Goal: Register for event/course

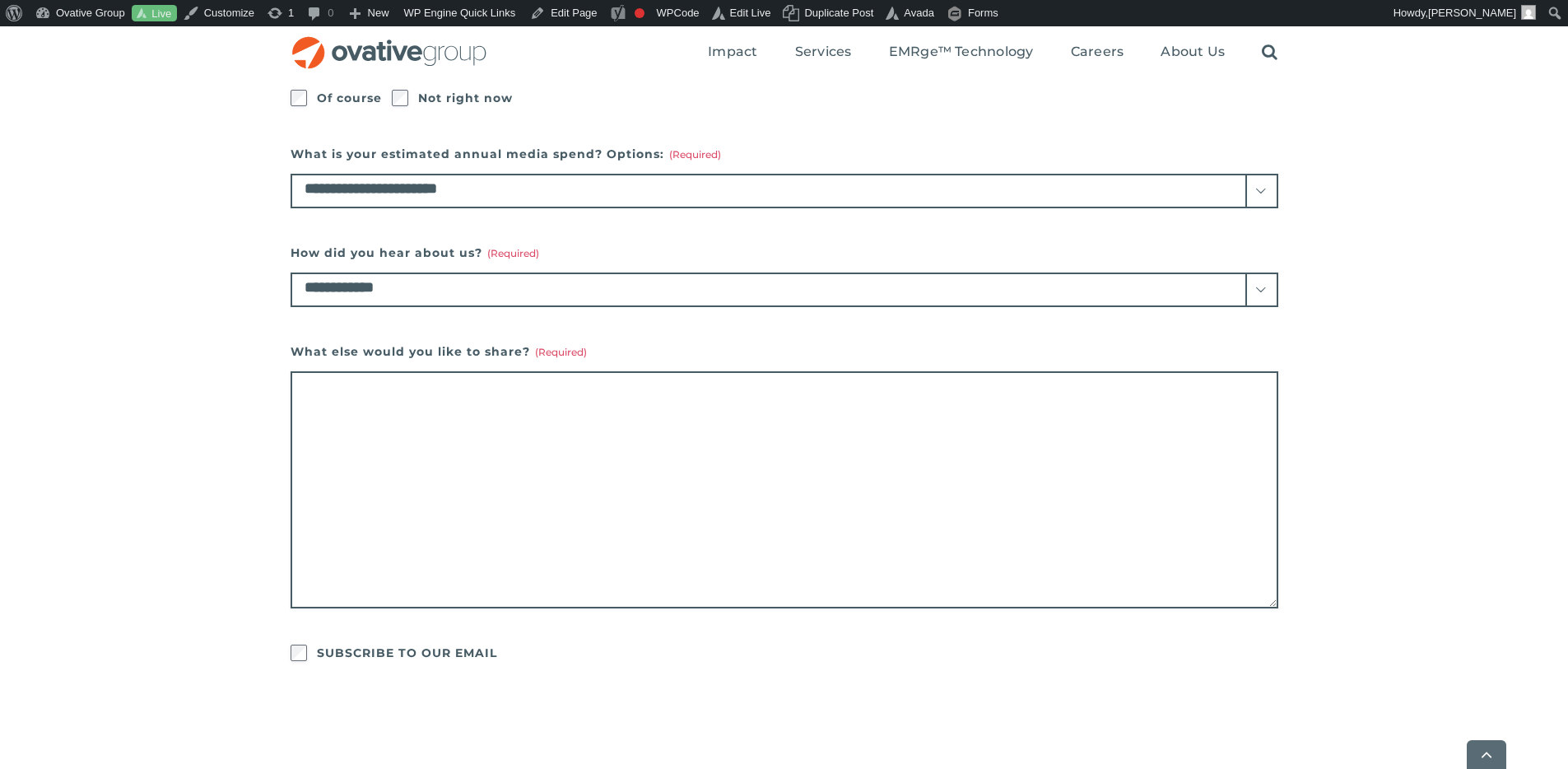
click at [703, 292] on select "**********" at bounding box center [784, 289] width 988 height 35
click at [570, 287] on select "**********" at bounding box center [784, 289] width 988 height 35
click at [597, 292] on select "**********" at bounding box center [784, 289] width 988 height 35
click at [911, 280] on select "**********" at bounding box center [784, 289] width 988 height 35
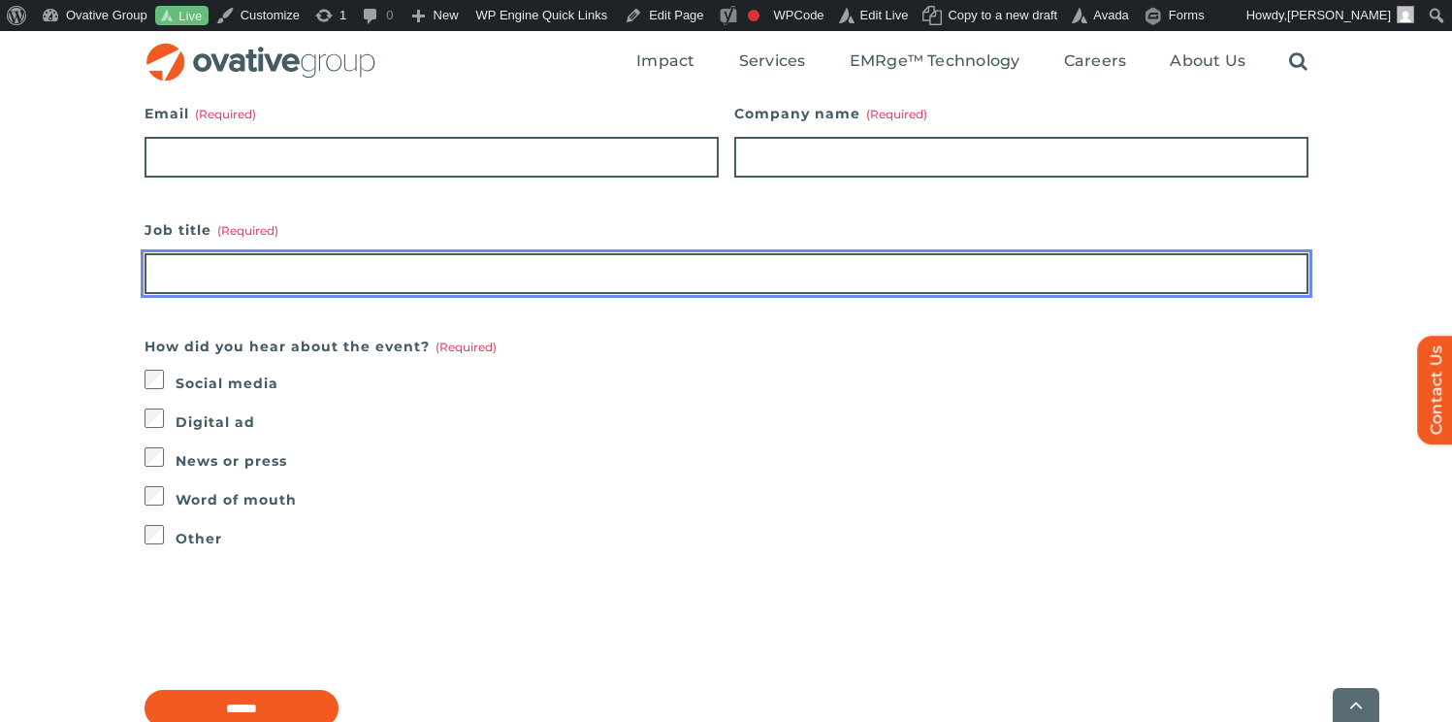
click at [719, 282] on input "Job title (Required)" at bounding box center [727, 273] width 1164 height 41
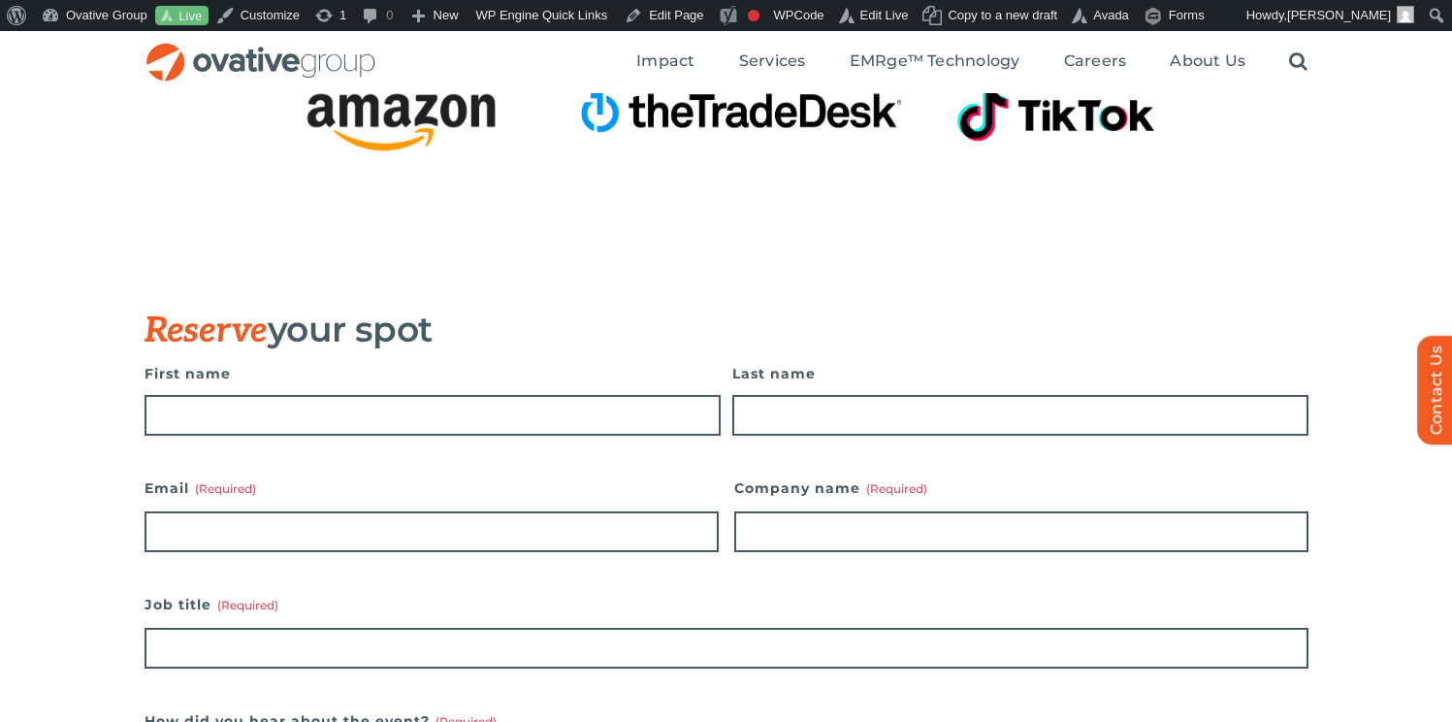
scroll to position [1602, 0]
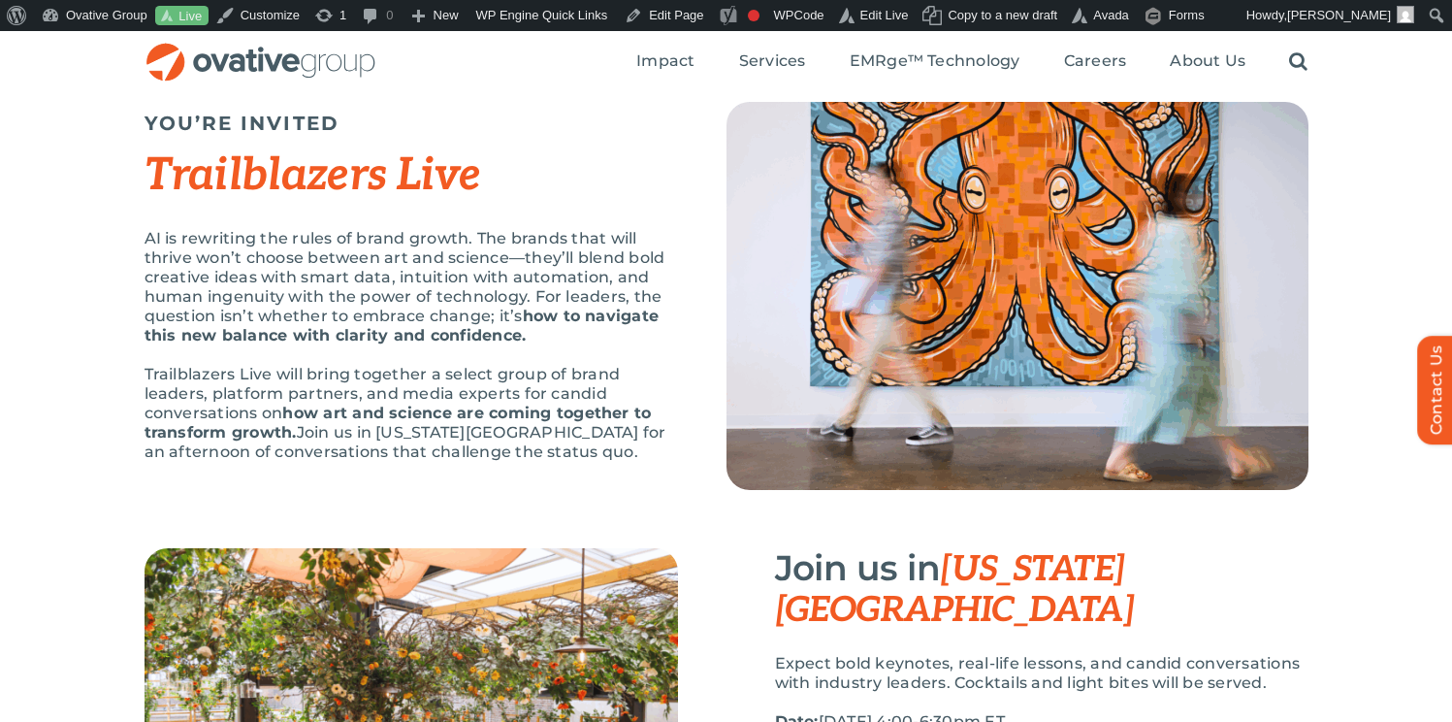
scroll to position [0, 0]
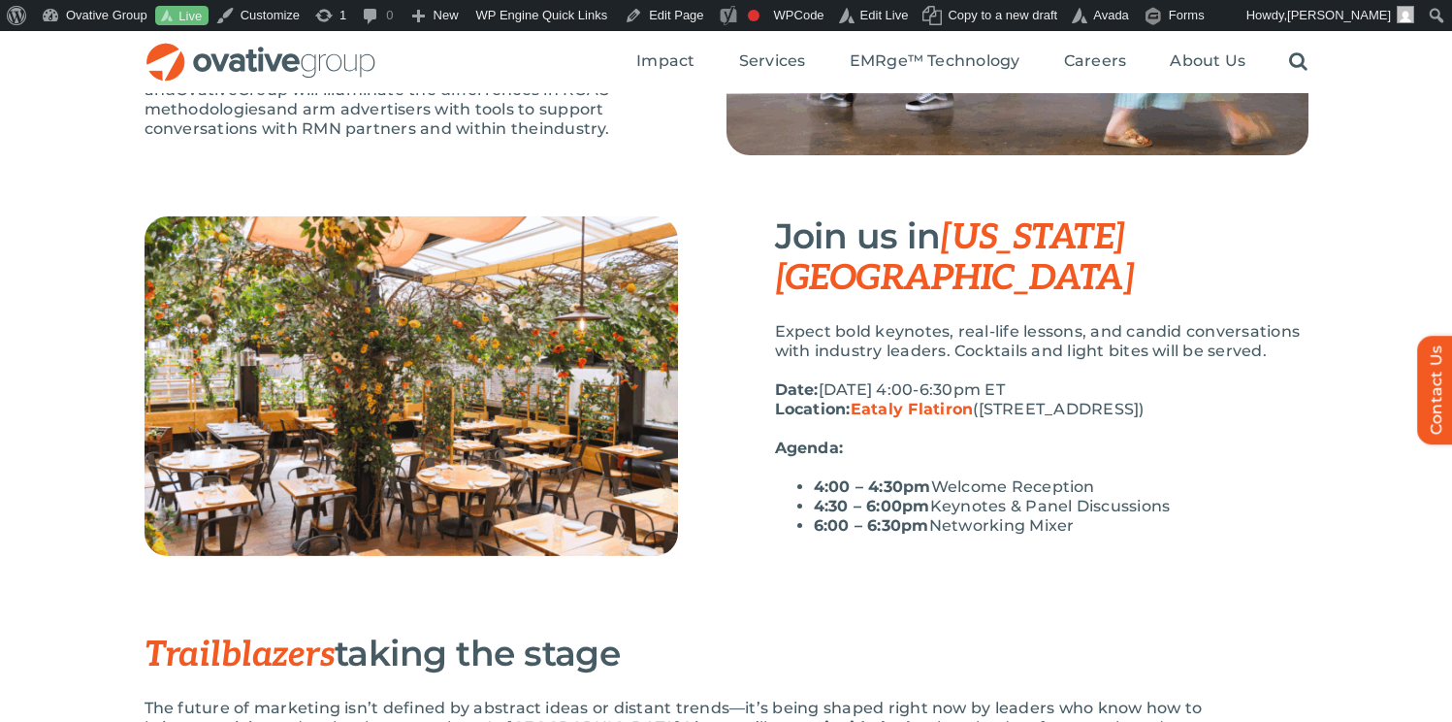
scroll to position [402, 0]
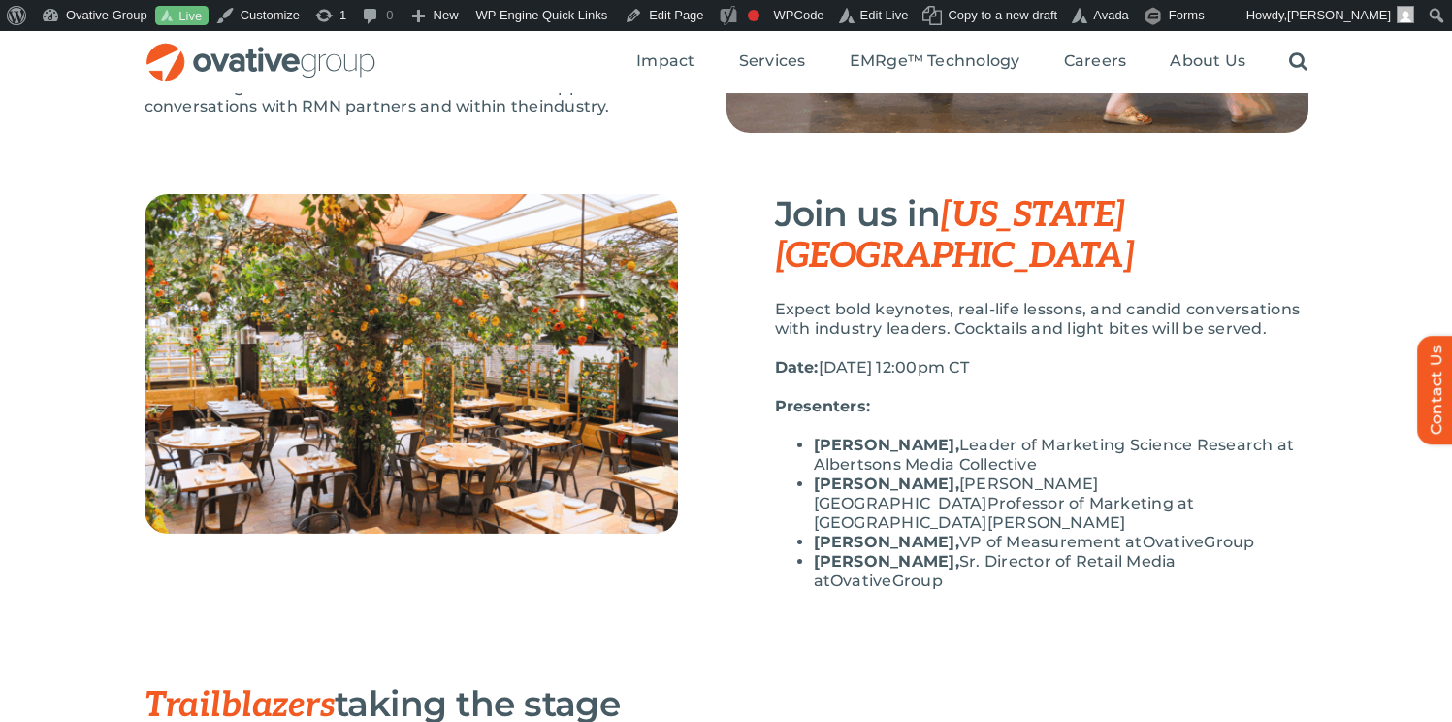
scroll to position [425, 0]
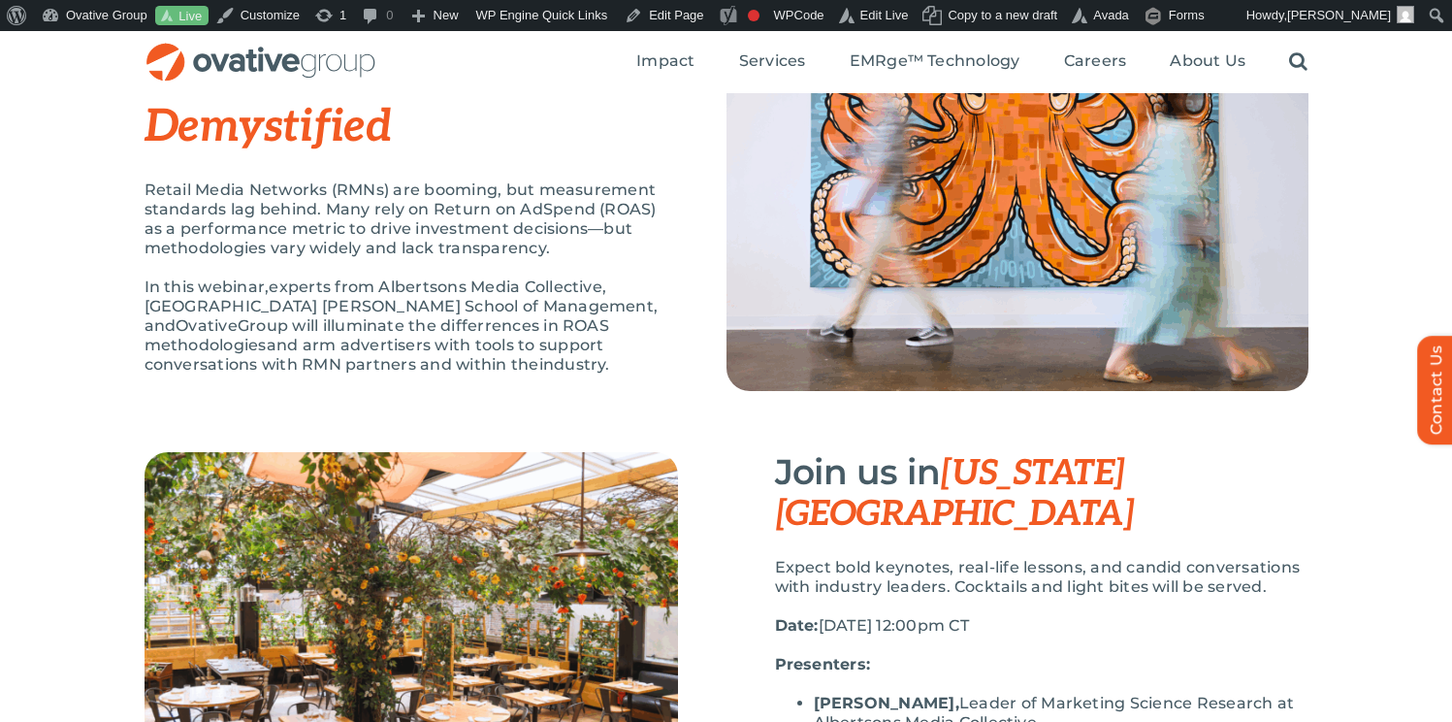
scroll to position [201, 0]
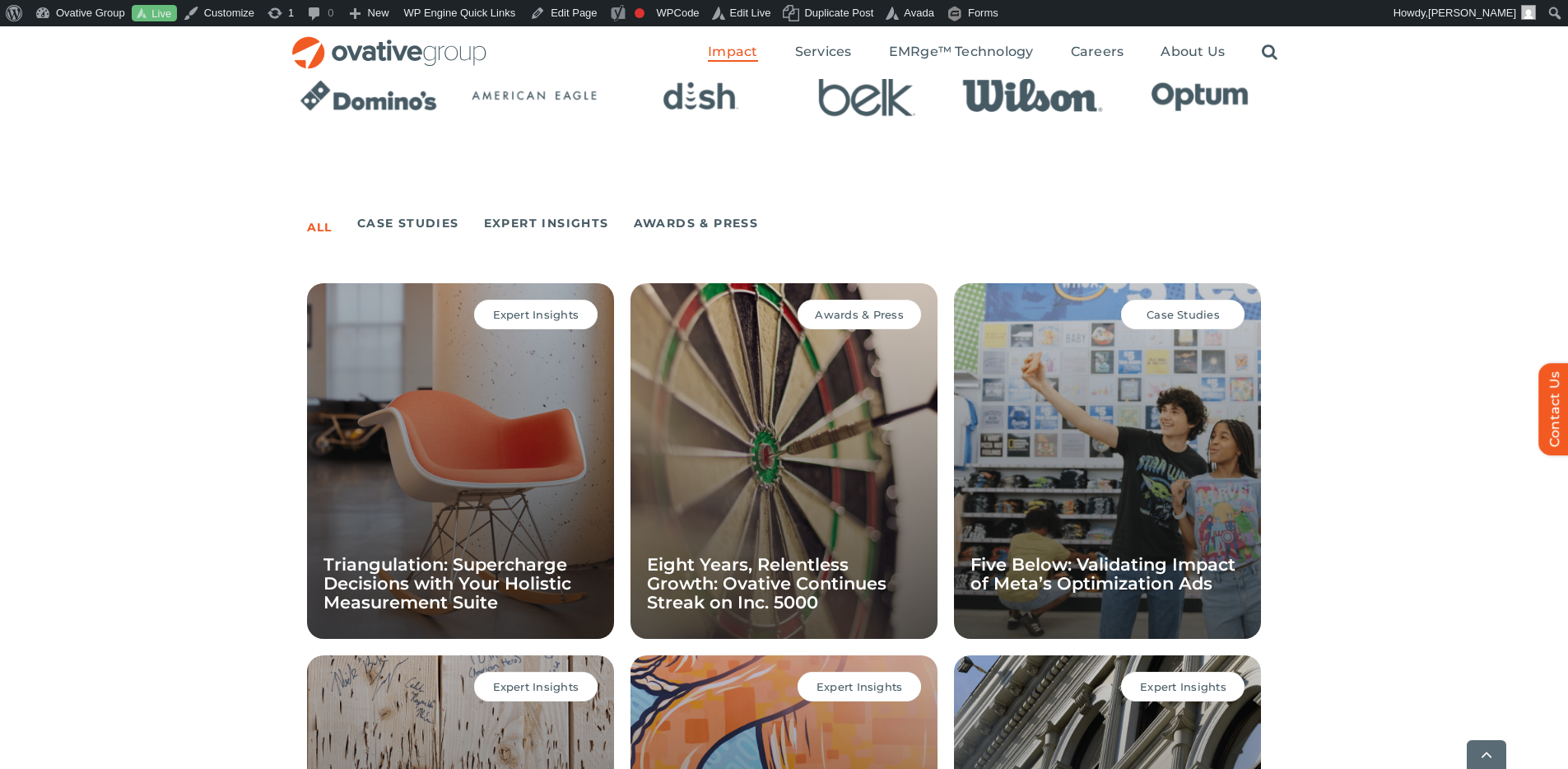
scroll to position [1011, 0]
click at [534, 219] on link "Expert Insights" at bounding box center [546, 222] width 125 height 23
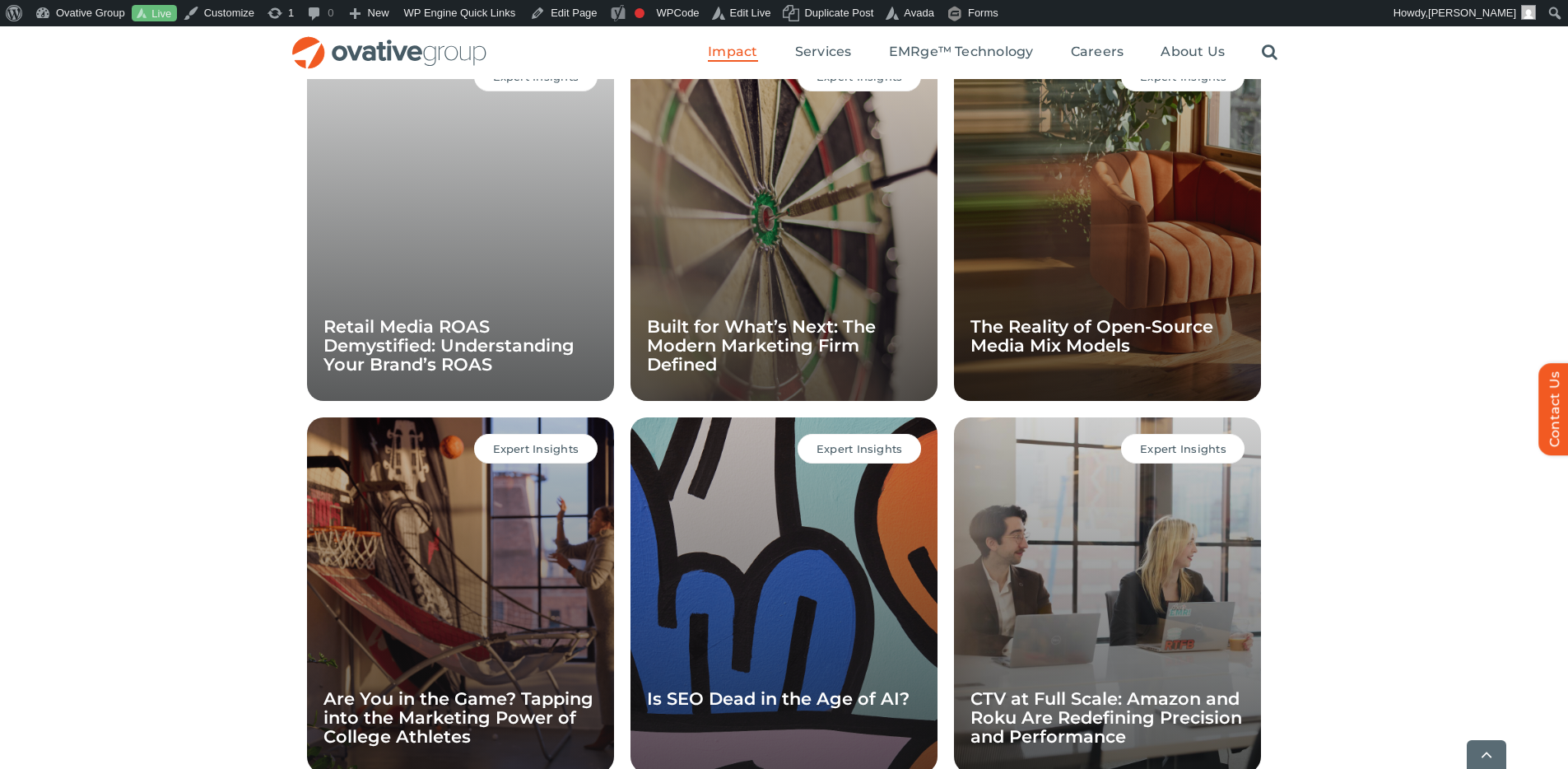
scroll to position [2007, 0]
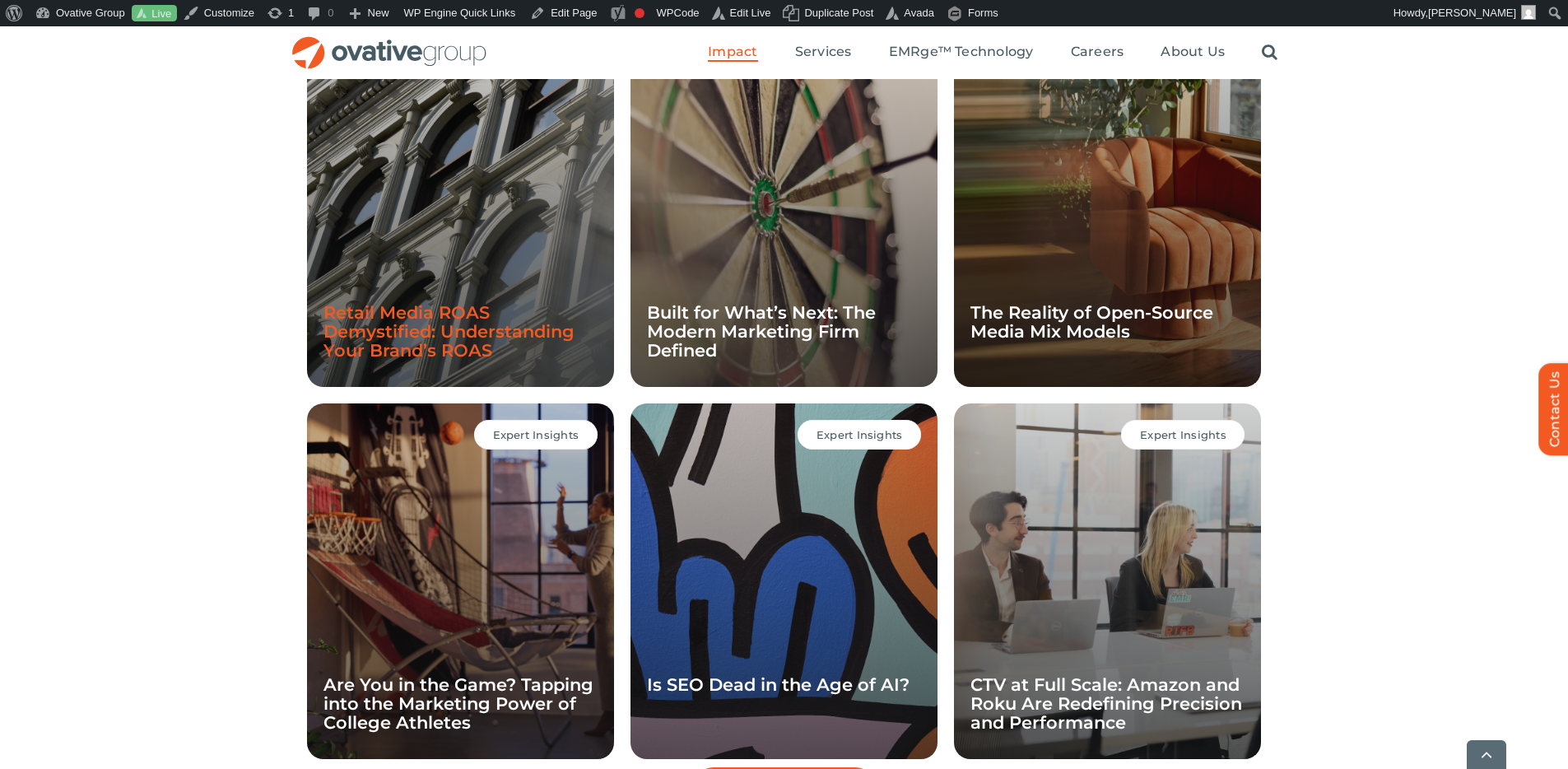
click at [448, 344] on link "Retail Media ROAS Demystified: Understanding Your Brand’s ROAS" at bounding box center [449, 331] width 251 height 59
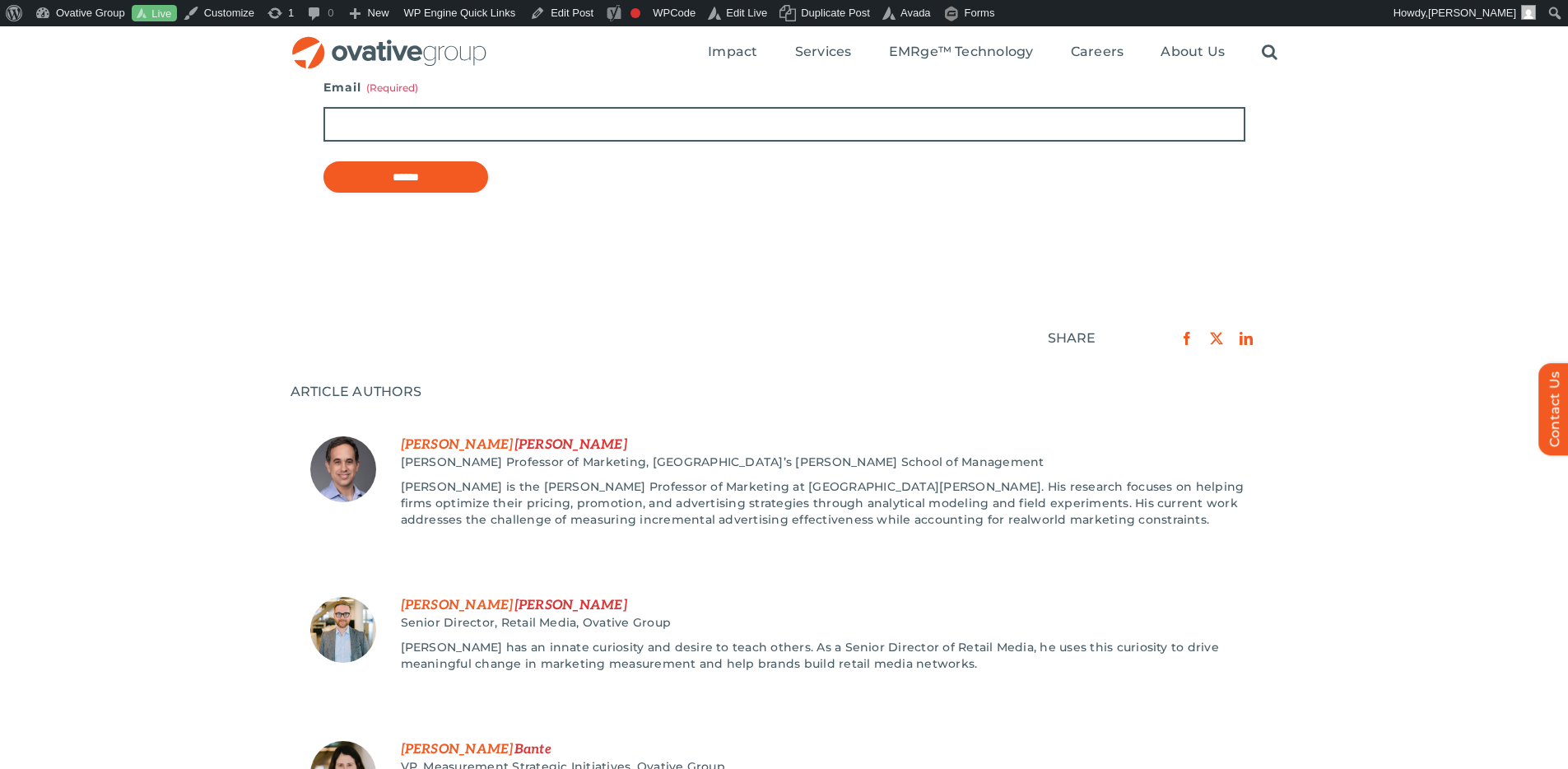
scroll to position [1509, 0]
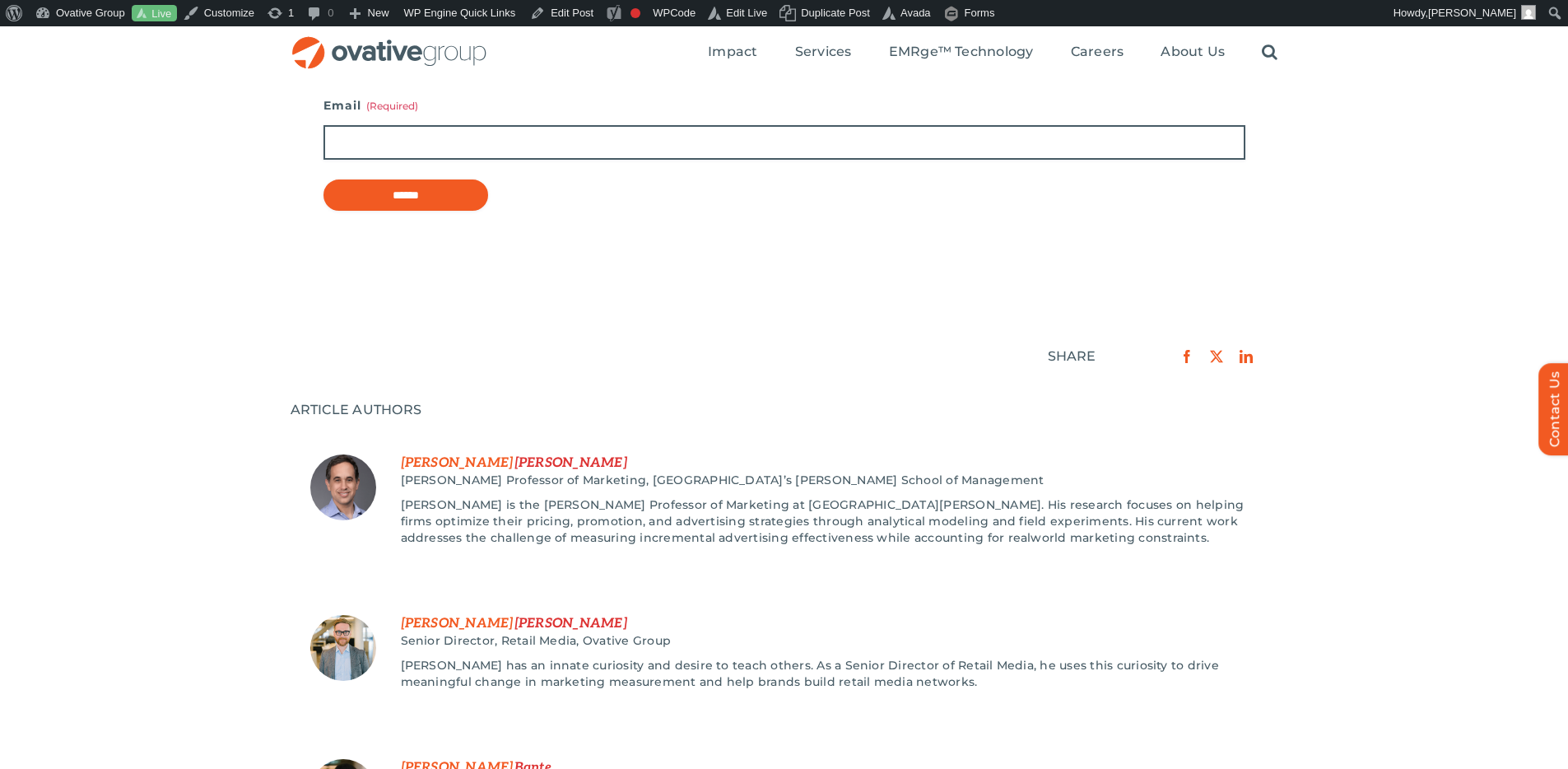
click at [514, 463] on span "Gordon" at bounding box center [570, 463] width 113 height 15
click at [514, 626] on span "Nelson" at bounding box center [570, 624] width 113 height 15
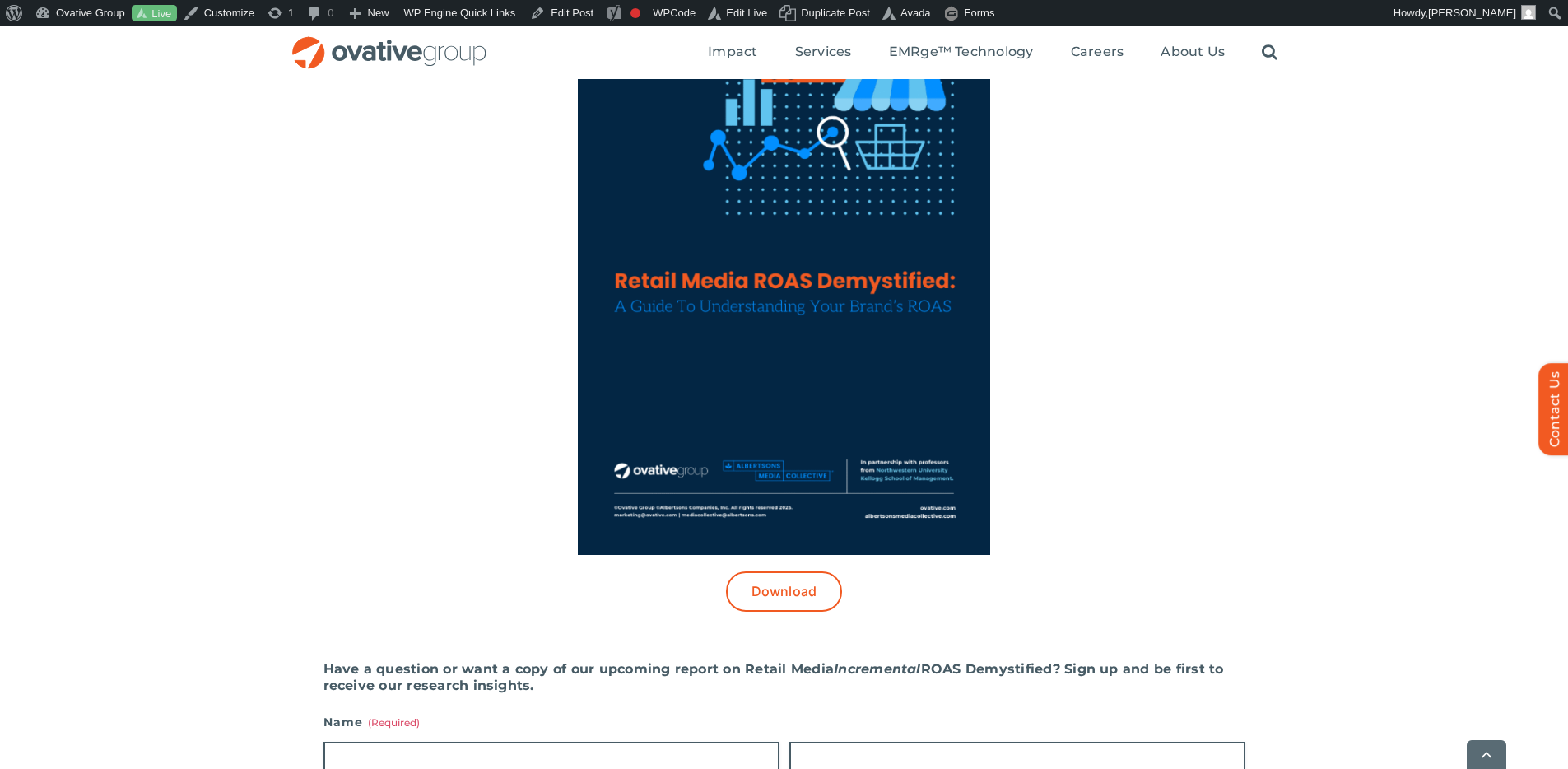
scroll to position [778, 0]
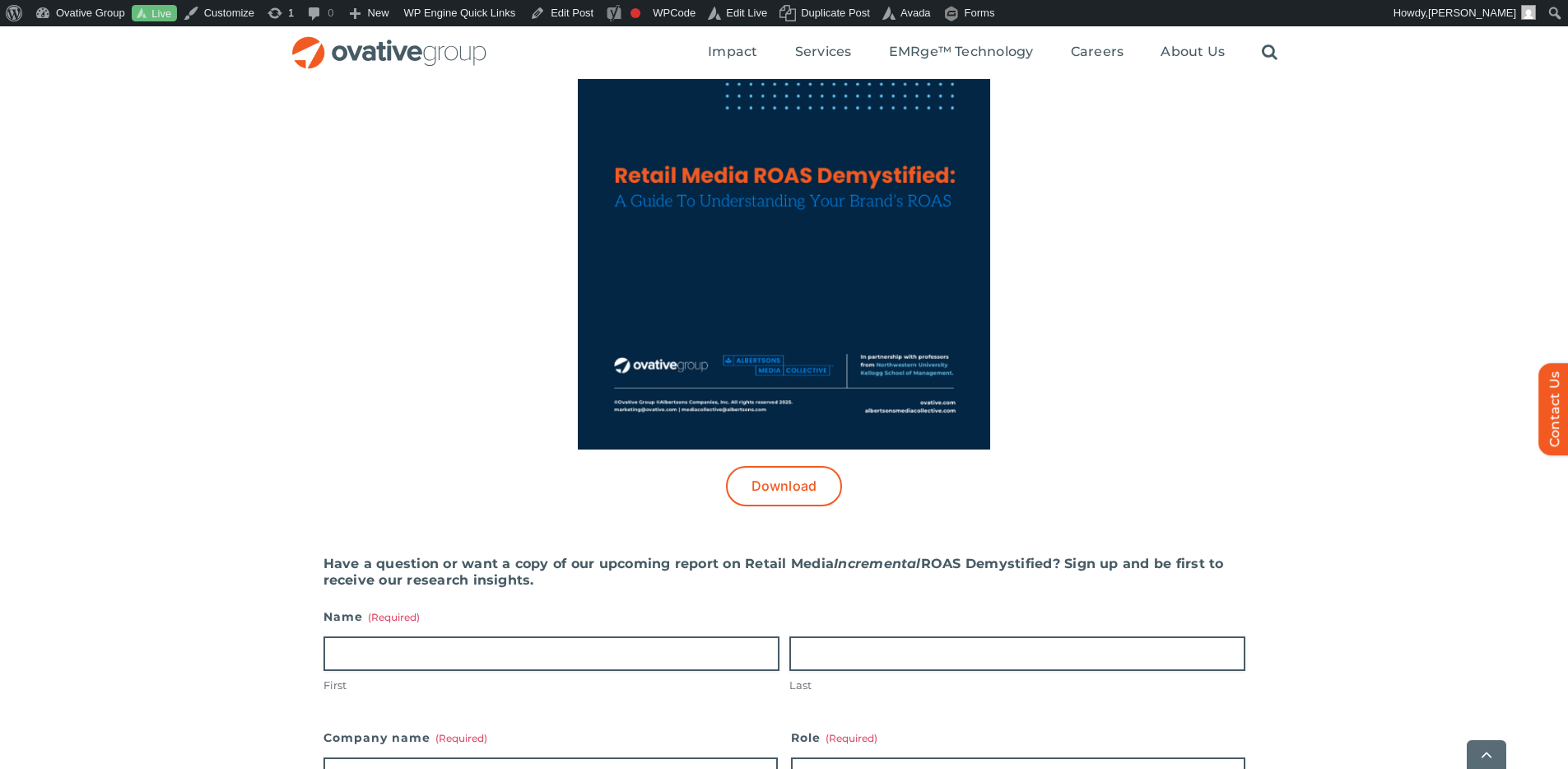
click at [819, 206] on img at bounding box center [784, 182] width 412 height 534
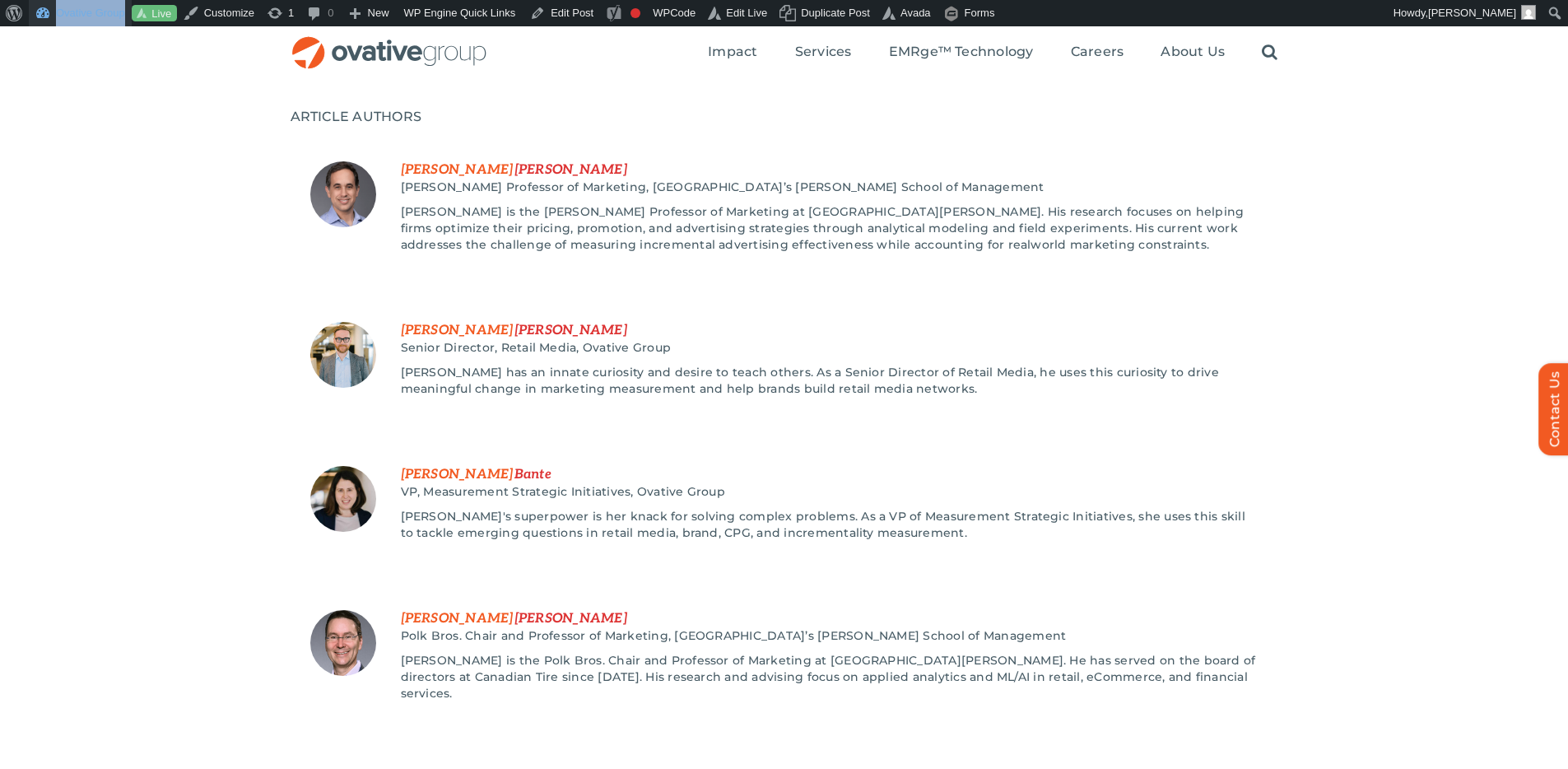
scroll to position [1705, 0]
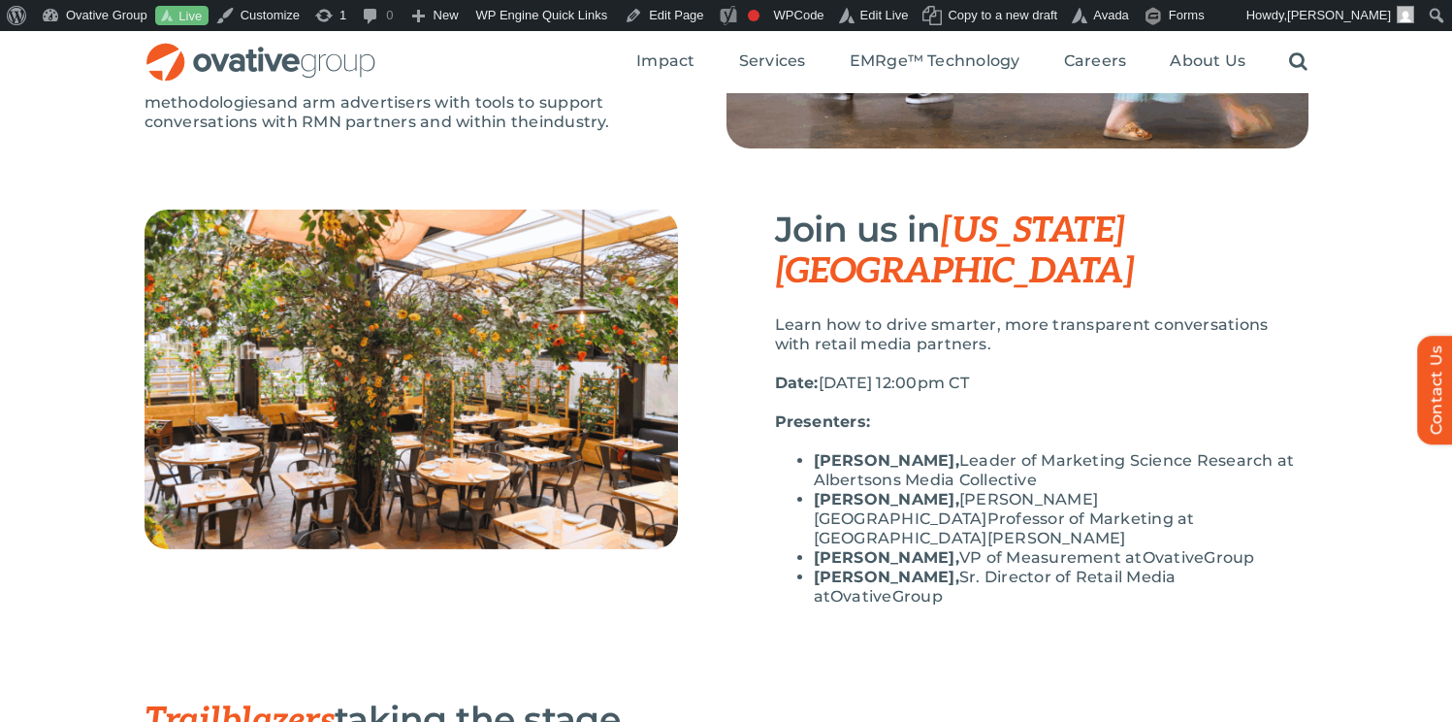
scroll to position [406, 0]
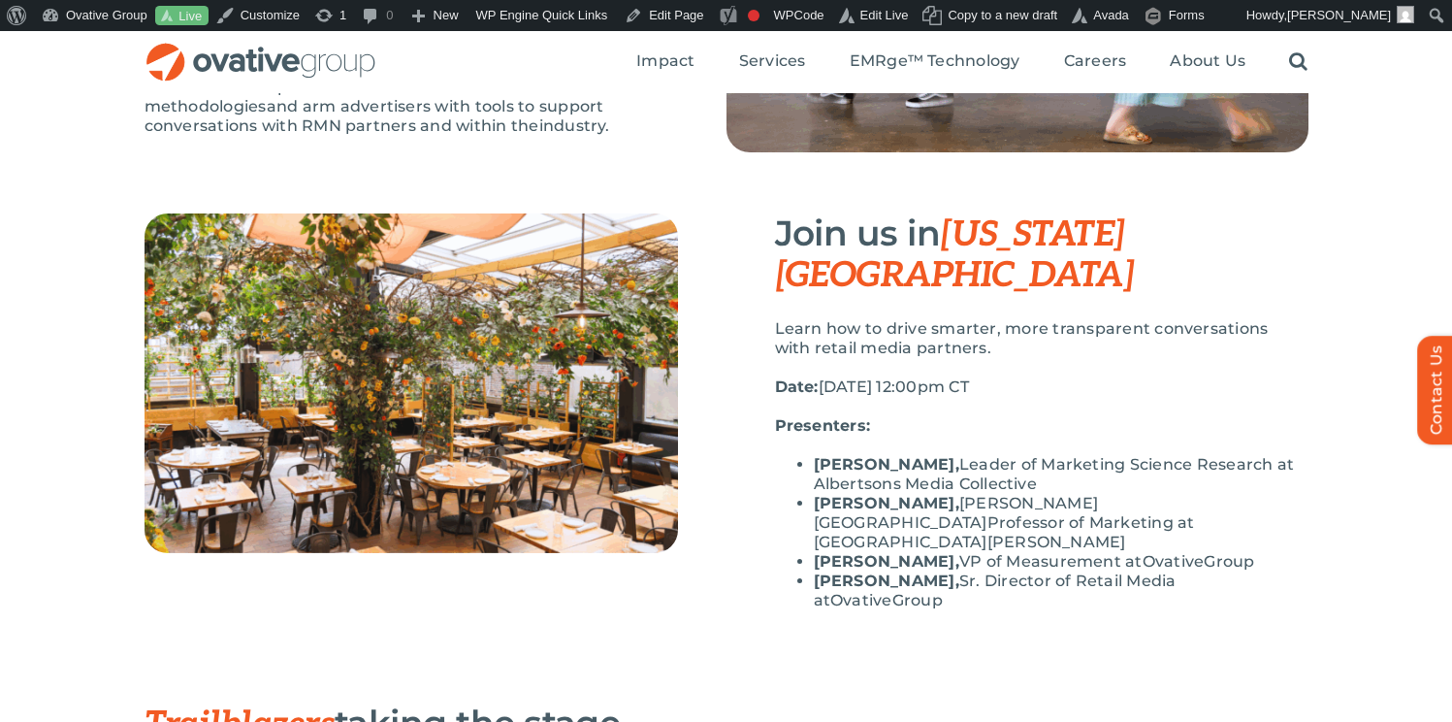
click at [1184, 416] on p "Presenters:" at bounding box center [1041, 425] width 533 height 19
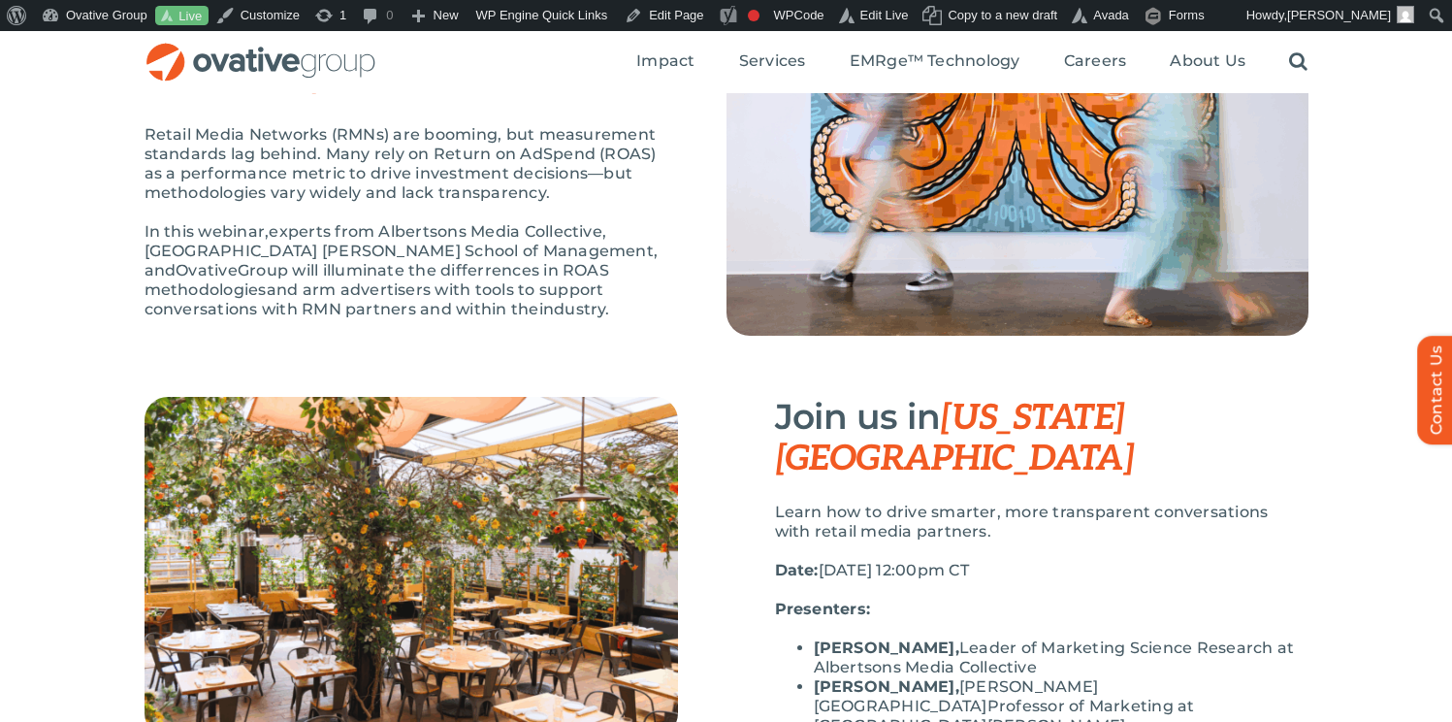
scroll to position [217, 0]
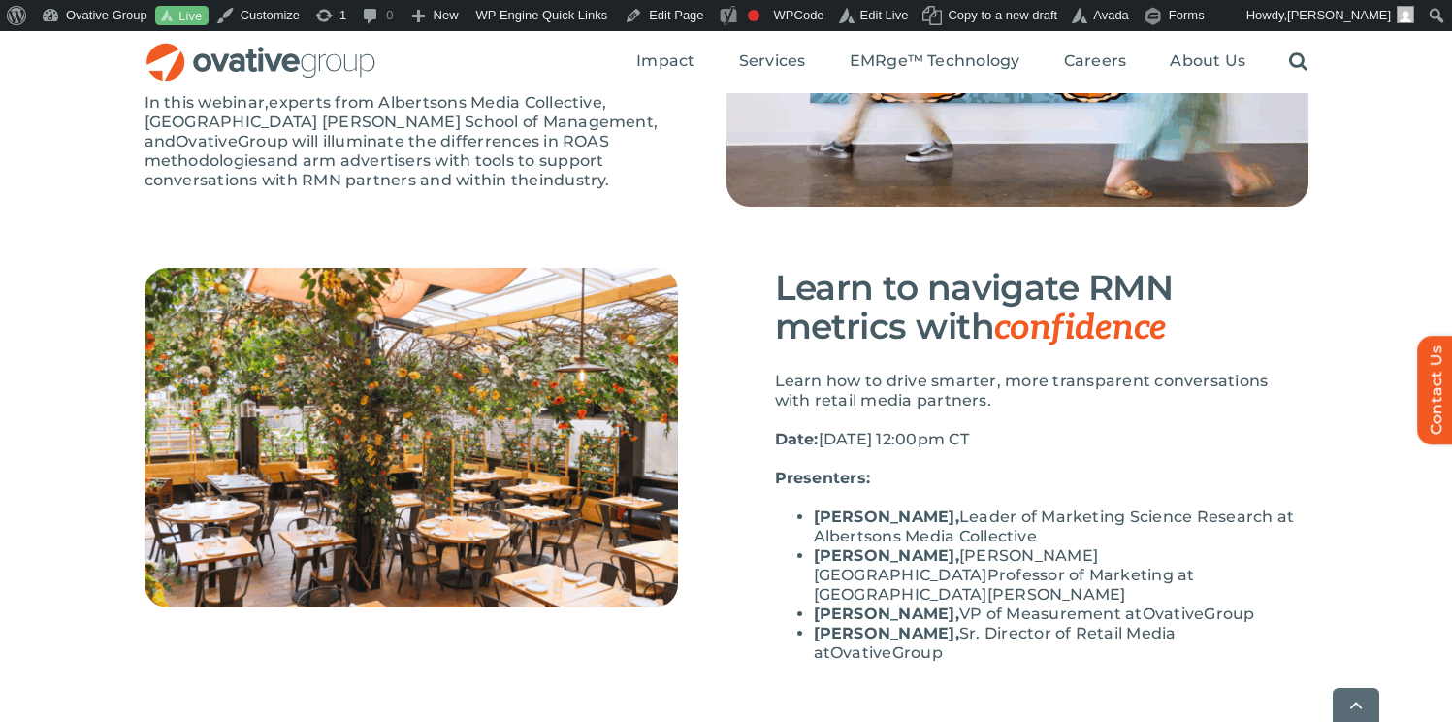
scroll to position [355, 0]
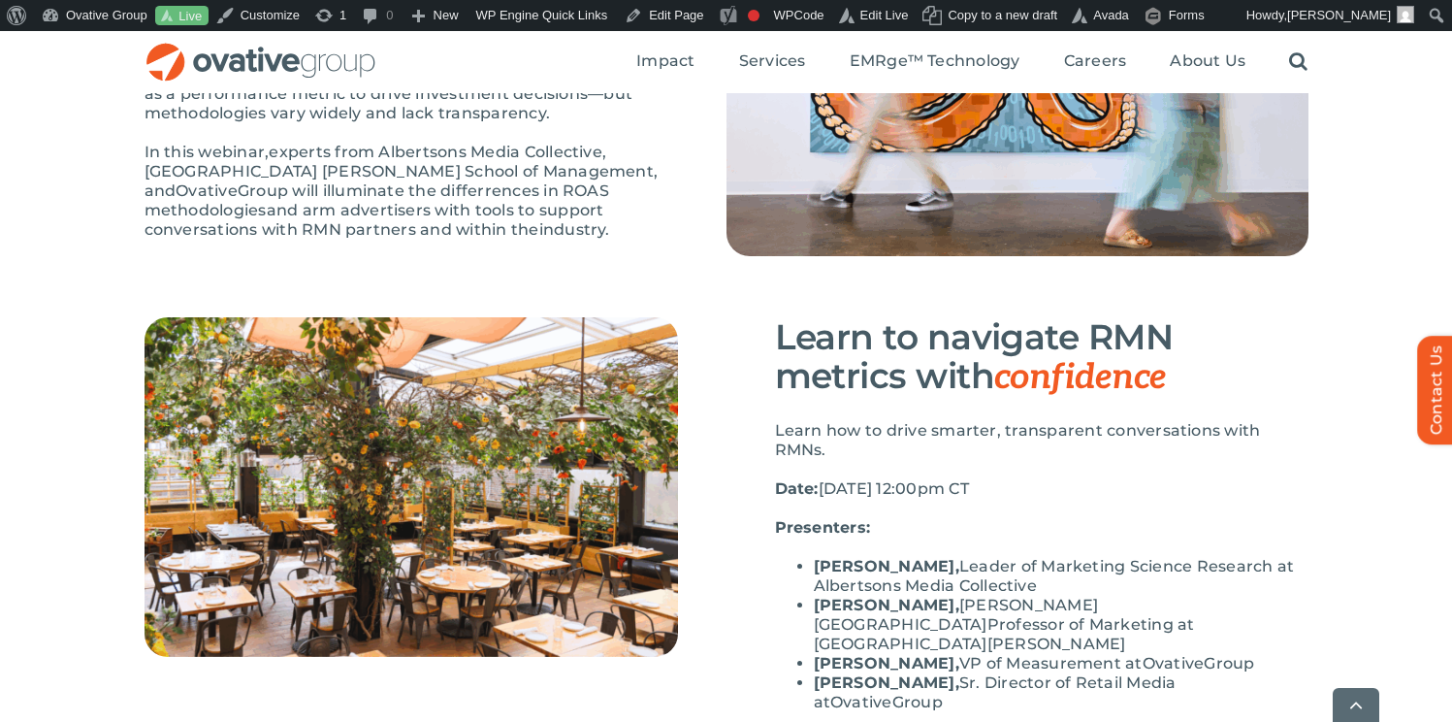
scroll to position [299, 0]
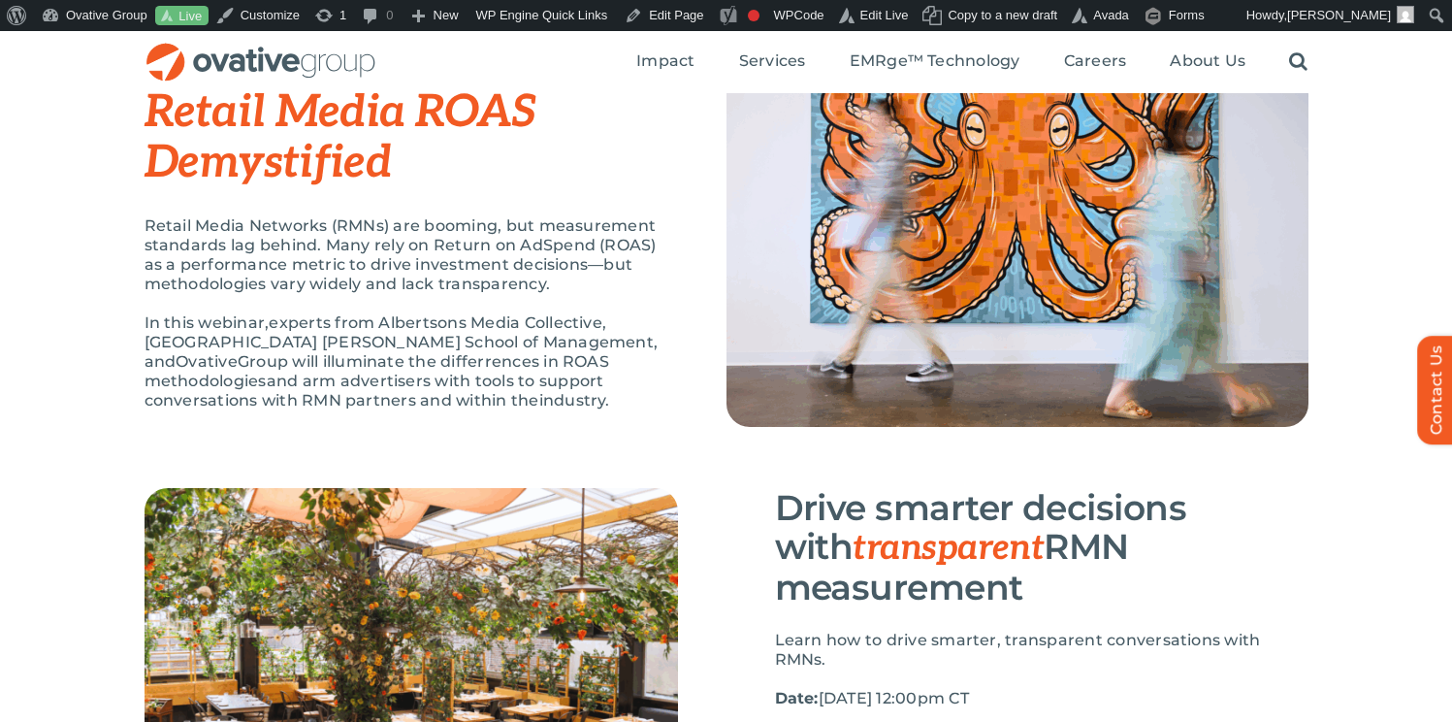
scroll to position [136, 0]
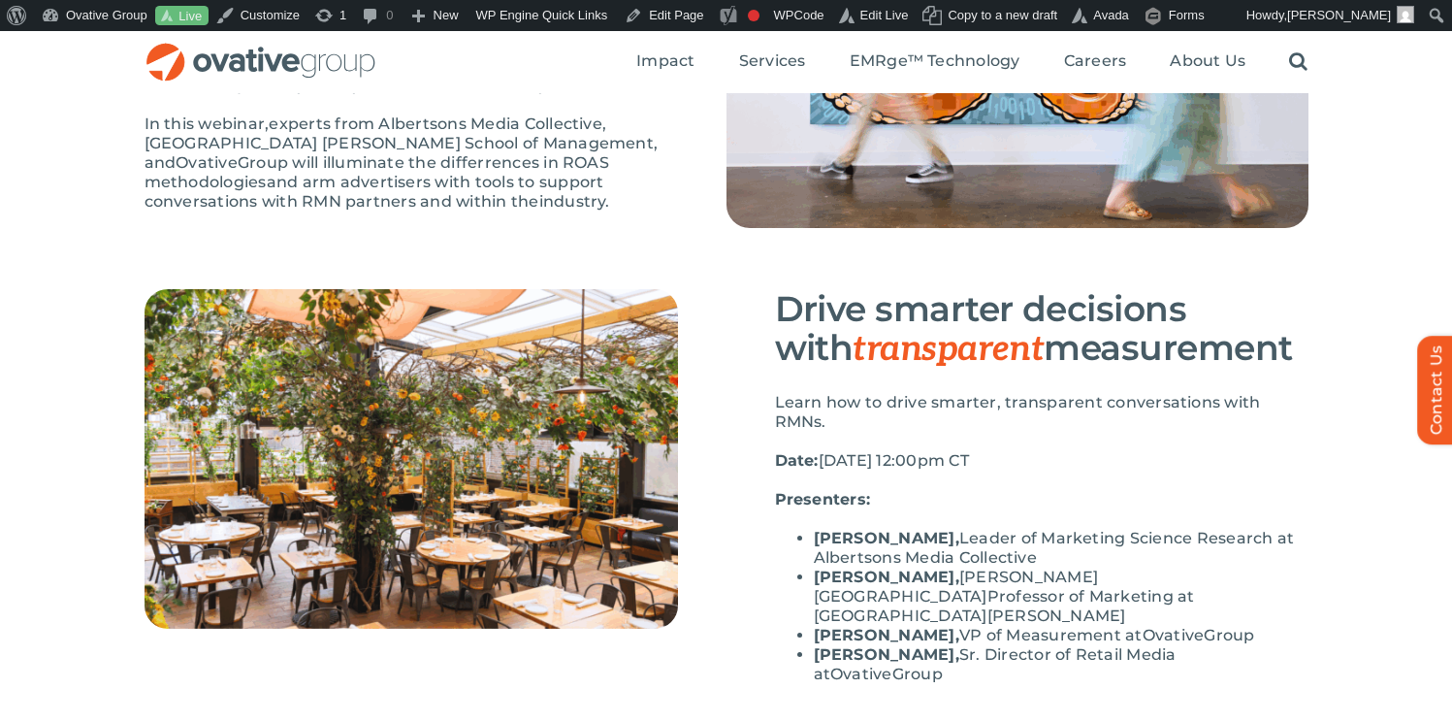
scroll to position [324, 0]
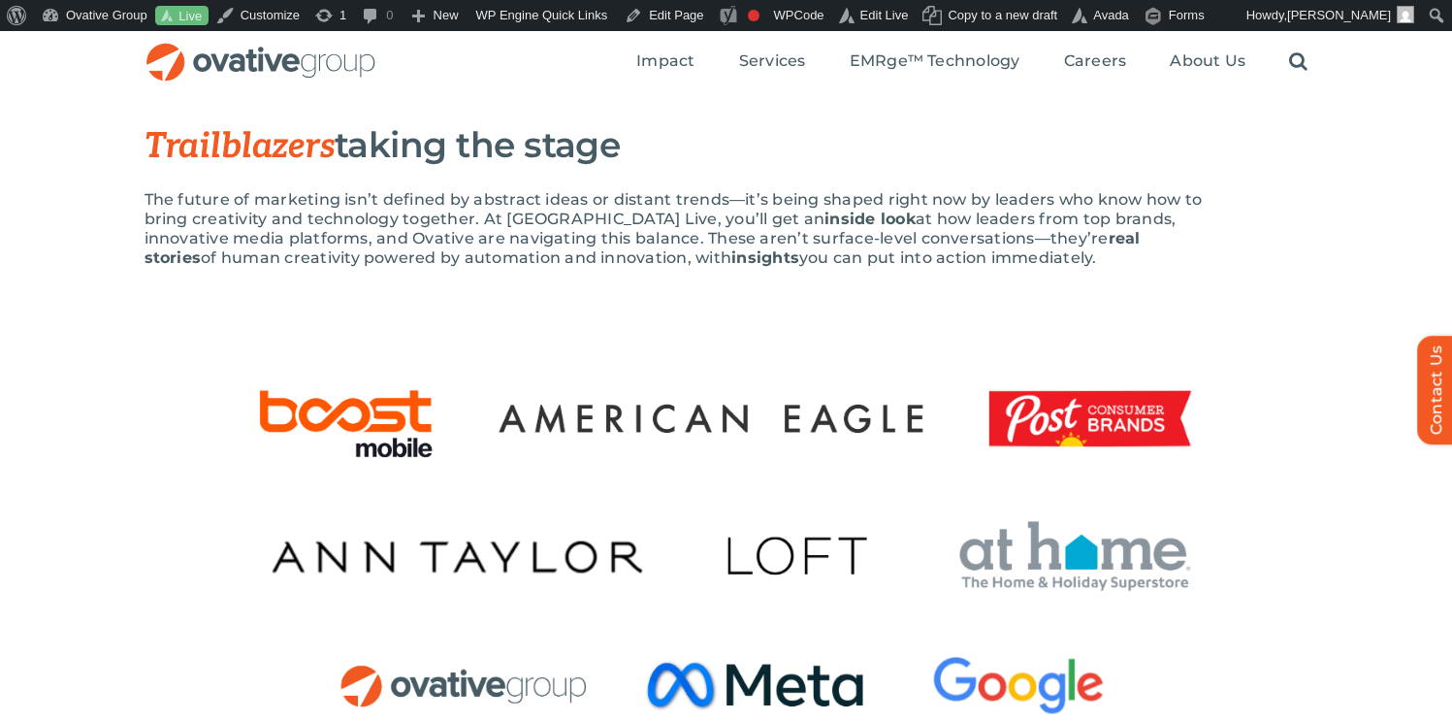
scroll to position [939, 0]
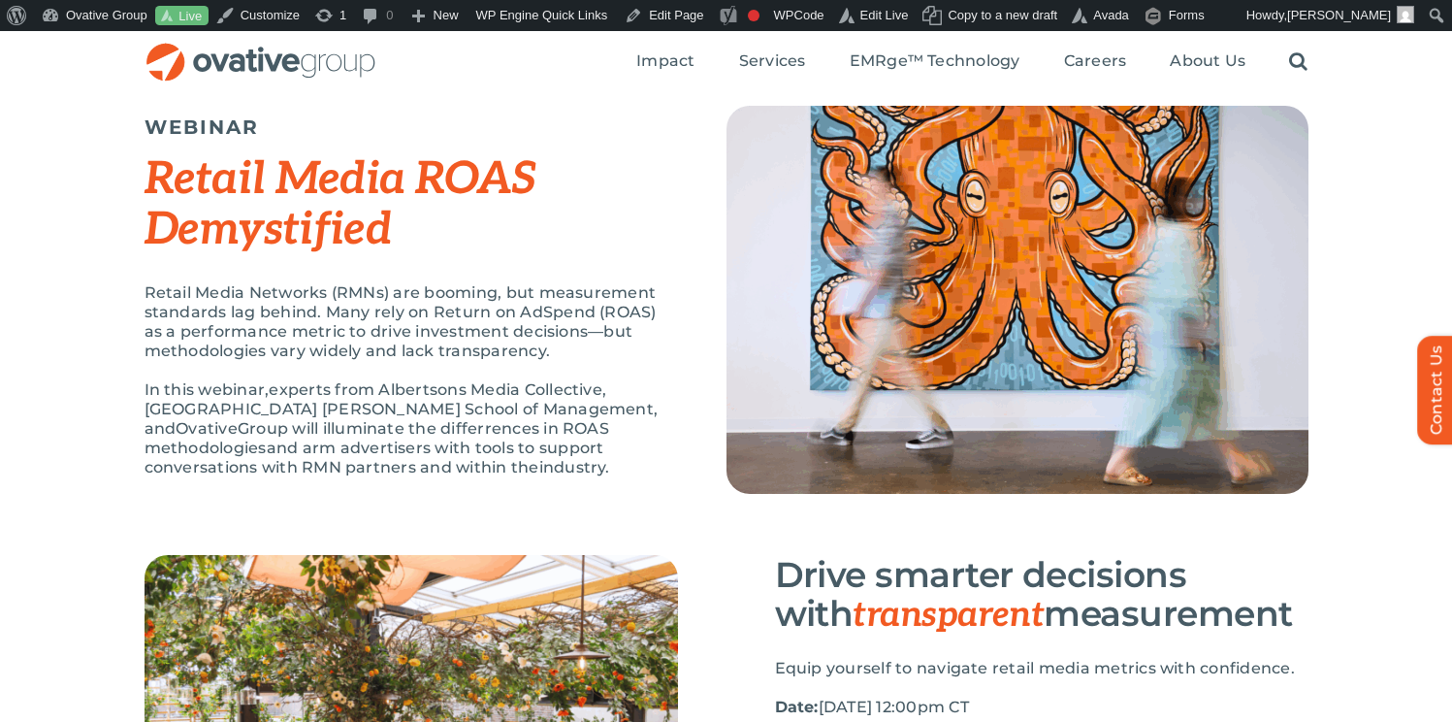
scroll to position [69, 0]
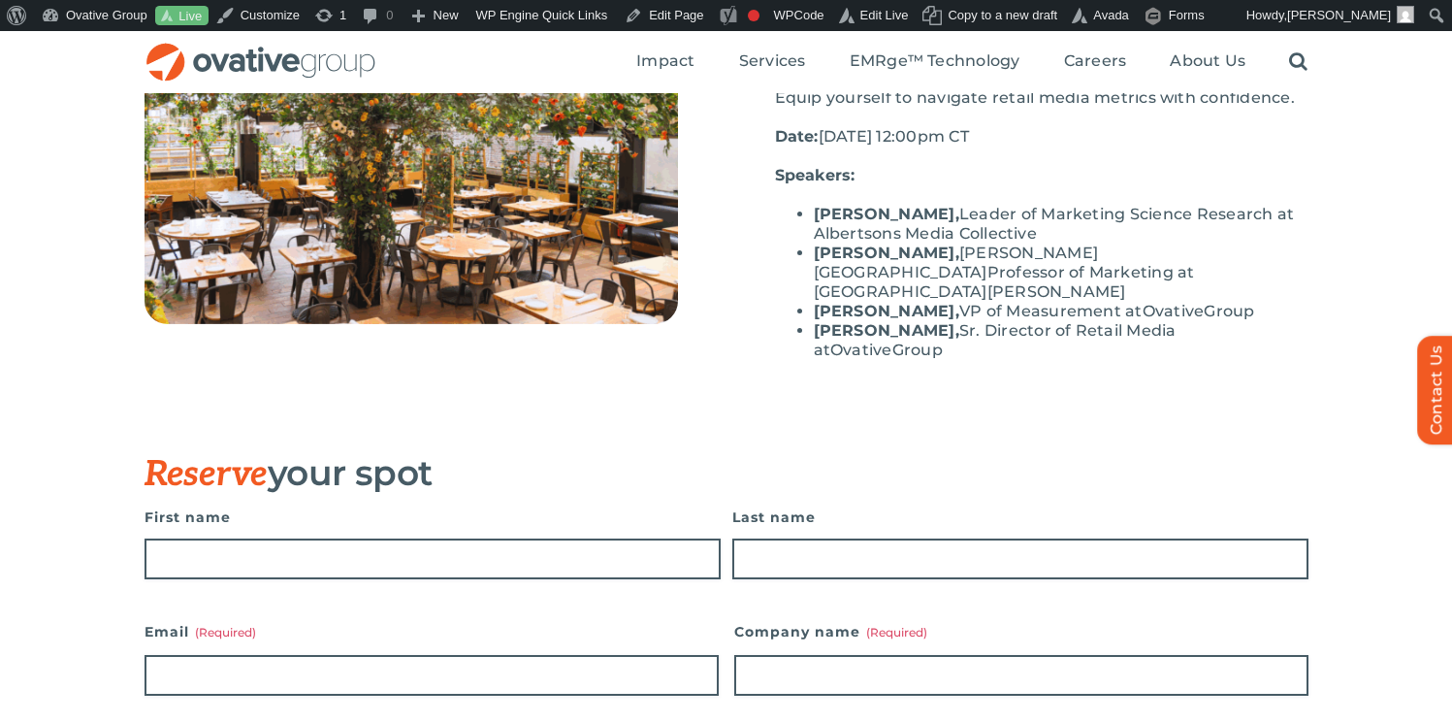
scroll to position [355, 0]
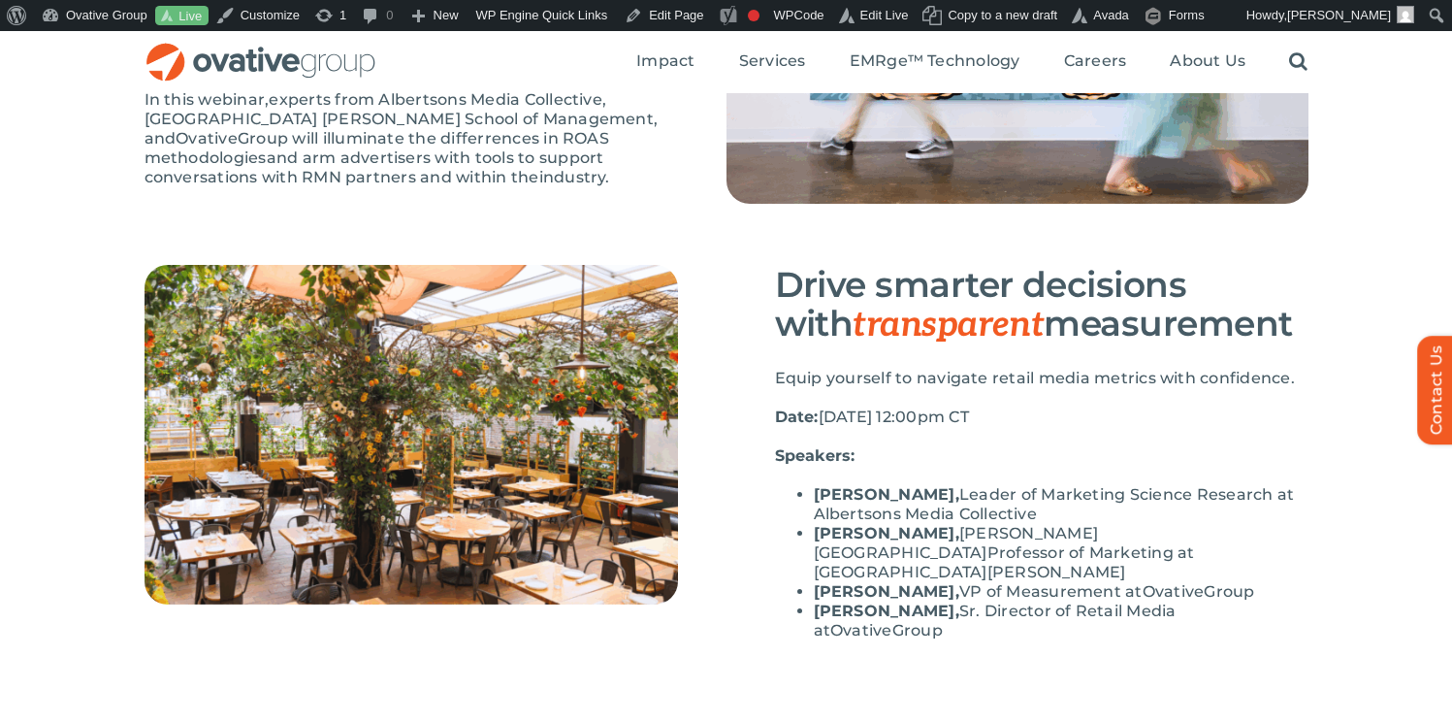
drag, startPoint x: 946, startPoint y: 498, endPoint x: 813, endPoint y: 489, distance: 133.2
click at [814, 489] on li "Levi Dantzinger , Leader of Marketing Science Research at Albertsons Media Coll…" at bounding box center [1061, 504] width 495 height 39
copy strong "[PERSON_NAME]"
drag, startPoint x: 939, startPoint y: 536, endPoint x: 819, endPoint y: 529, distance: 120.5
click at [819, 529] on strong "[PERSON_NAME]," at bounding box center [886, 533] width 145 height 18
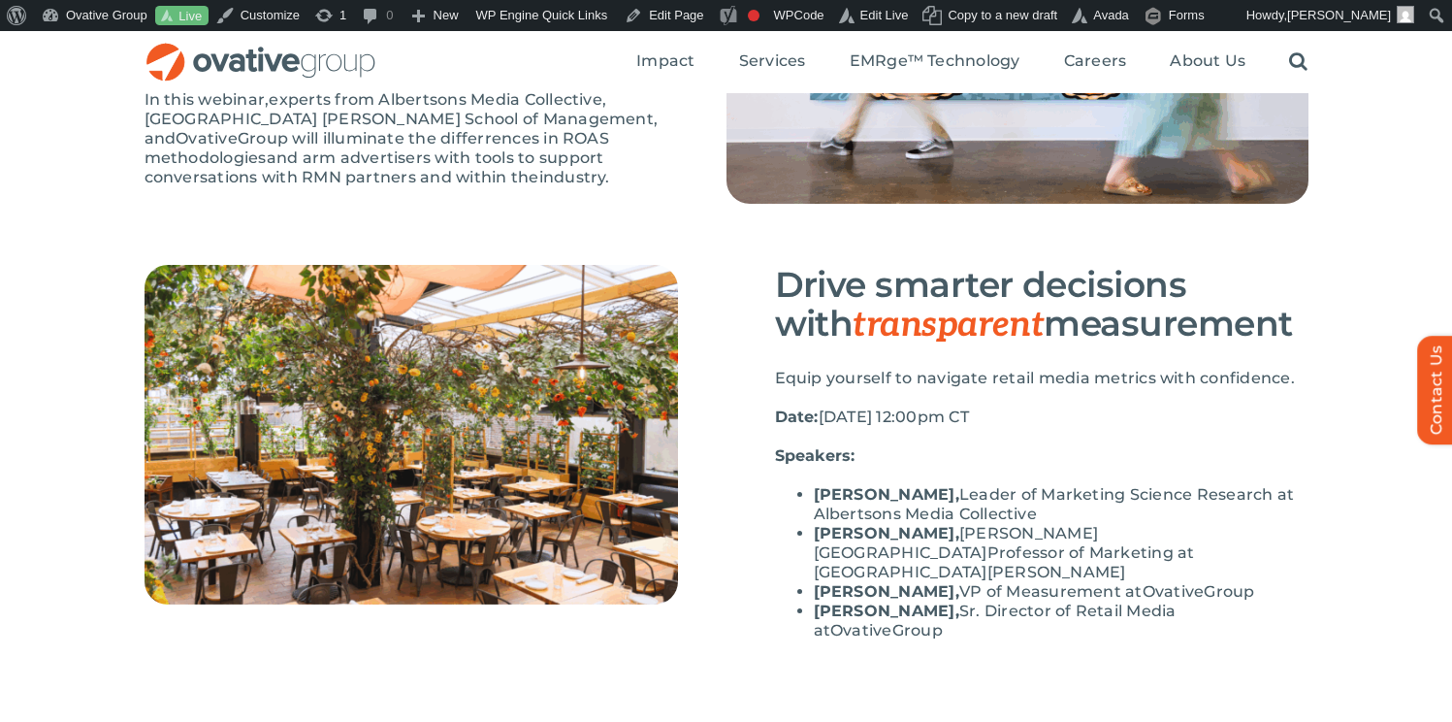
copy strong "Brett R. Gordon"
click at [826, 582] on strong "[PERSON_NAME]," at bounding box center [886, 591] width 145 height 18
drag, startPoint x: 812, startPoint y: 572, endPoint x: 903, endPoint y: 574, distance: 91.2
click at [903, 574] on ul "Levi Dantzinger , Leader of Marketing Science Research at Albertsons Media Coll…" at bounding box center [1041, 562] width 533 height 155
copy strong "Kate Bante"
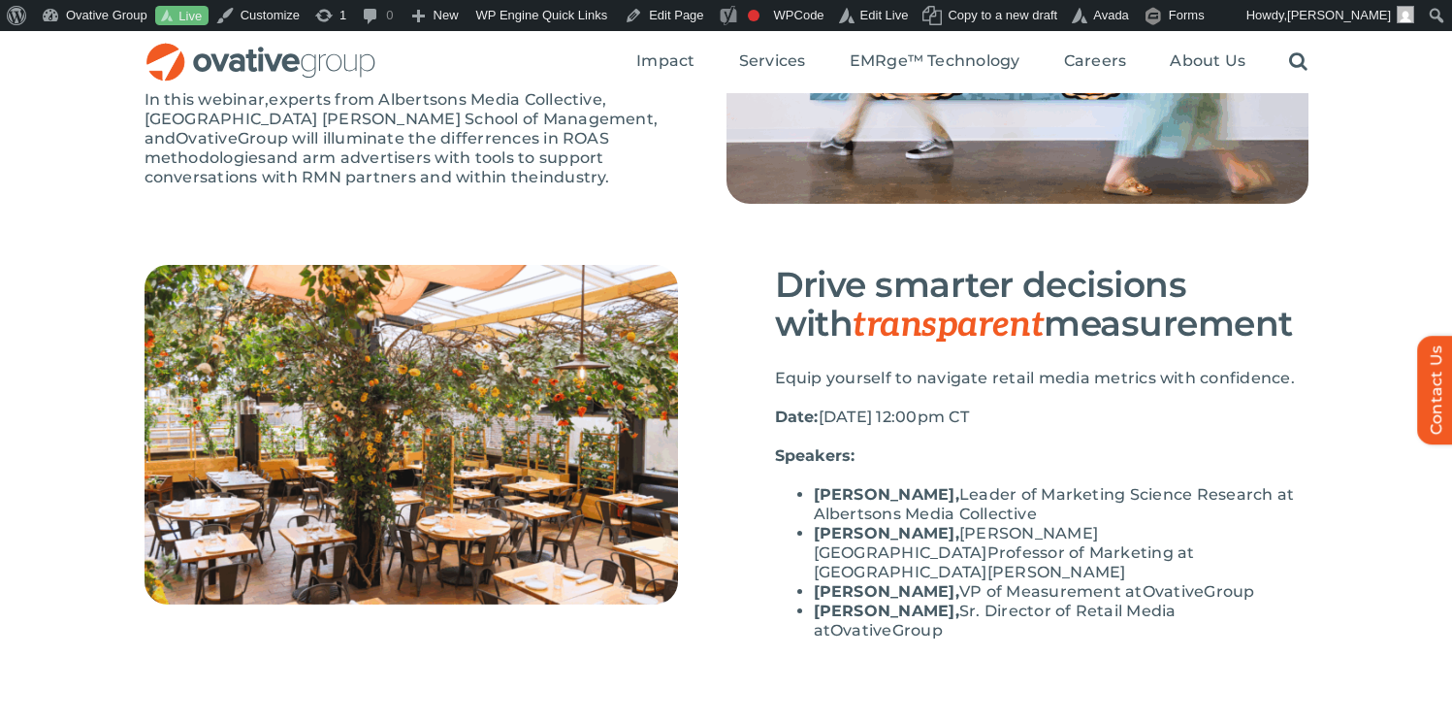
click at [833, 373] on p "Equip yourself to navigate retail media metrics with confidence." at bounding box center [1041, 378] width 533 height 19
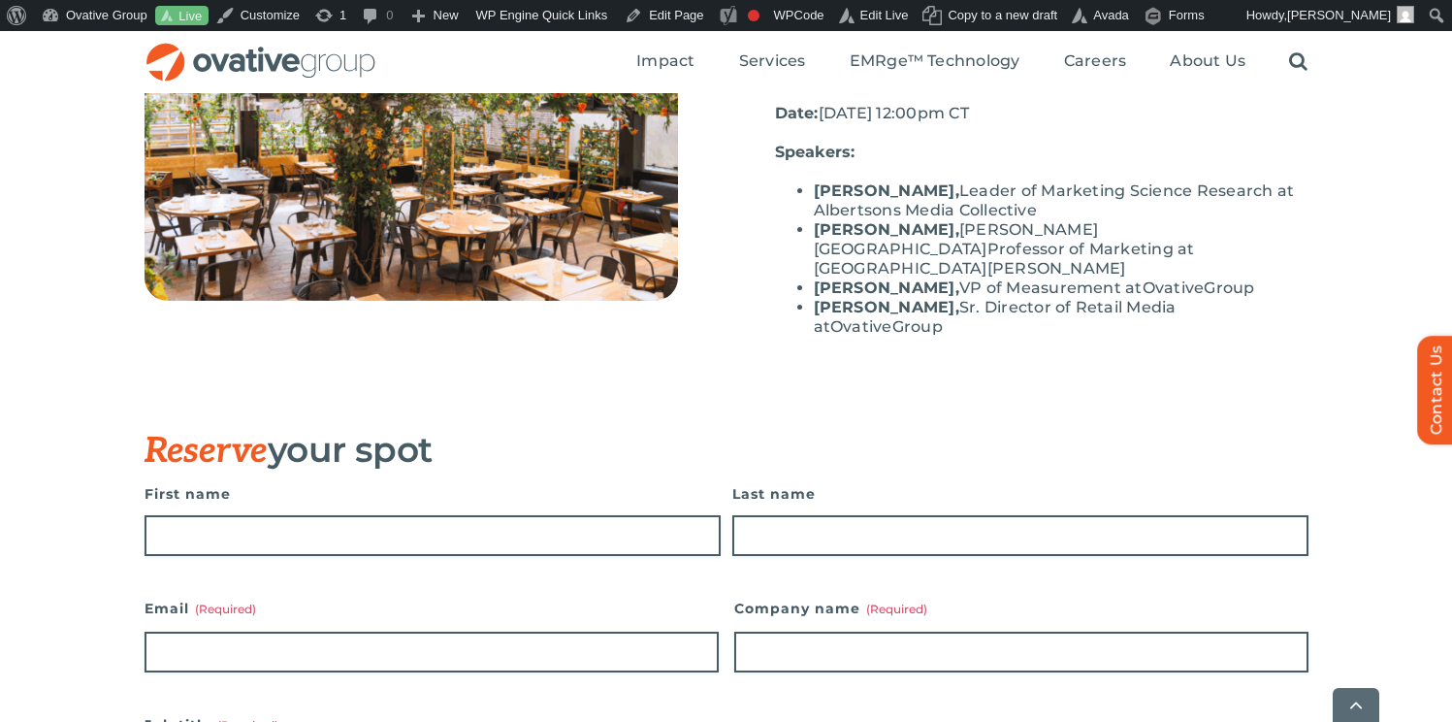
scroll to position [671, 0]
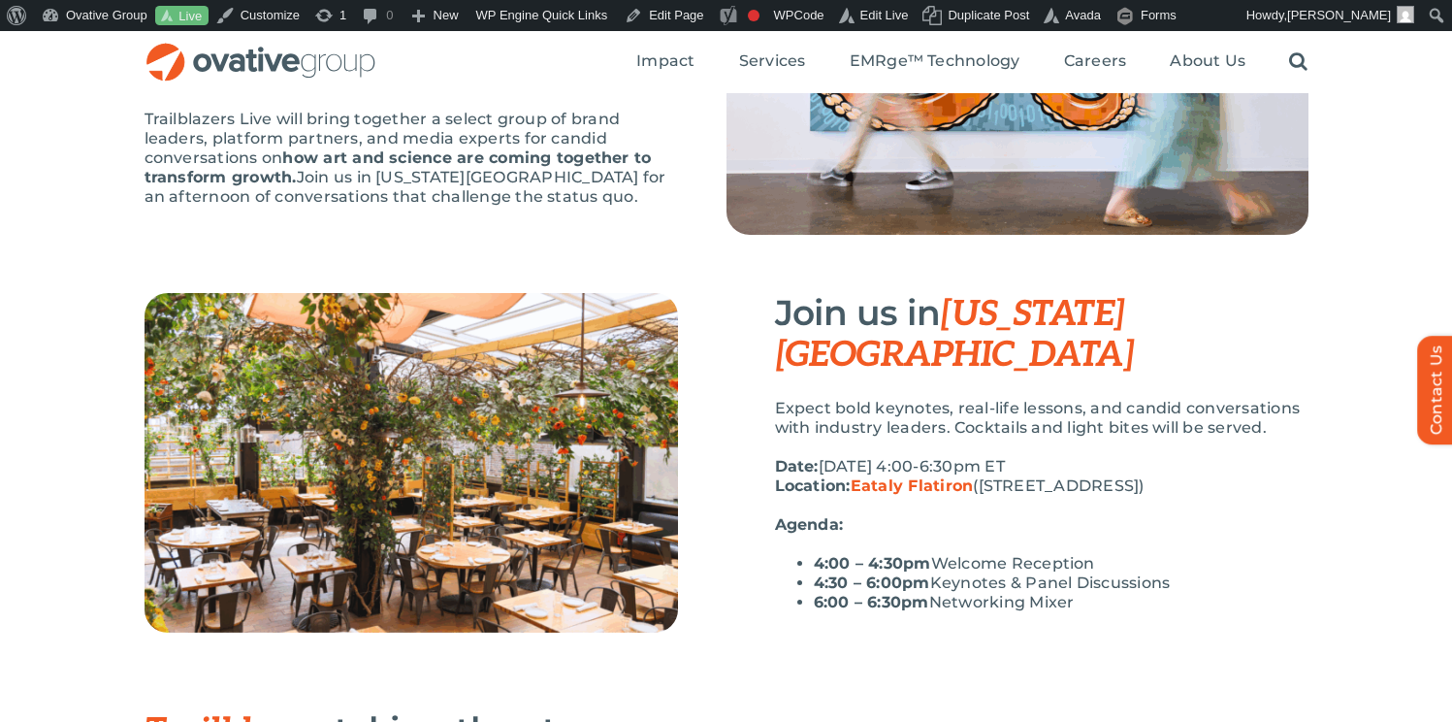
scroll to position [313, 0]
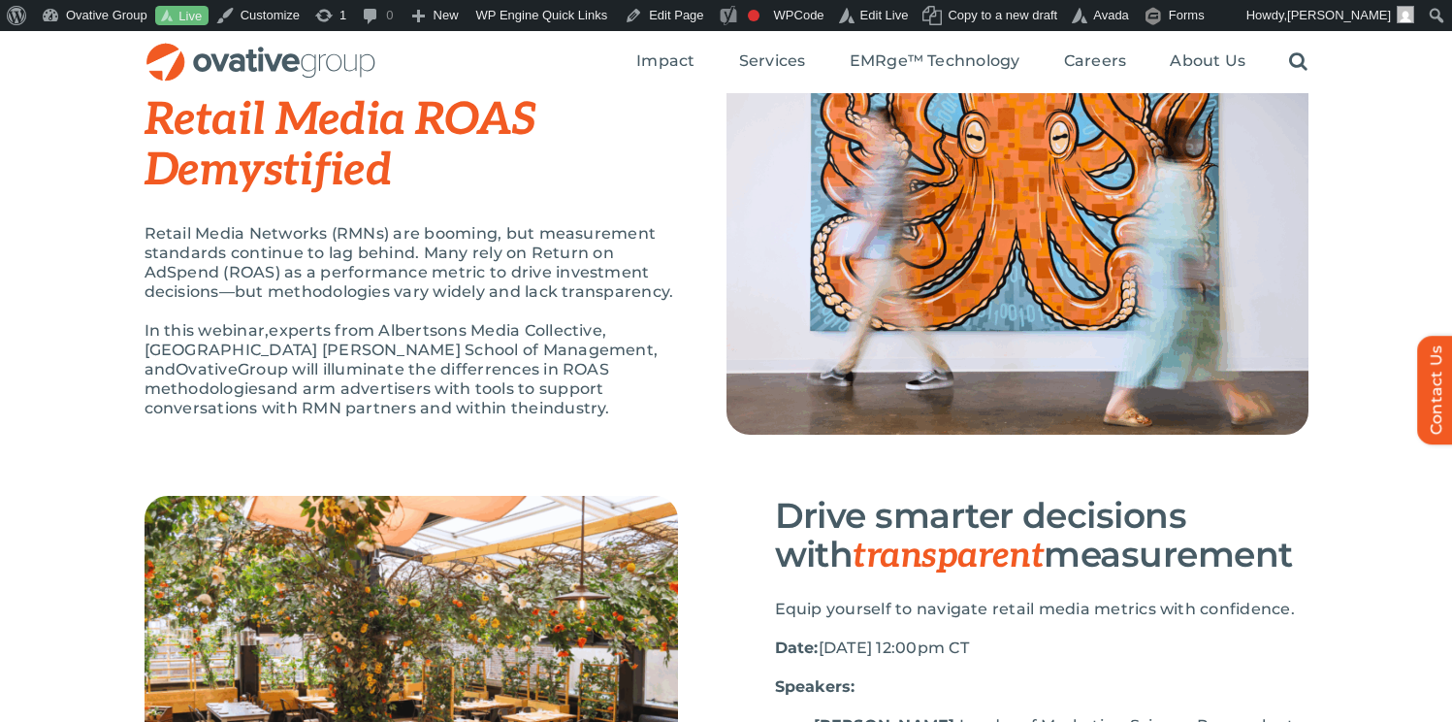
scroll to position [128, 0]
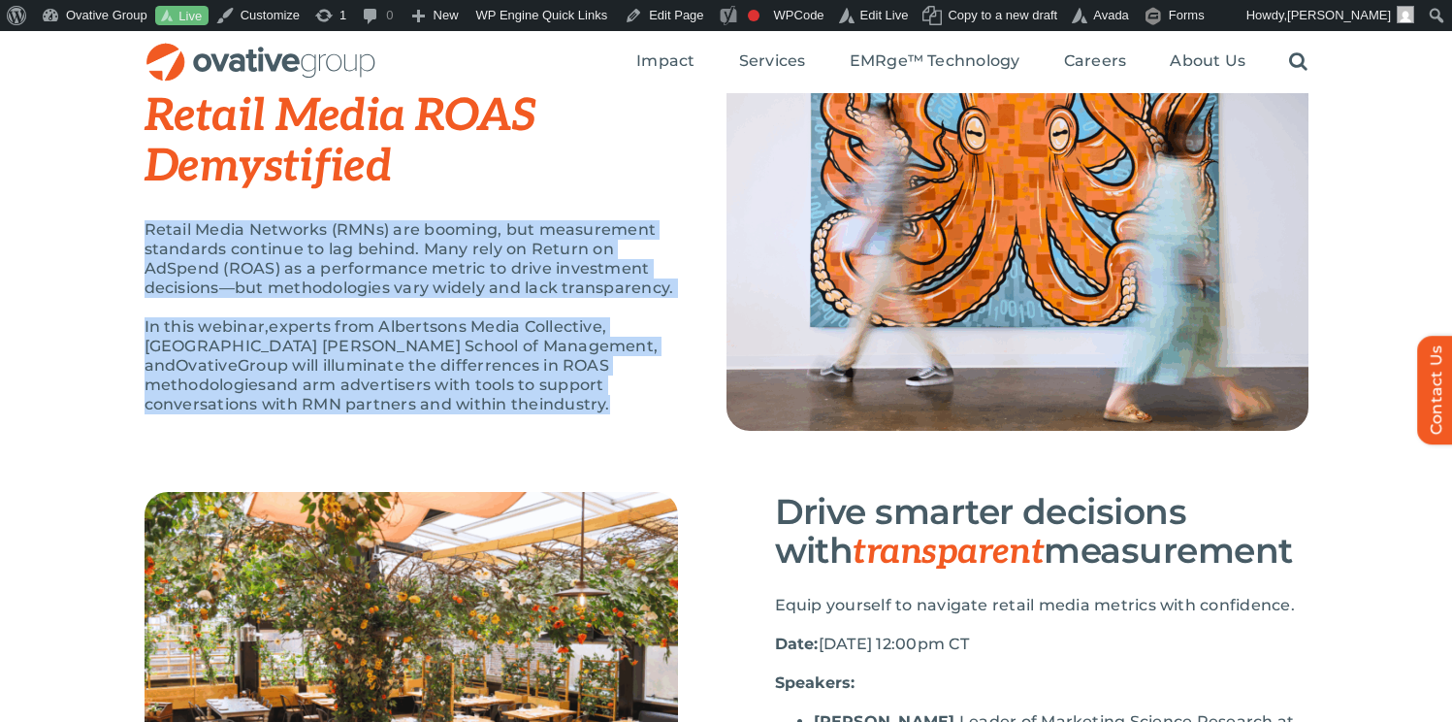
drag, startPoint x: 619, startPoint y: 408, endPoint x: 134, endPoint y: 235, distance: 515.1
click at [134, 235] on div "WEBINAR Retail Media ROAS Demystified Retail Media Networks (RMNs) are booming,…" at bounding box center [726, 253] width 1452 height 478
copy div "Retail Media Networks (RMNs) are booming, but measurement standards continue to…"
click at [685, 305] on div "WEBINAR Retail Media ROAS Demystified Retail Media Networks (RMNs) are booming,…" at bounding box center [436, 238] width 582 height 391
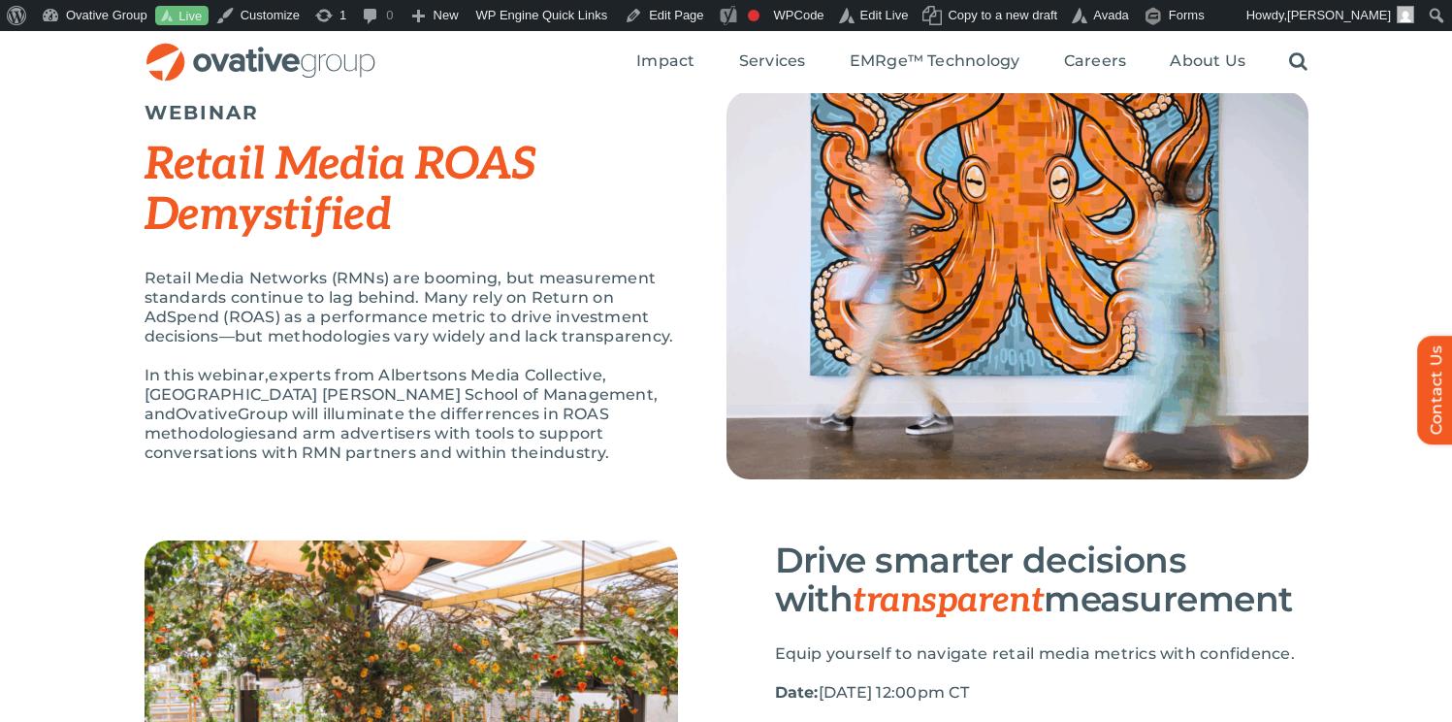
scroll to position [59, 0]
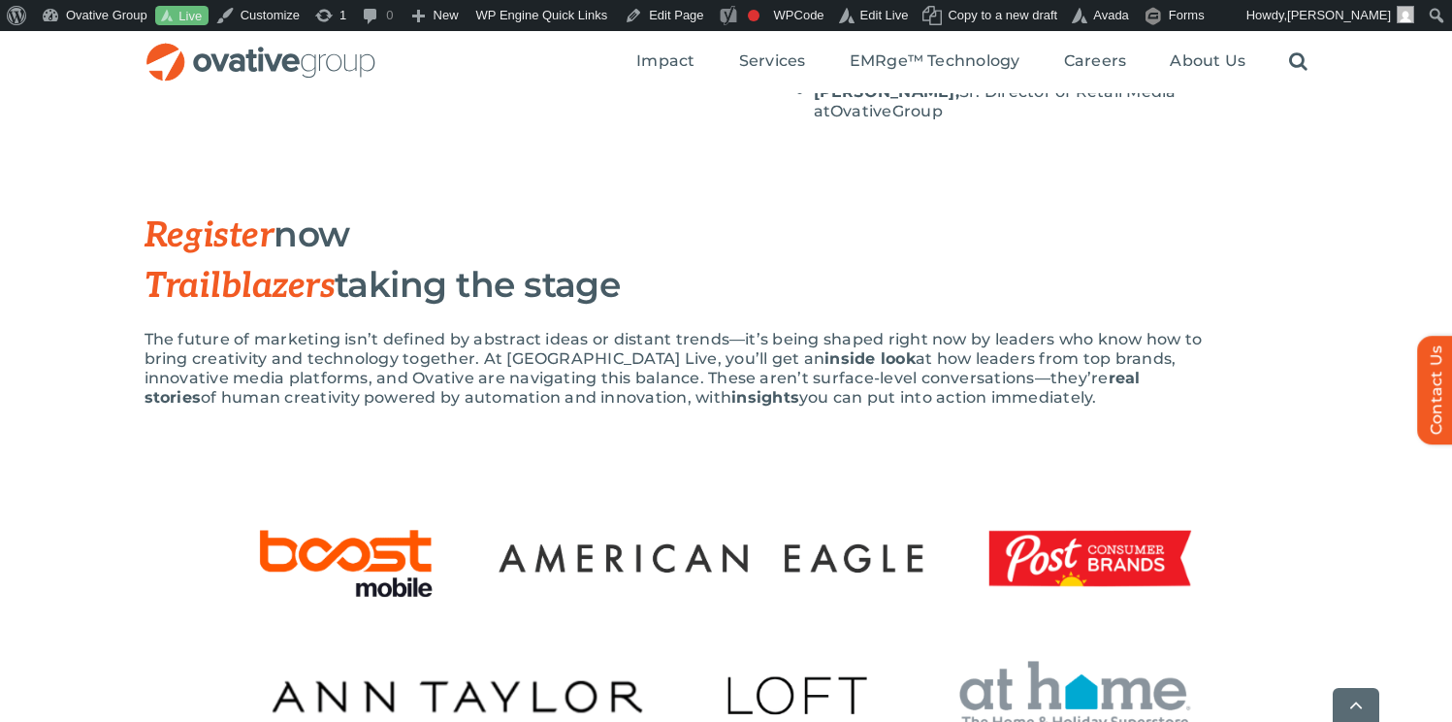
scroll to position [915, 0]
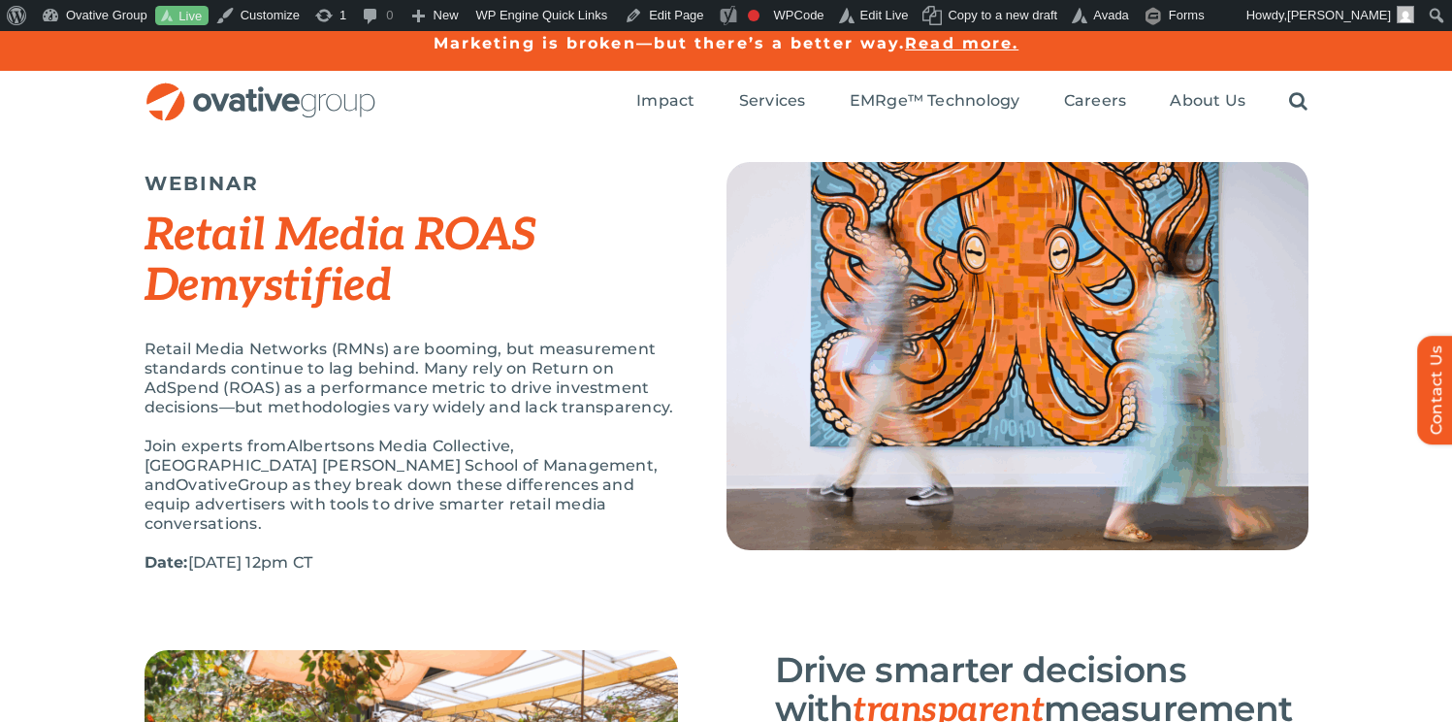
scroll to position [8, 0]
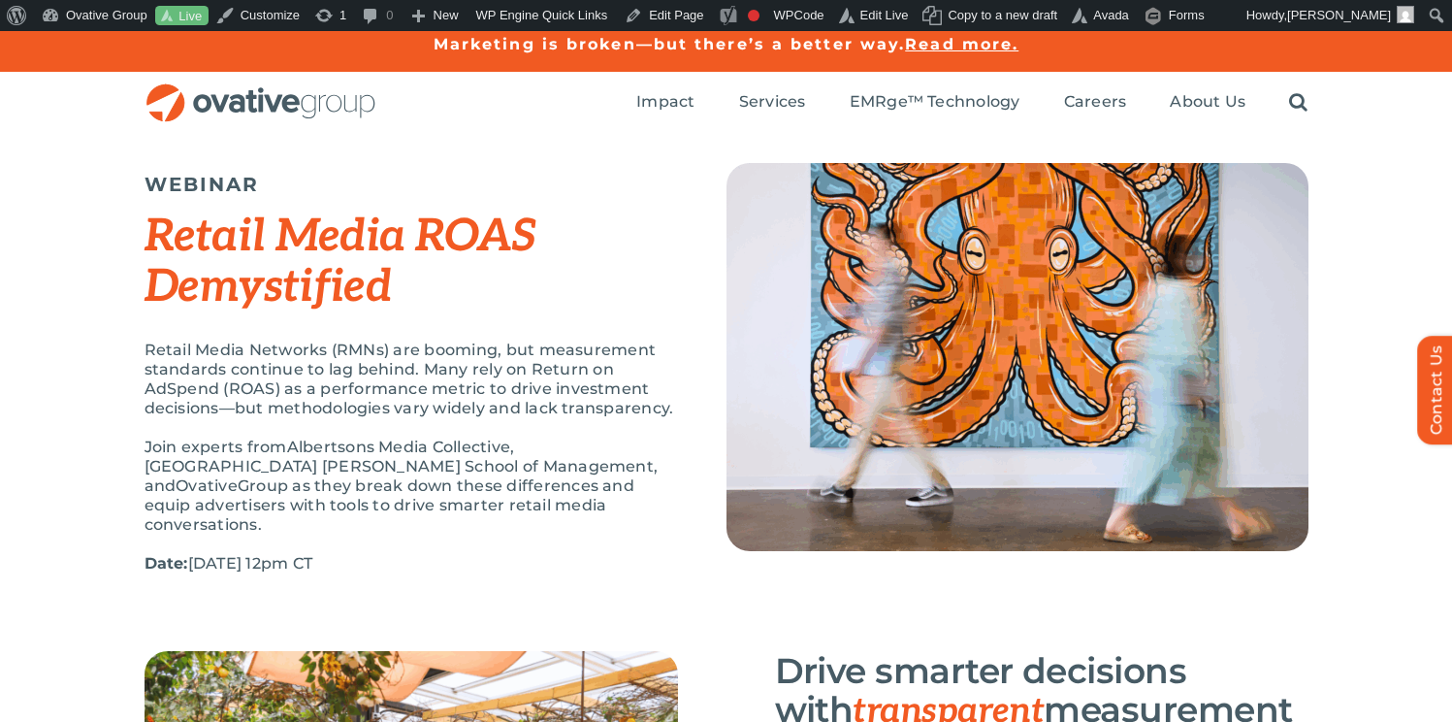
click at [553, 502] on p "Join experts from Albertsons Media Collective, Northwestern University Kellogg …" at bounding box center [411, 485] width 533 height 97
drag, startPoint x: 547, startPoint y: 511, endPoint x: 143, endPoint y: 454, distance: 408.5
click at [143, 454] on div "WEBINAR Retail Media ROAS Demystified Retail Media Networks (RMNs) are booming,…" at bounding box center [726, 392] width 1452 height 517
copy p "Join experts from Albertsons Media Collective, Northwestern University Kellogg …"
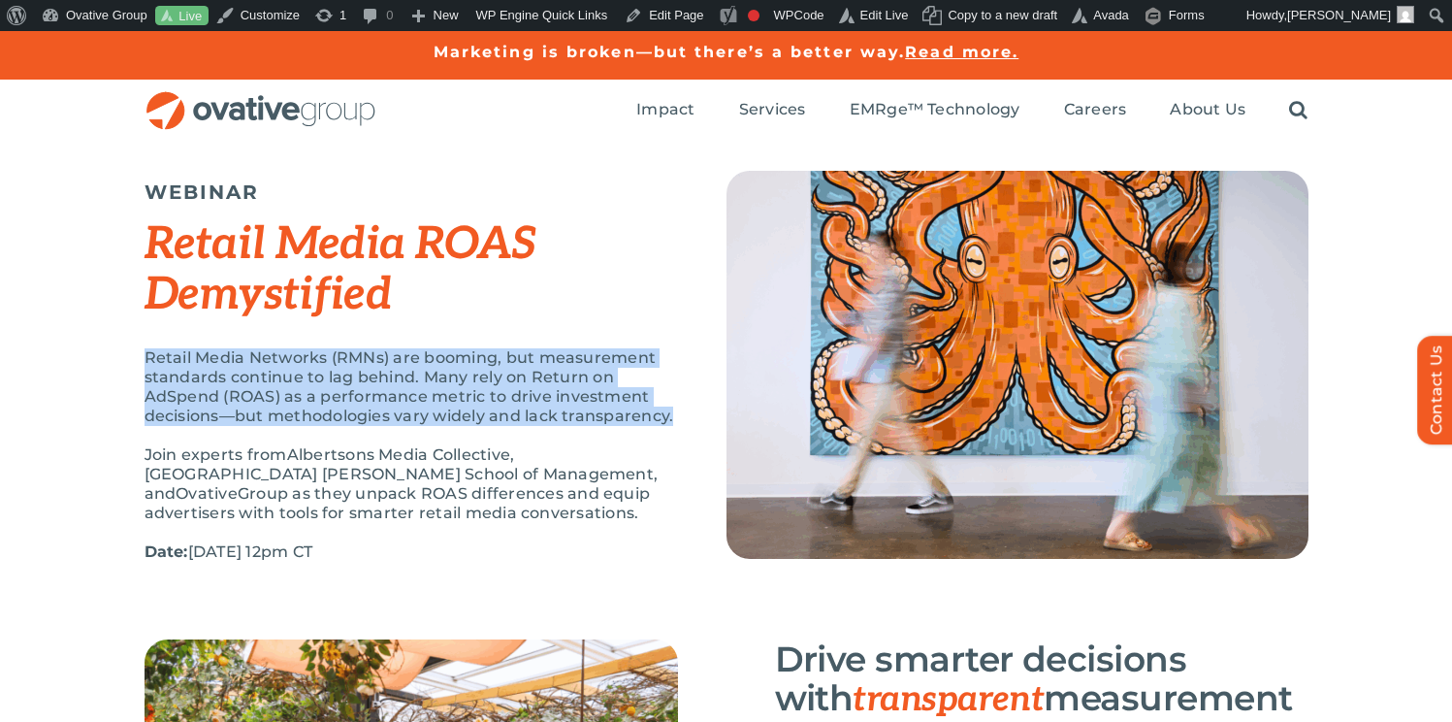
drag, startPoint x: 675, startPoint y: 416, endPoint x: 135, endPoint y: 367, distance: 542.5
click at [135, 367] on div "WEBINAR Retail Media ROAS Demystified Retail Media Networks (RMNs) are booming,…" at bounding box center [726, 391] width 1452 height 498
copy p "Retail Media Networks (RMNs) are booming, but measurement standards continue to…"
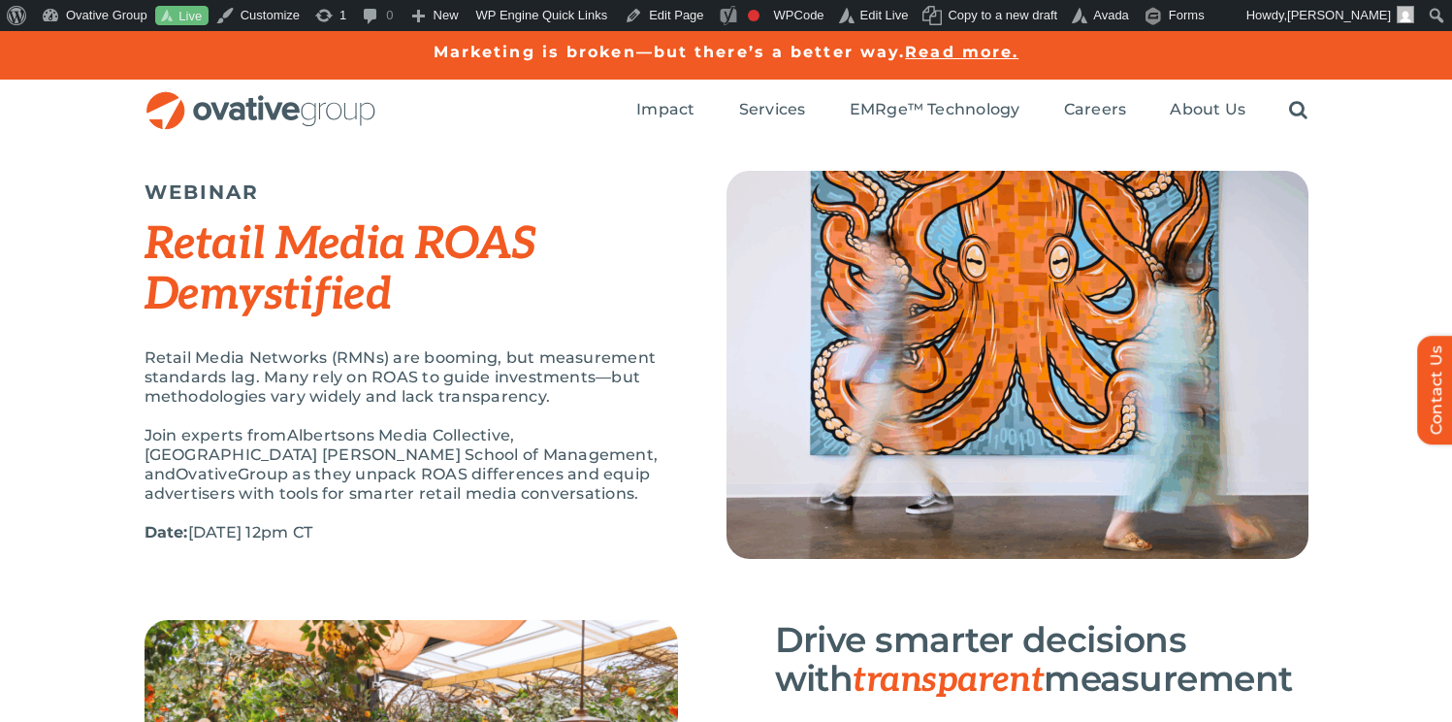
click at [516, 450] on span "Albertsons Media Collective, [GEOGRAPHIC_DATA] [PERSON_NAME] School of Manageme…" at bounding box center [402, 454] width 514 height 57
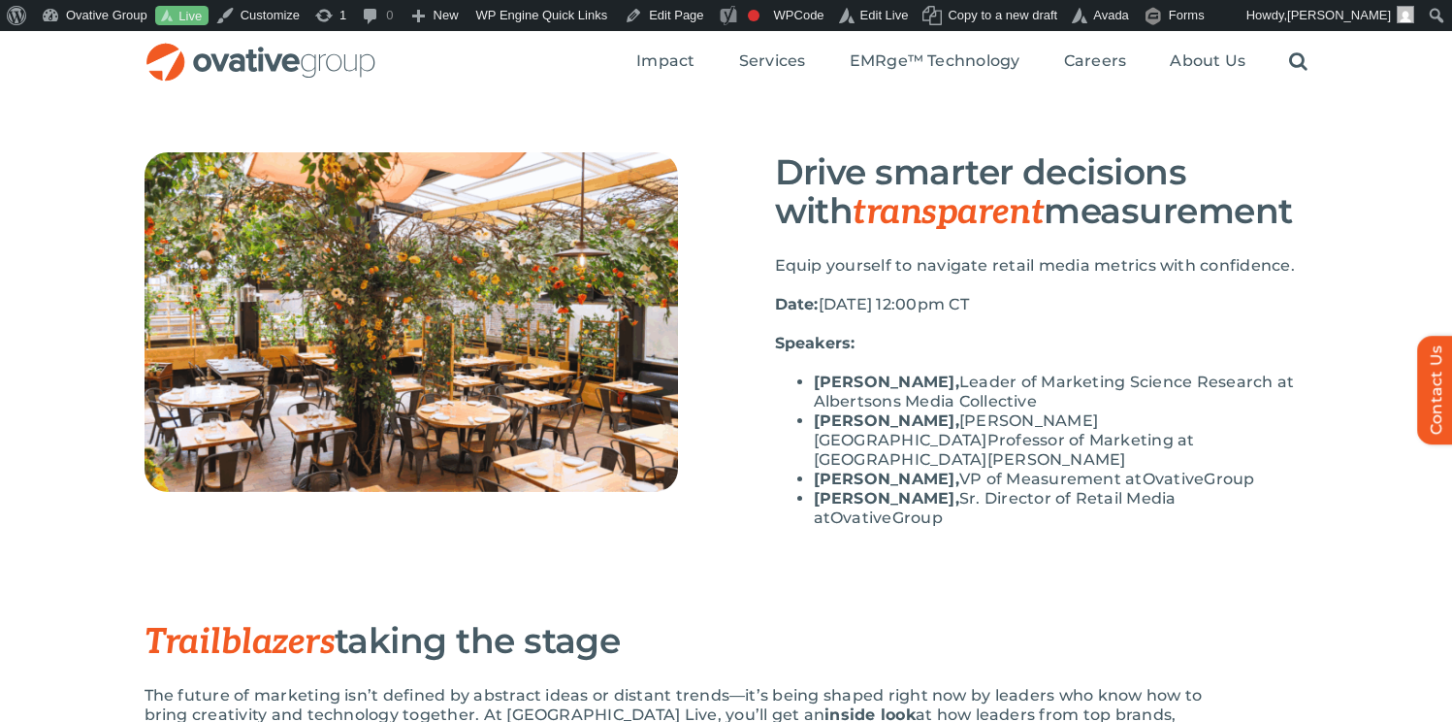
scroll to position [452, 0]
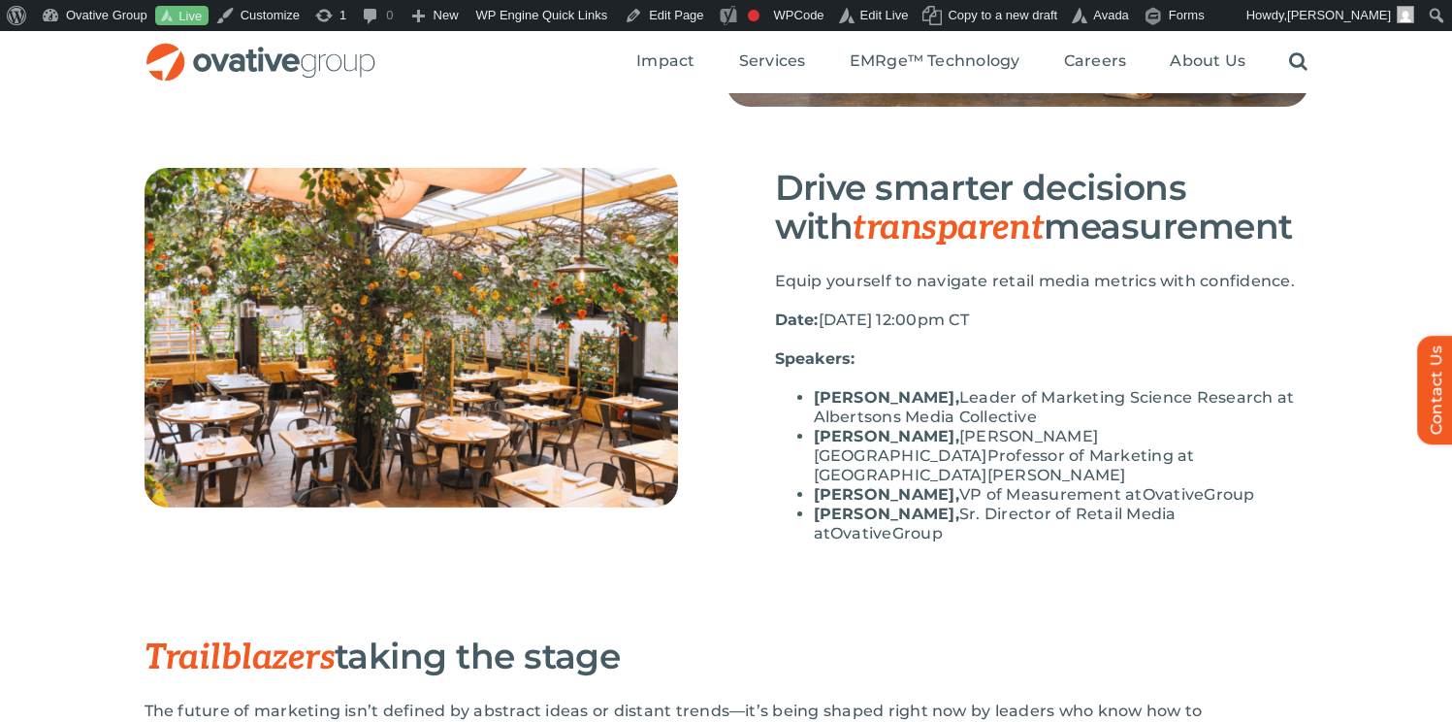
click at [1080, 416] on li "Levi Dantzinger , Leader of Marketing Science Research at Albertsons Media Coll…" at bounding box center [1061, 407] width 495 height 39
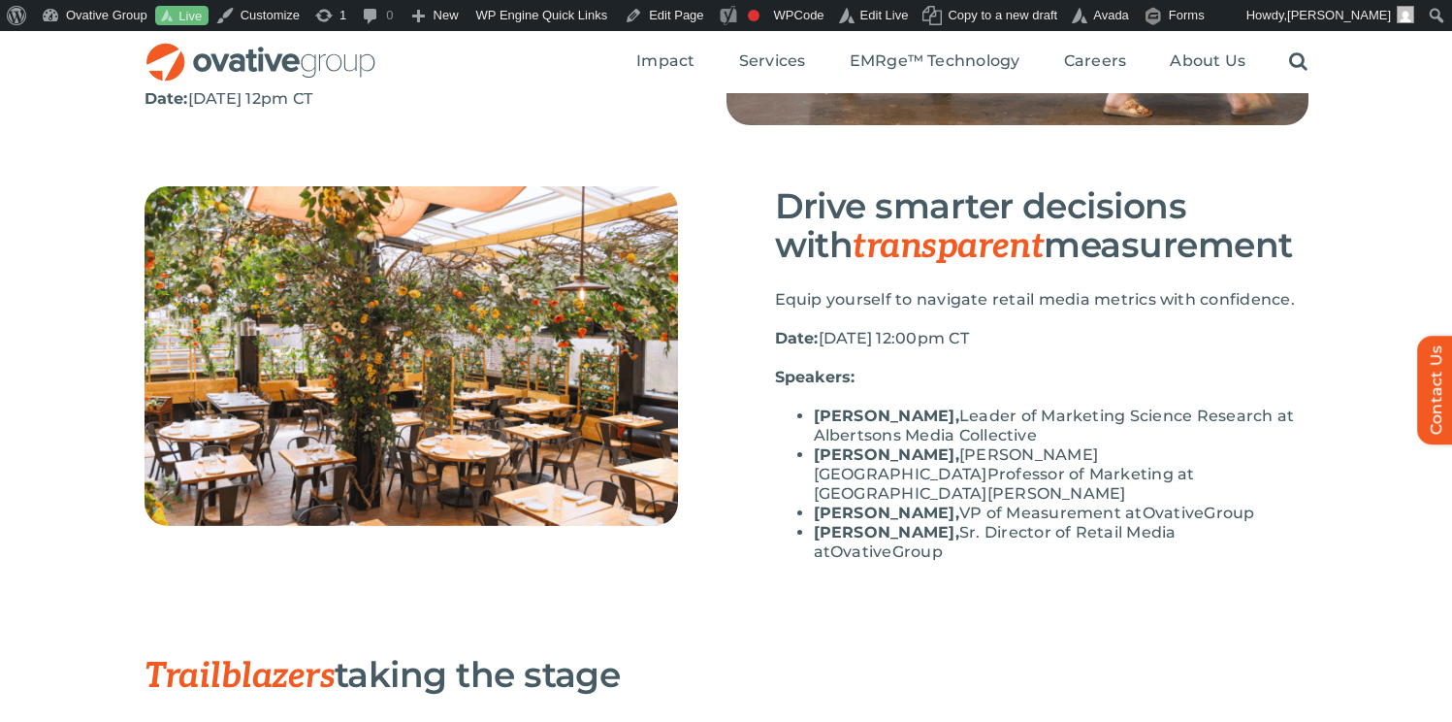
scroll to position [430, 0]
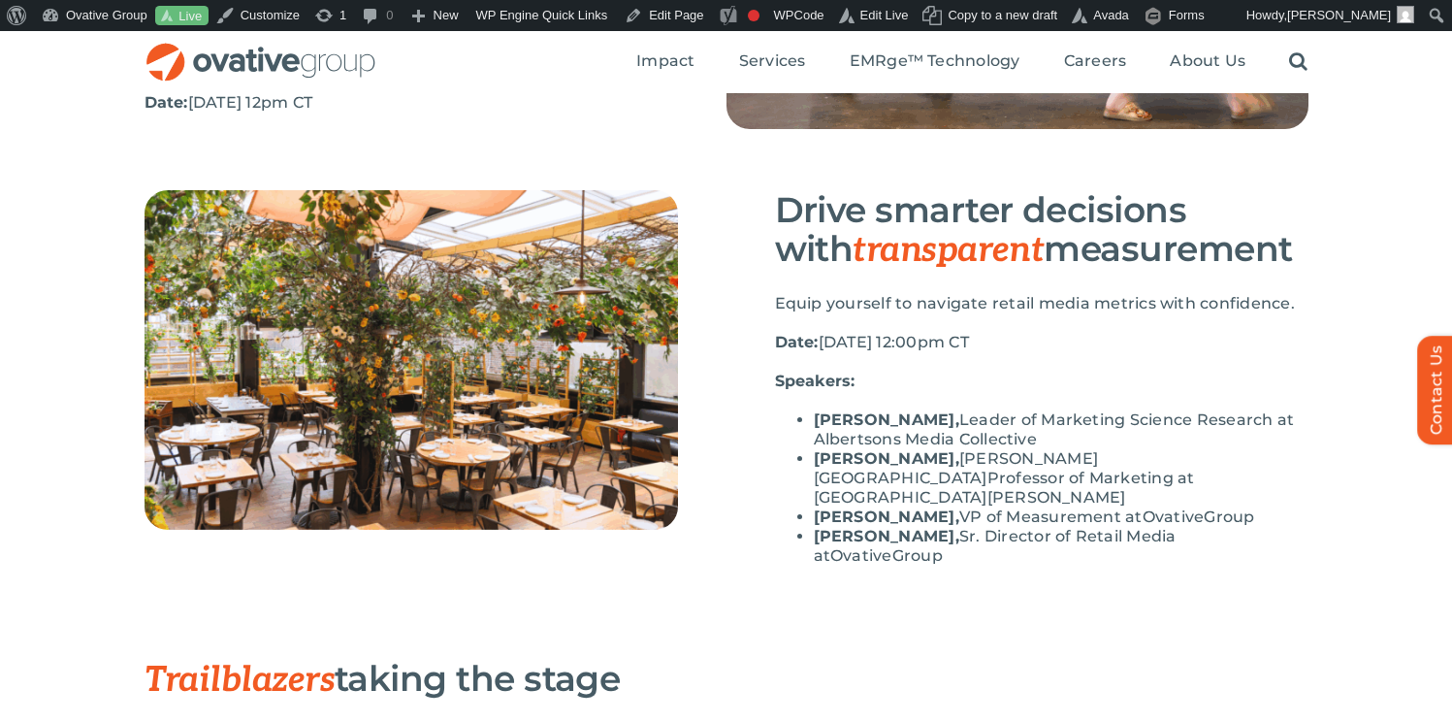
drag, startPoint x: 814, startPoint y: 417, endPoint x: 942, endPoint y: 428, distance: 128.5
click at [942, 428] on strong "[PERSON_NAME]" at bounding box center [885, 419] width 142 height 18
copy strong "[PERSON_NAME]"
drag, startPoint x: 955, startPoint y: 421, endPoint x: 1261, endPoint y: 427, distance: 305.6
click at [1261, 427] on span ", Leader of Marketing Science Research at Albertsons Media Collective" at bounding box center [1054, 429] width 481 height 38
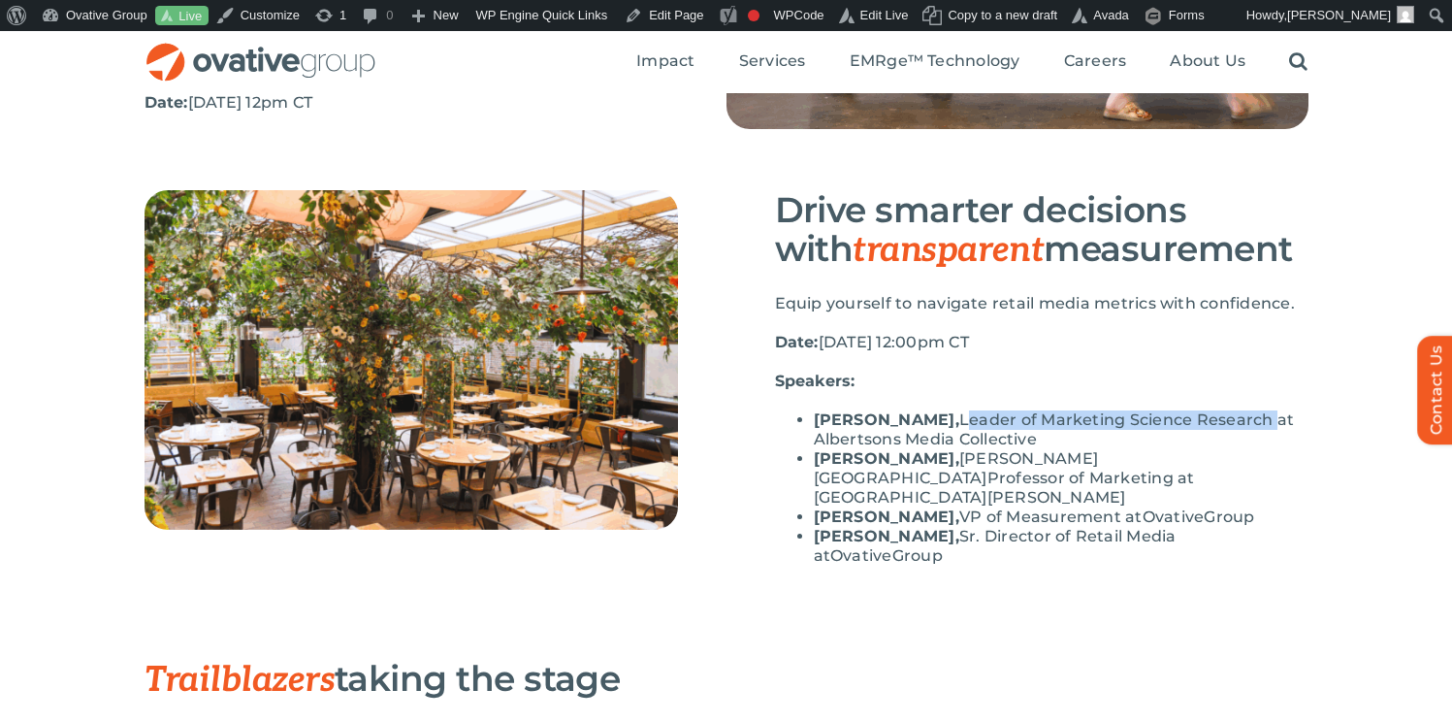
copy span "Leader of Marketing Science Research"
click at [1046, 441] on li "Levi Dantzinger , Leader of Marketing Science Research at Albertsons Media Coll…" at bounding box center [1061, 429] width 495 height 39
drag, startPoint x: 1049, startPoint y: 437, endPoint x: 955, endPoint y: 419, distance: 94.9
click at [955, 419] on li "Levi Dantzinger , Leader of Marketing Science Research at Albertsons Media Coll…" at bounding box center [1061, 429] width 495 height 39
copy span "Leader of Marketing Science Research at Albertsons Media Collective"
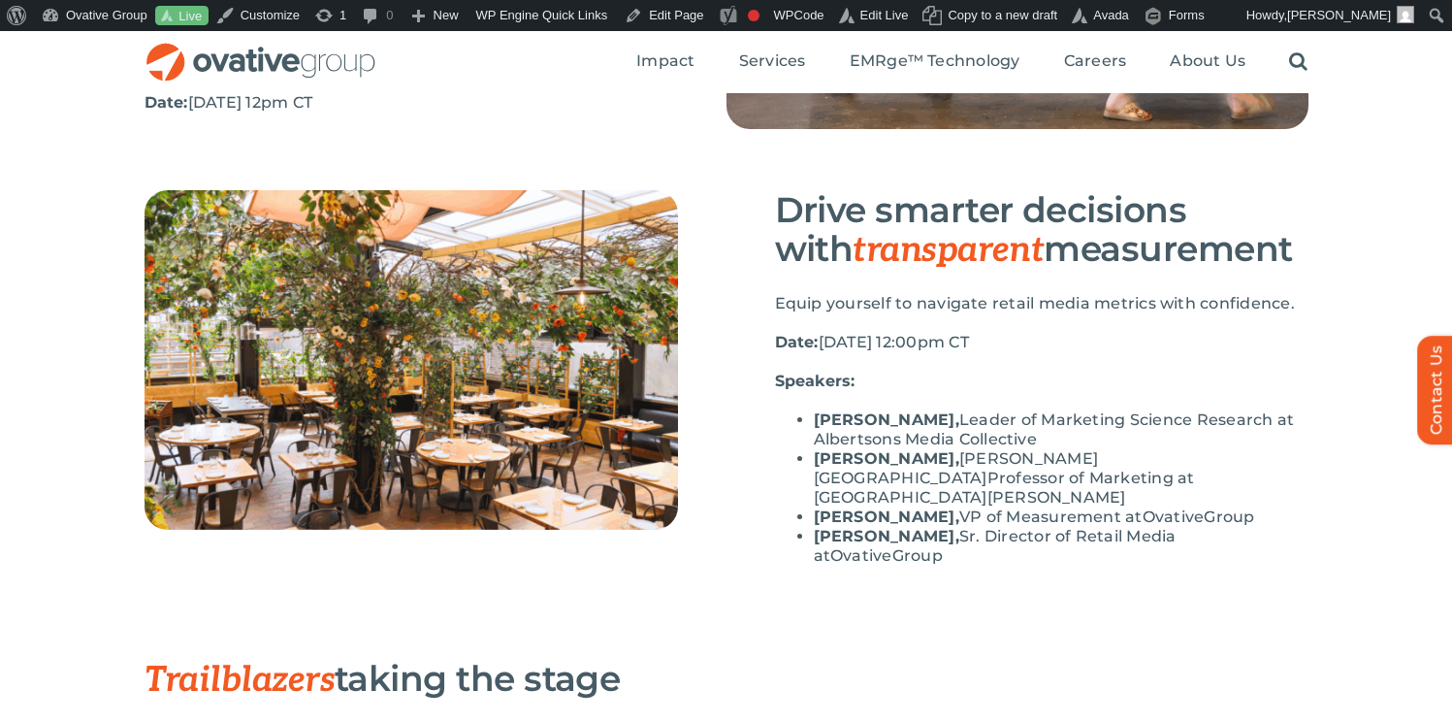
drag, startPoint x: 951, startPoint y: 459, endPoint x: 1253, endPoint y: 461, distance: 302.6
click at [1253, 463] on li "Brett R. Gordon, Charles H. Kellstadt Professor of Marketing at Northwestern Un…" at bounding box center [1061, 478] width 495 height 58
drag, startPoint x: 976, startPoint y: 462, endPoint x: 938, endPoint y: 454, distance: 38.6
click at [976, 462] on span "Brett R. Gordon, Charles H." at bounding box center [956, 458] width 285 height 18
drag, startPoint x: 954, startPoint y: 457, endPoint x: 1211, endPoint y: 471, distance: 256.5
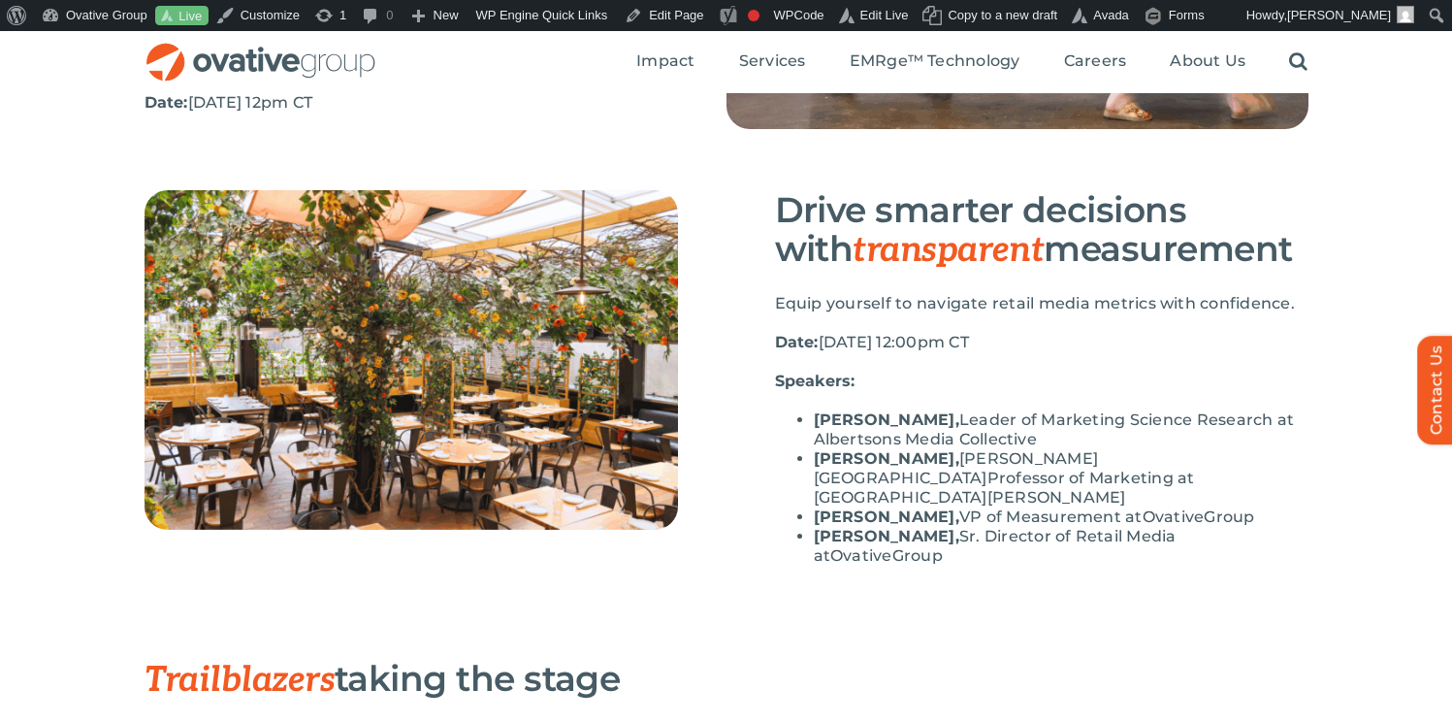
click at [1334, 473] on div "Drive smarter decisions with transparent measurement Equip yourself to navigate…" at bounding box center [726, 424] width 1452 height 468
copy li "Charles H. Kellstadt Professor of Marketing at Northwestern University’s Kellog…"
drag, startPoint x: 940, startPoint y: 462, endPoint x: 815, endPoint y: 460, distance: 125.1
click at [815, 460] on strong "Brett R. Gordon," at bounding box center [886, 458] width 145 height 18
copy strong "Brett R. Gordon"
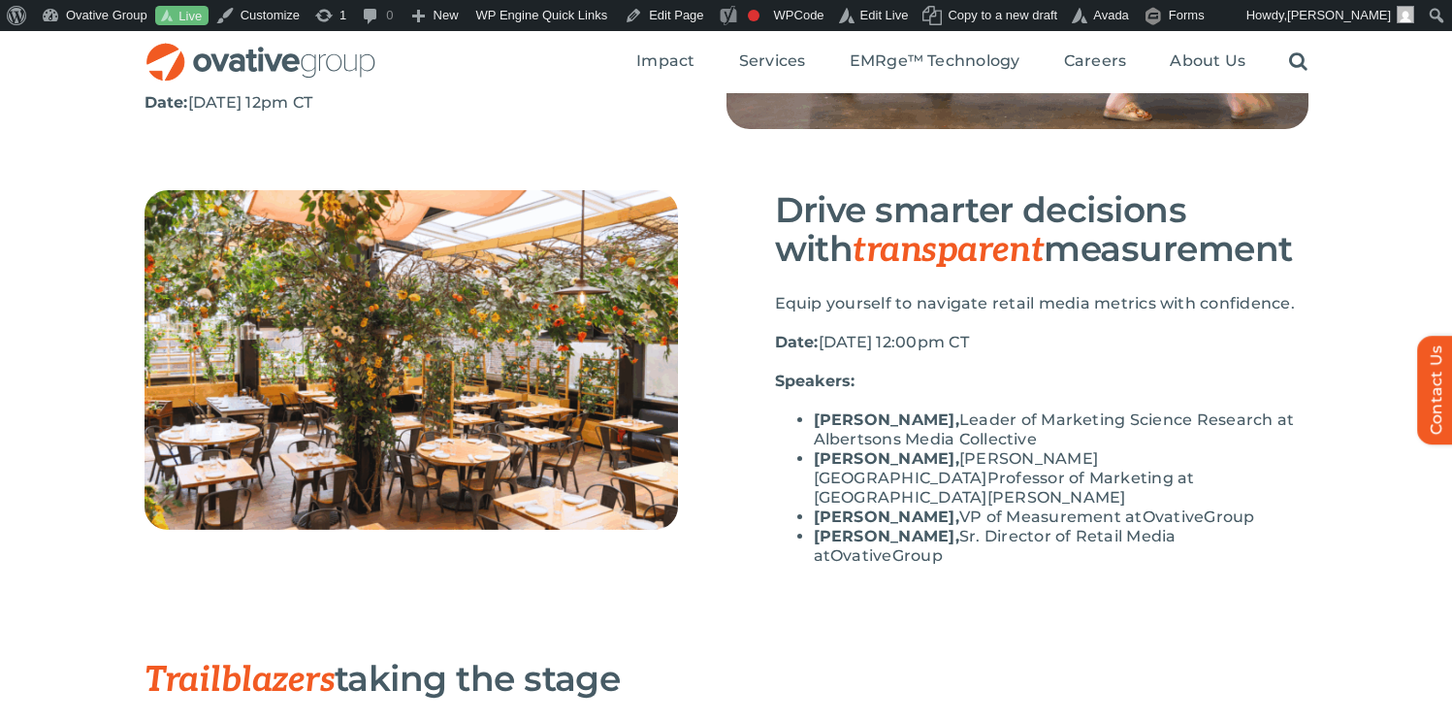
drag, startPoint x: 917, startPoint y: 494, endPoint x: 1264, endPoint y: 506, distance: 347.5
click at [1264, 507] on li "Kate Bante, VP of Measurement at Ovative Group ​" at bounding box center [1061, 516] width 495 height 19
copy li "VP of Measurement at Ovative Group"
click at [967, 507] on span "Kate Bante, VP of Measurement at" at bounding box center [978, 516] width 329 height 18
click at [959, 527] on span "Derek Nelson, Sr. Director of Retail Media at" at bounding box center [995, 546] width 363 height 38
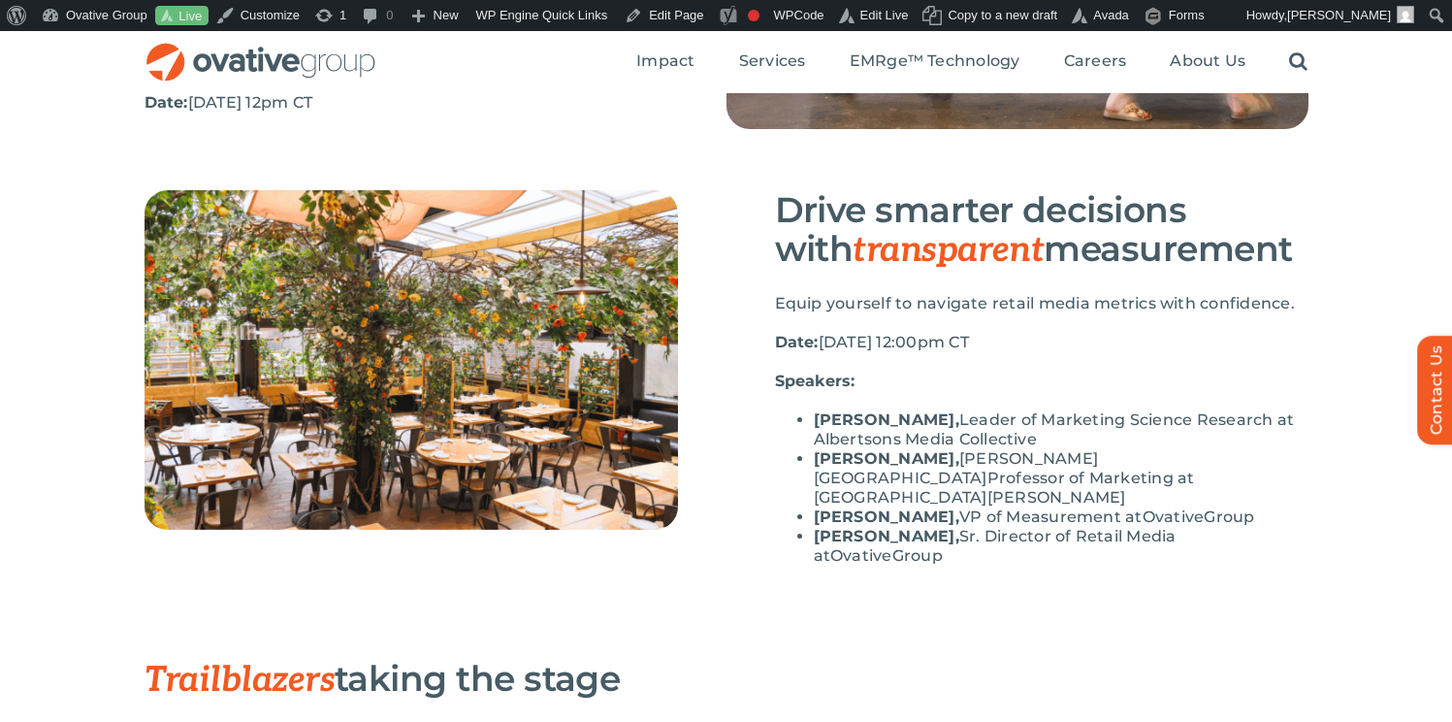
drag, startPoint x: 936, startPoint y: 514, endPoint x: 1311, endPoint y: 501, distance: 375.6
click at [1313, 506] on div "Drive smarter decisions with transparent measurement Equip yourself to navigate…" at bounding box center [726, 424] width 1452 height 468
copy ul "​ Derek Nelson,"
click at [997, 507] on span "Kate Bante, VP of Measurement at" at bounding box center [978, 516] width 329 height 18
drag, startPoint x: 938, startPoint y: 515, endPoint x: 1307, endPoint y: 514, distance: 368.6
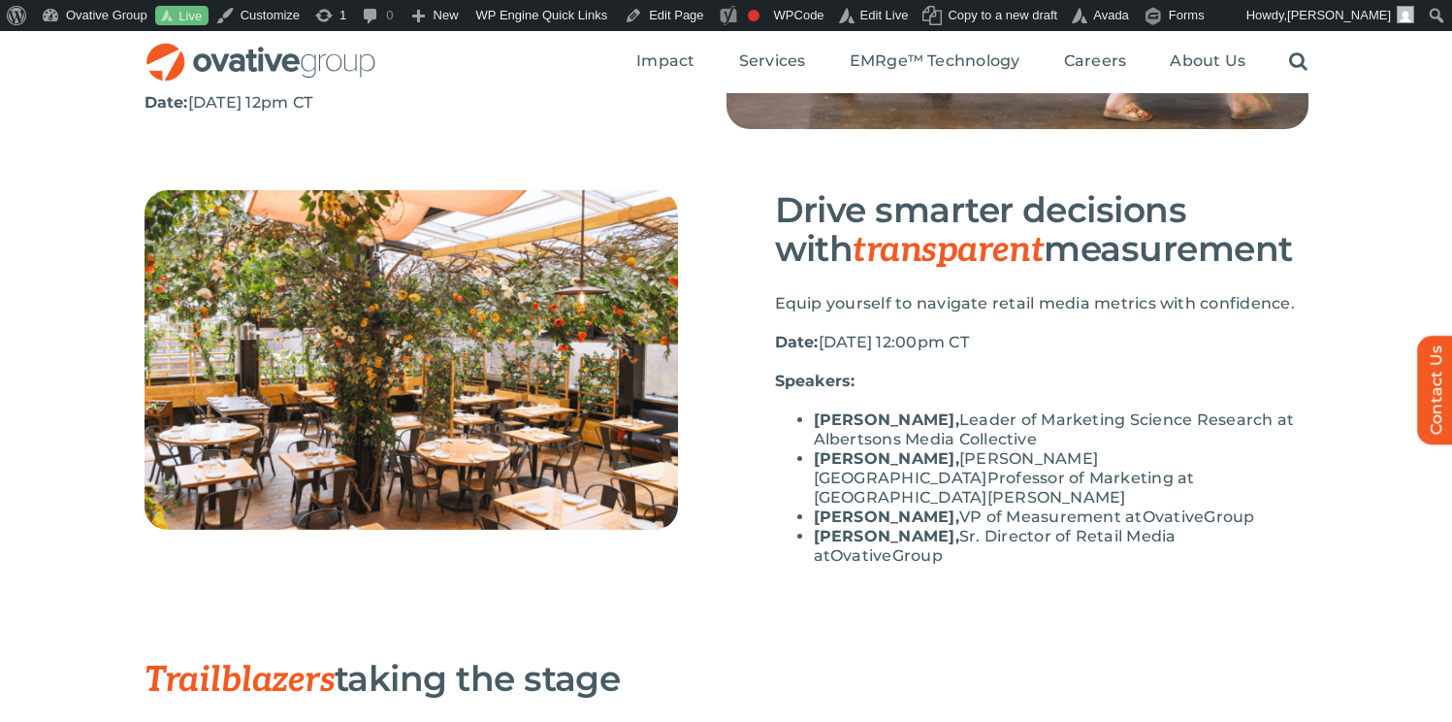
click at [1309, 519] on div "Drive smarter decisions with transparent measurement Equip yourself to navigate…" at bounding box center [726, 424] width 1452 height 468
copy li "Sr. Director of Retail Media at Ovative Group"
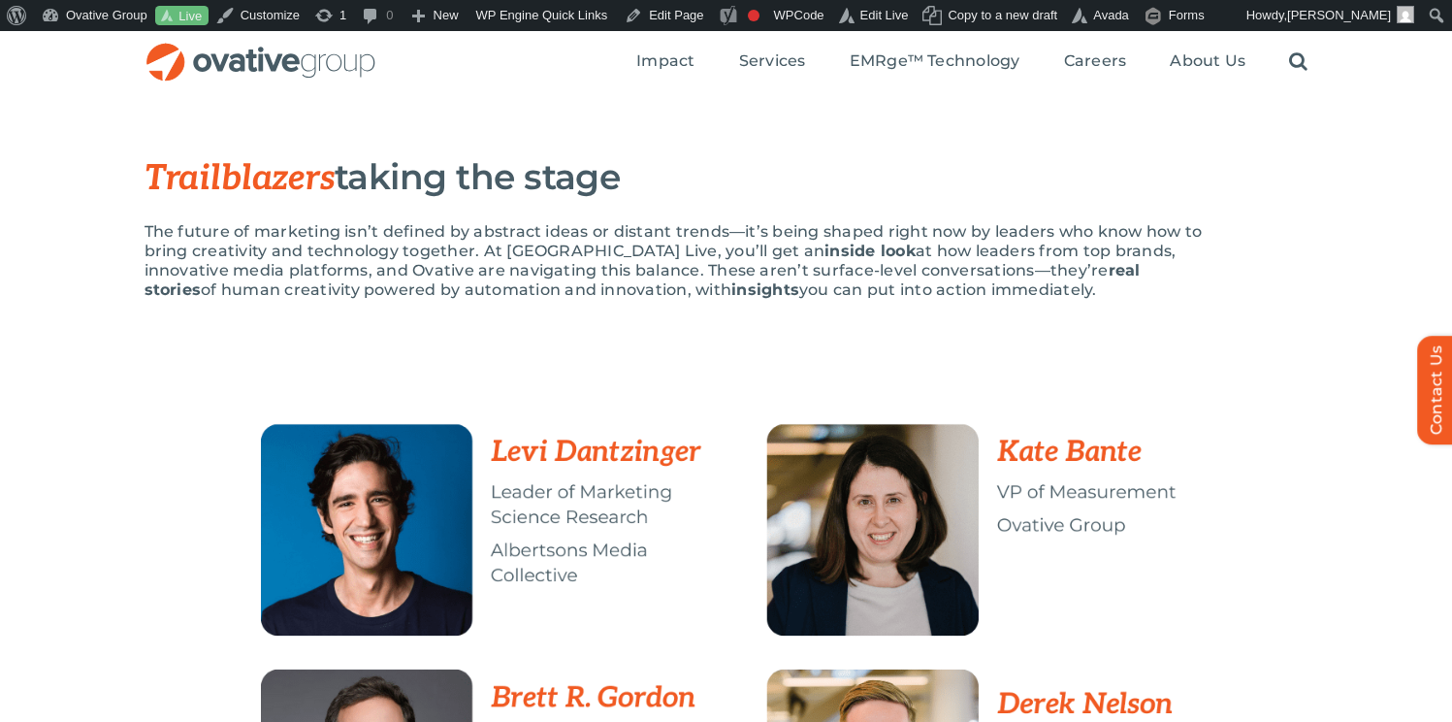
scroll to position [924, 0]
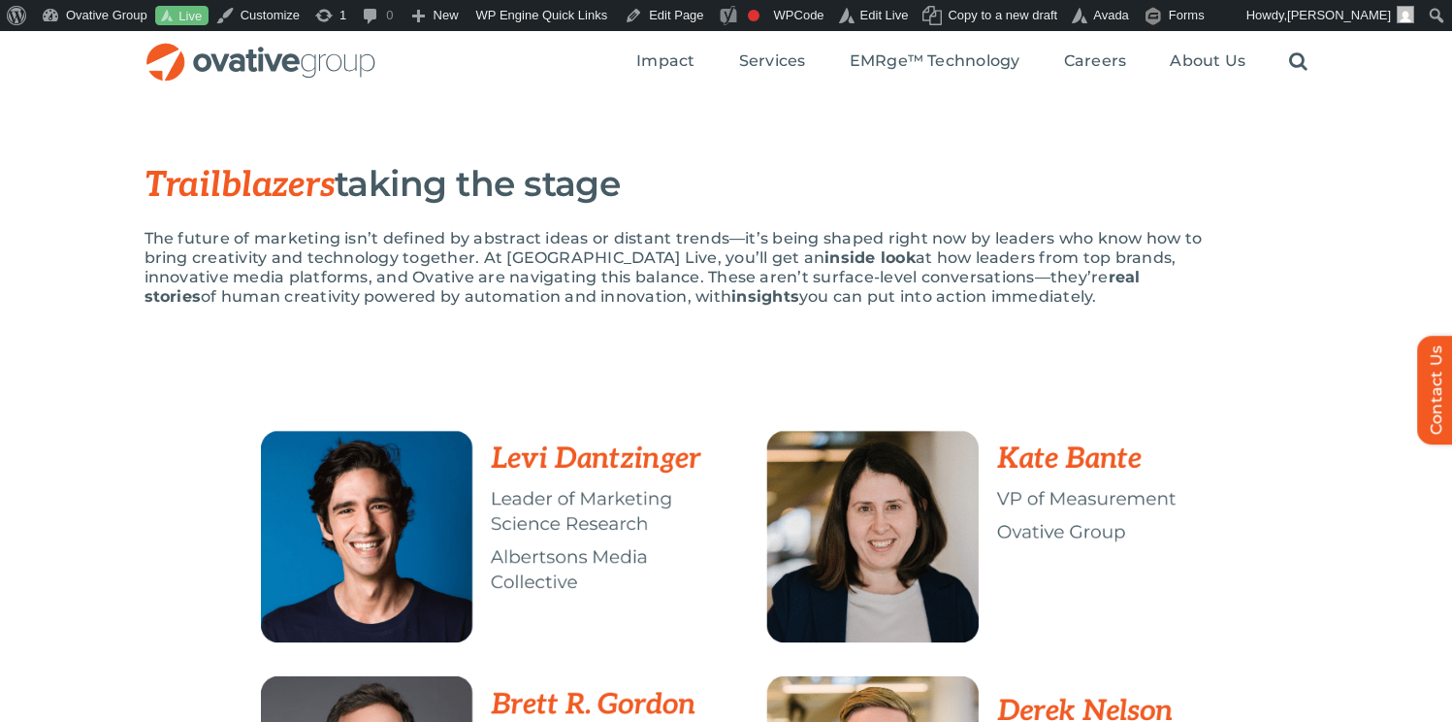
click at [562, 331] on img at bounding box center [727, 659] width 970 height 657
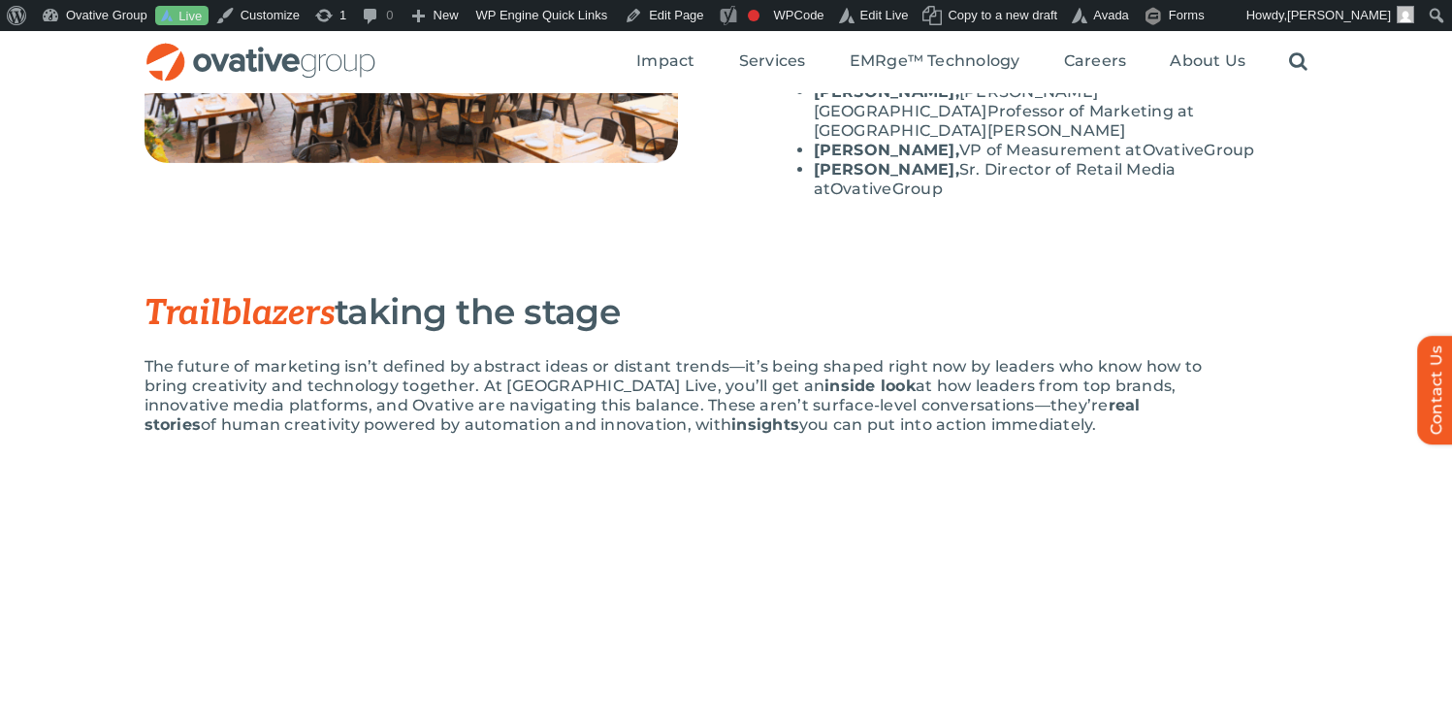
scroll to position [795, 0]
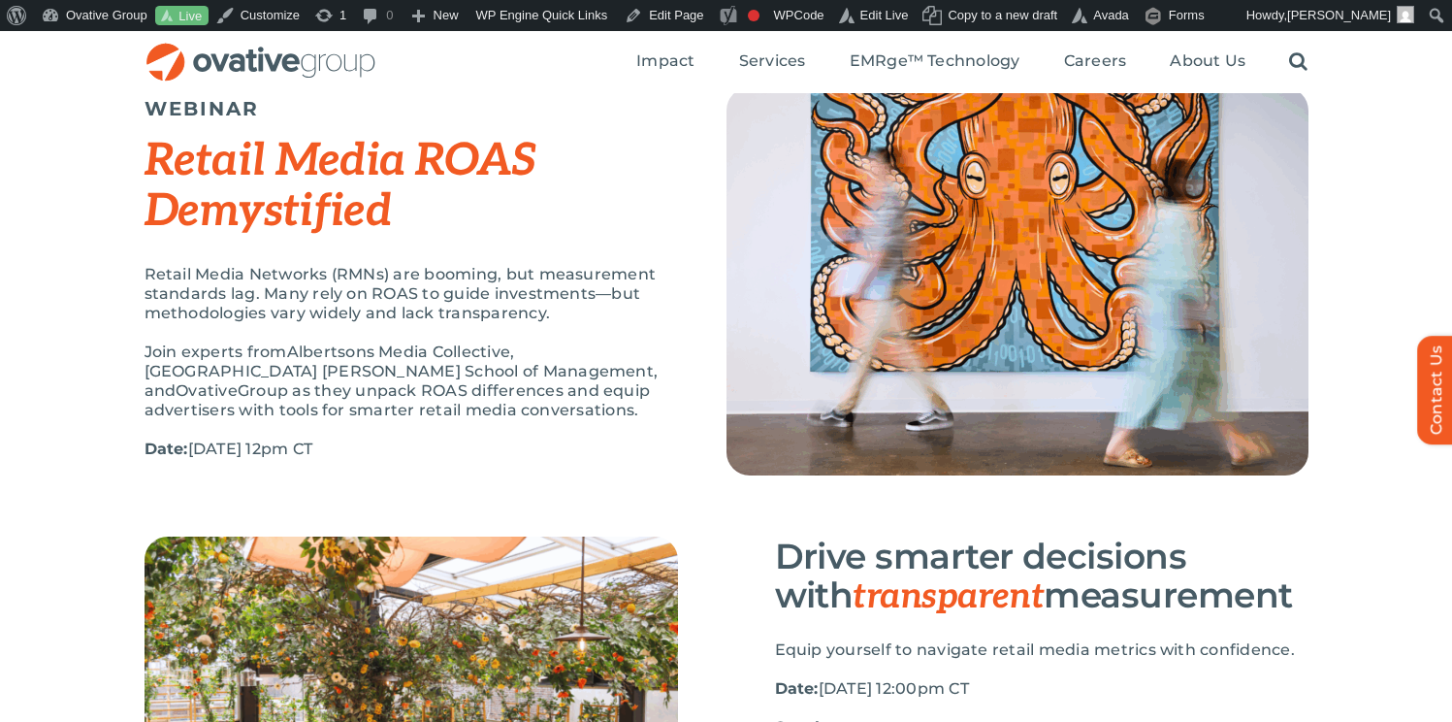
scroll to position [401, 0]
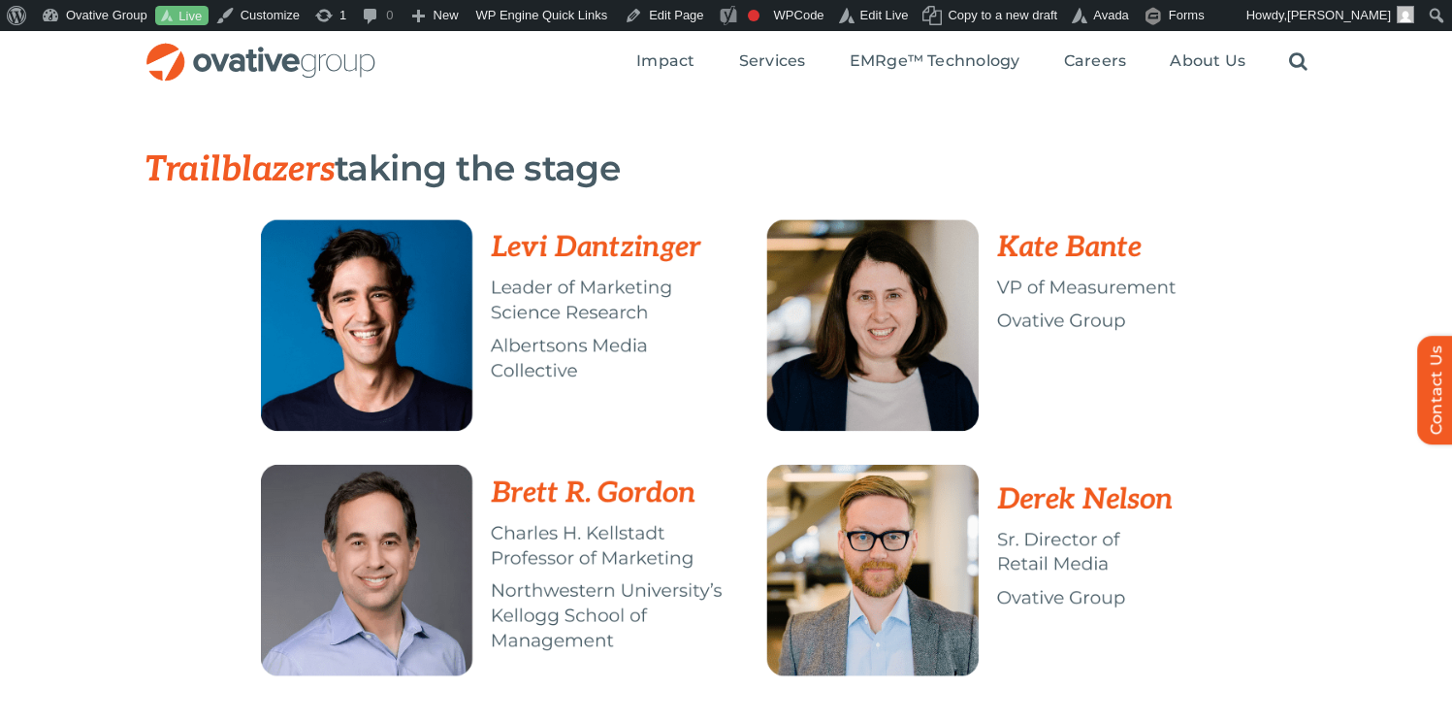
scroll to position [470, 0]
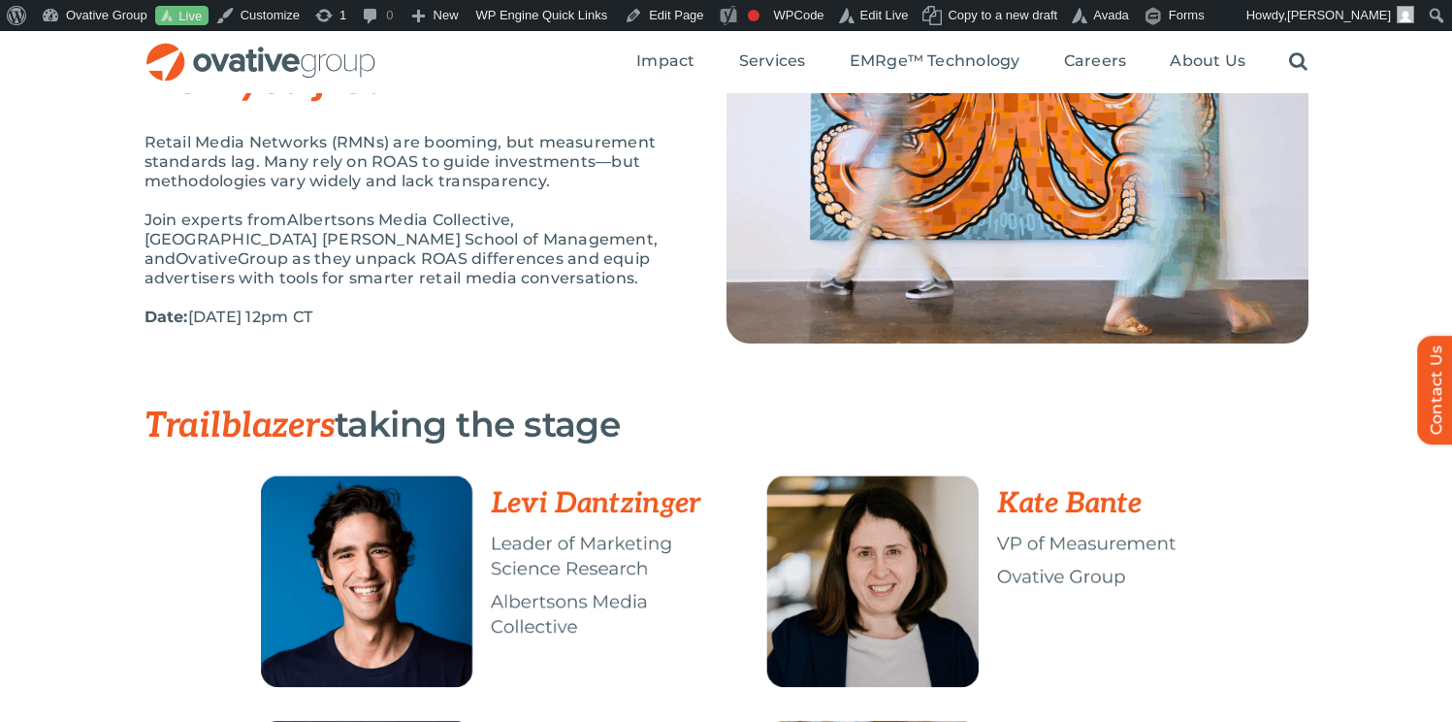
scroll to position [214, 0]
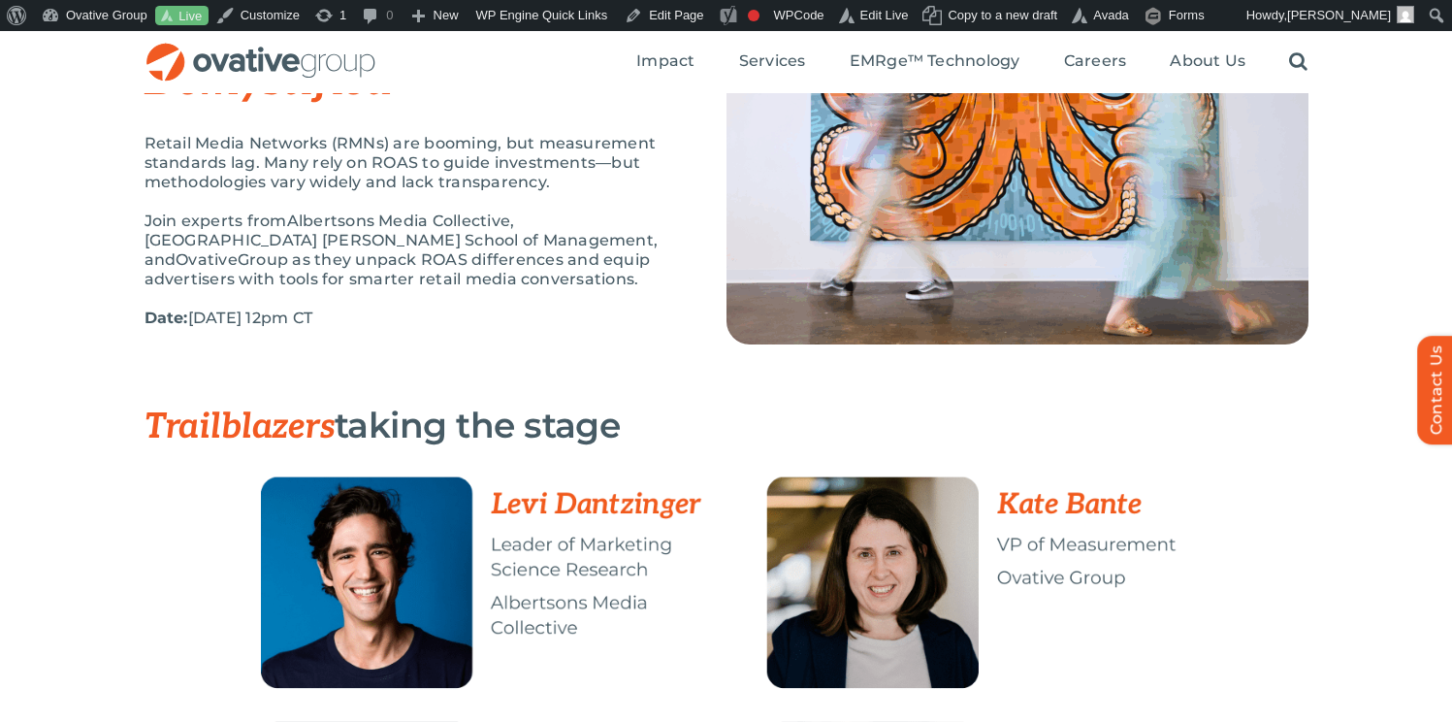
drag, startPoint x: 424, startPoint y: 273, endPoint x: 317, endPoint y: 68, distance: 230.8
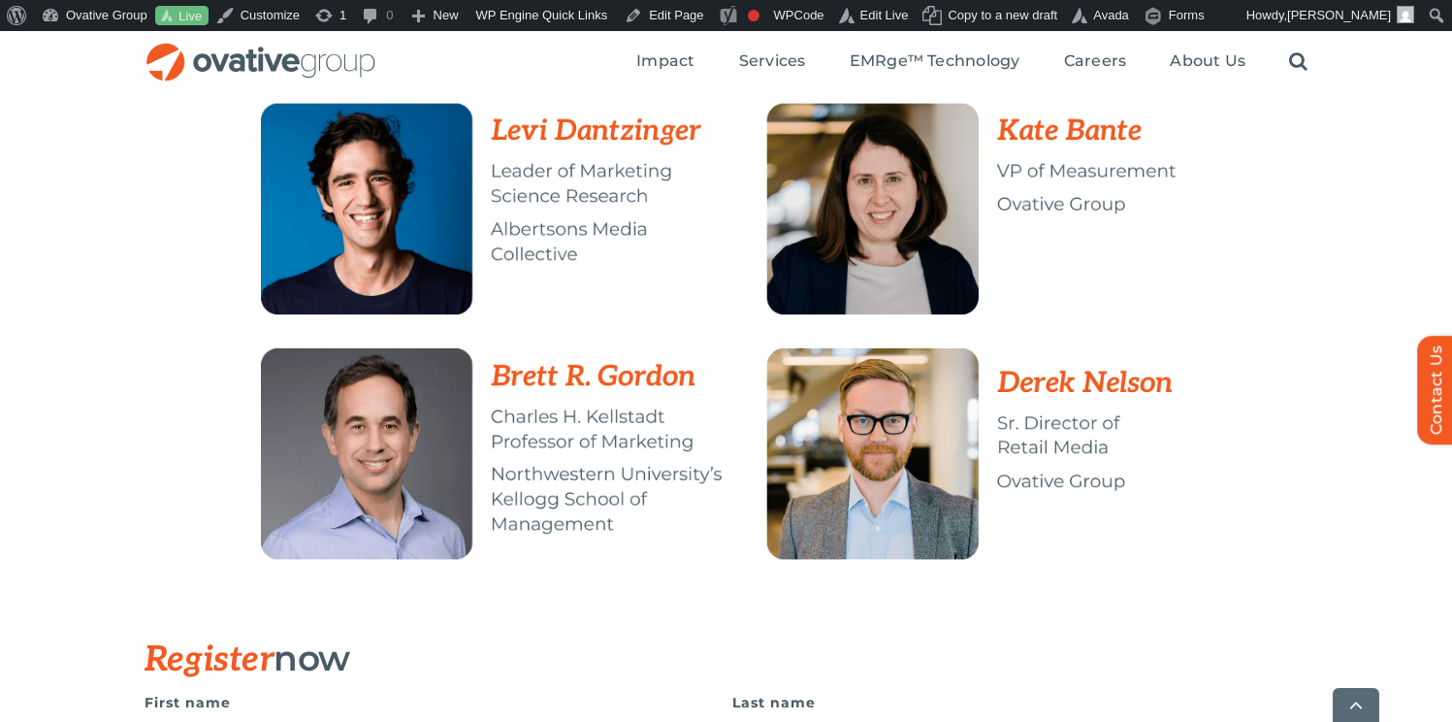
scroll to position [564, 0]
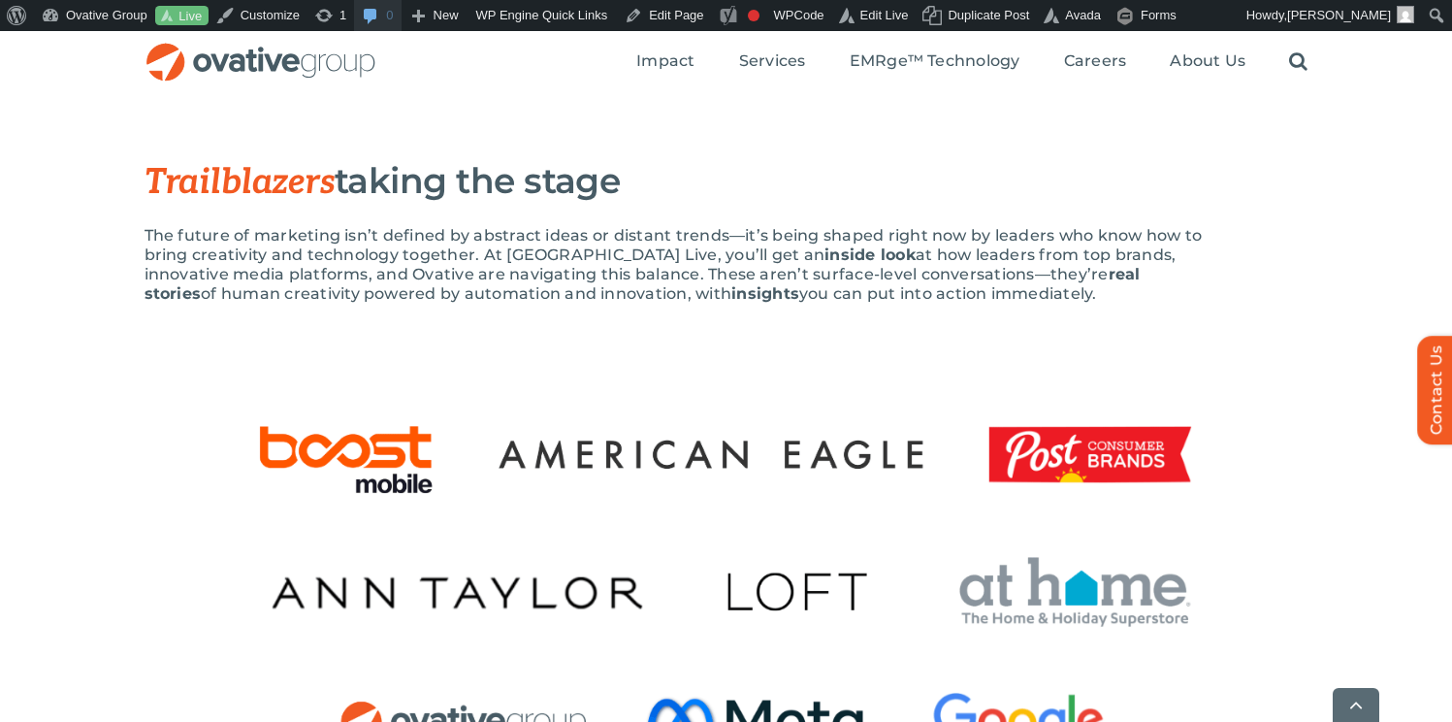
scroll to position [877, 0]
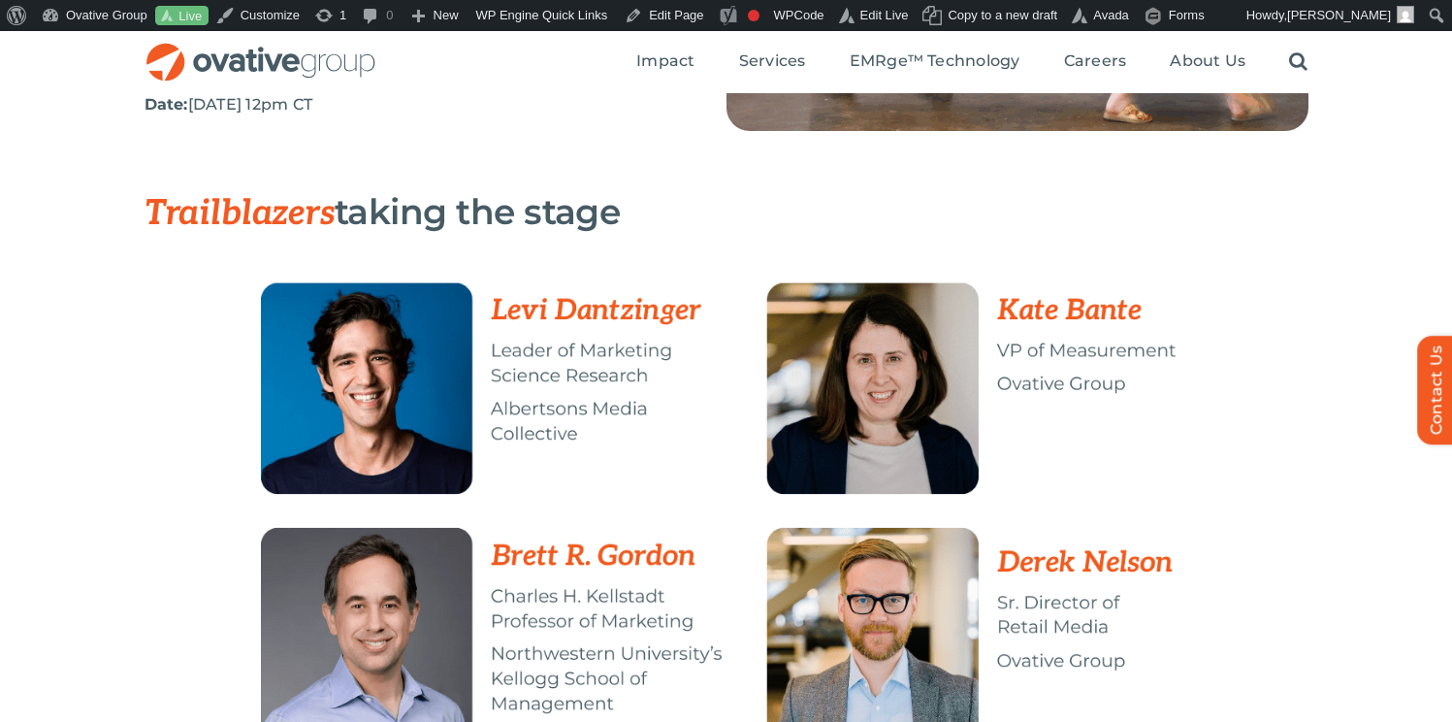
scroll to position [424, 0]
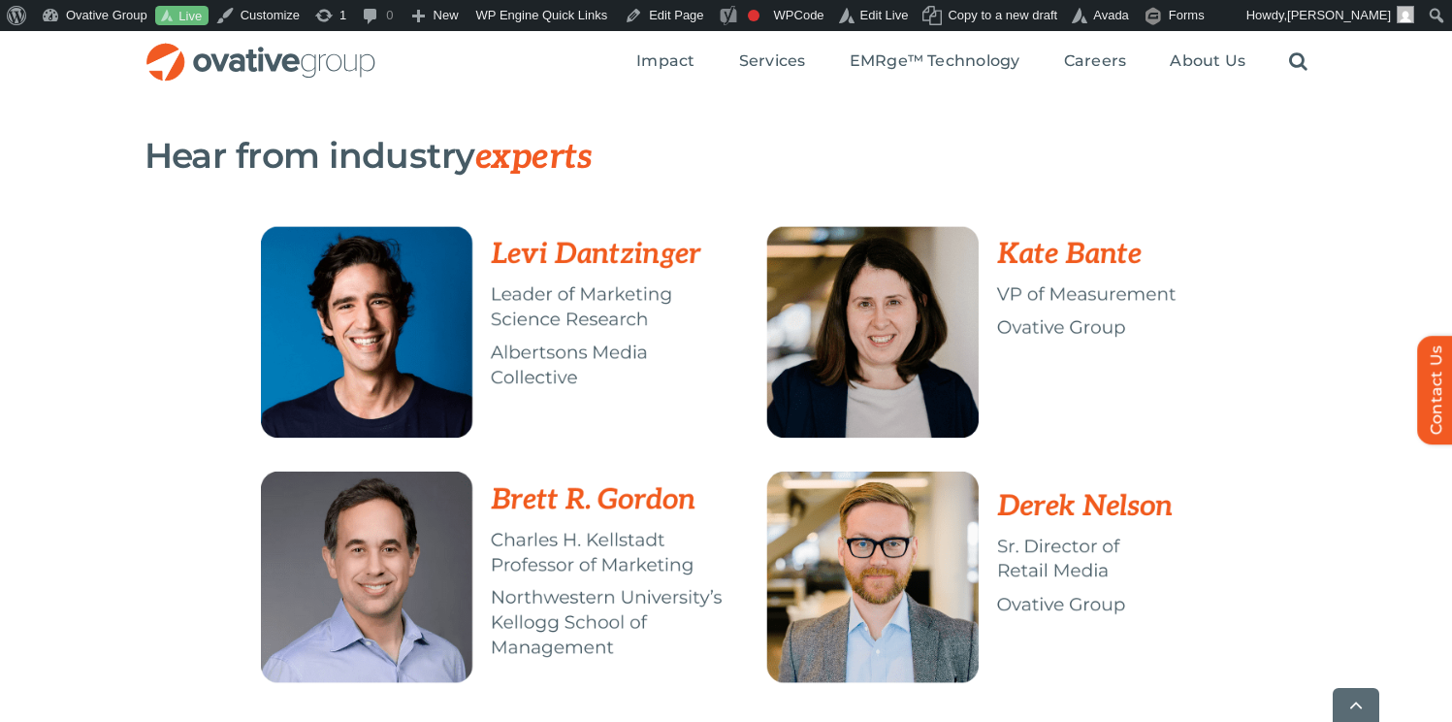
scroll to position [487, 0]
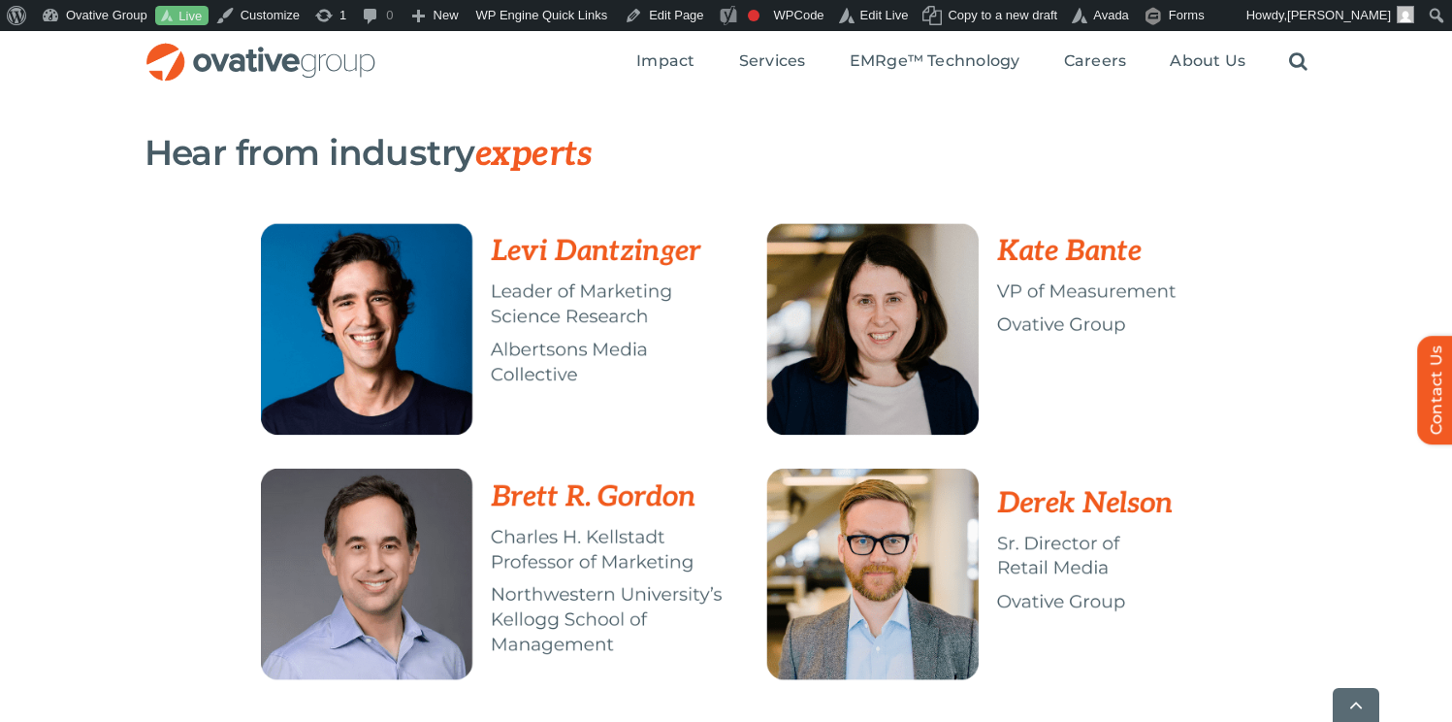
click at [781, 201] on div "Hear from industry experts" at bounding box center [726, 168] width 1452 height 70
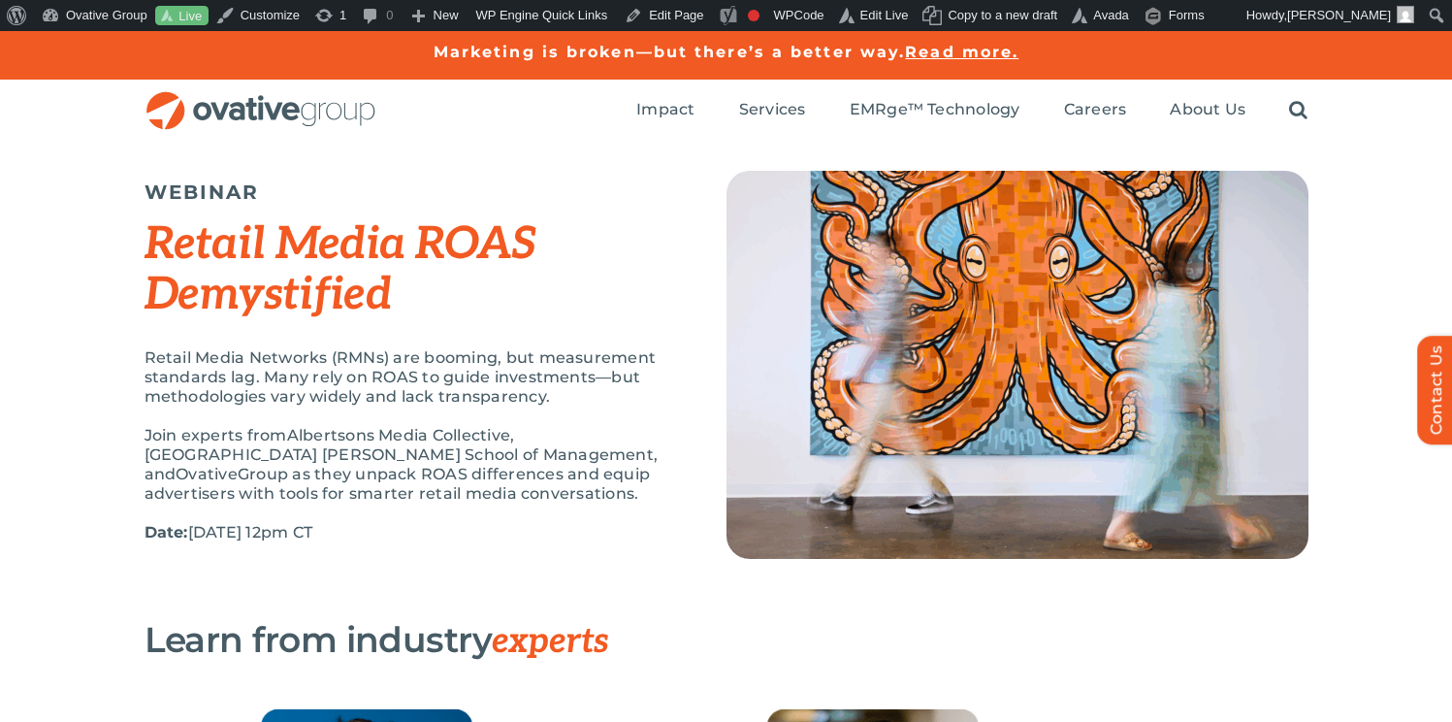
click at [238, 465] on span "Ovative" at bounding box center [207, 474] width 62 height 18
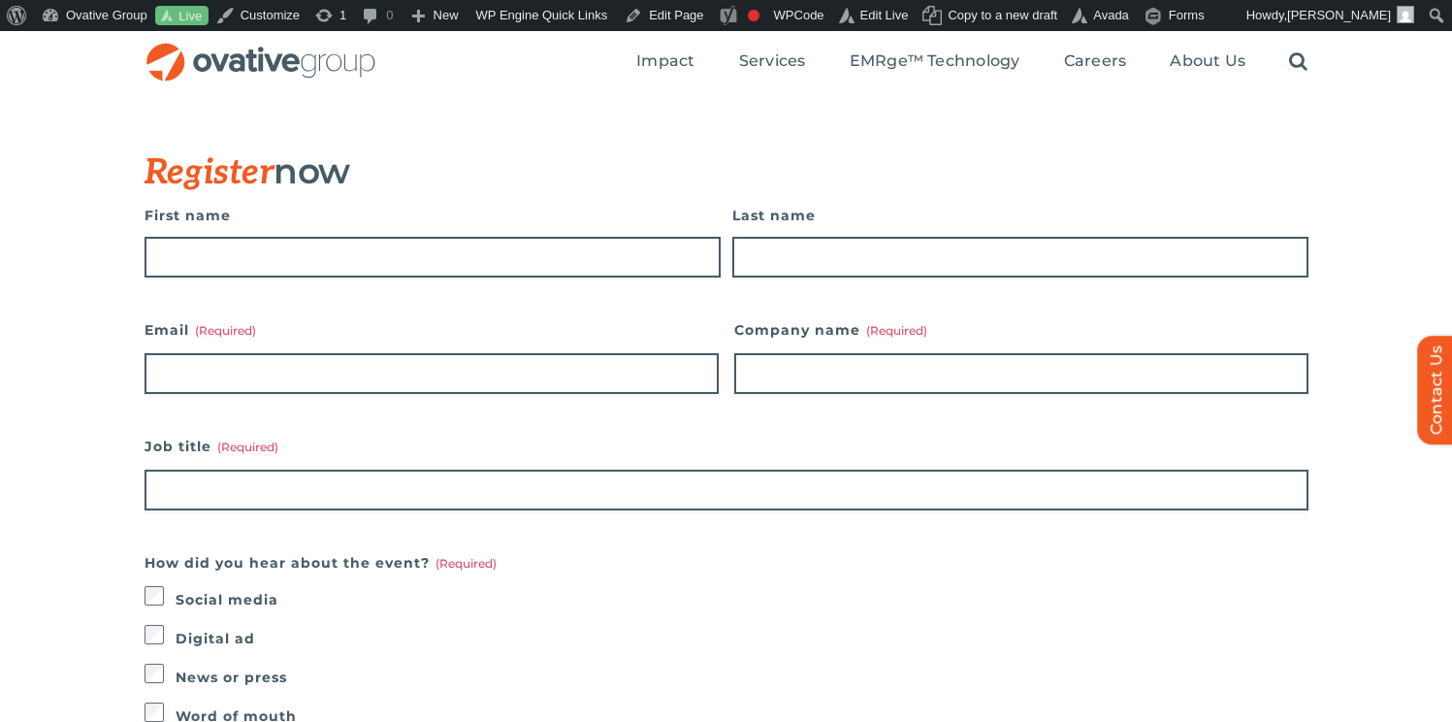
scroll to position [1085, 0]
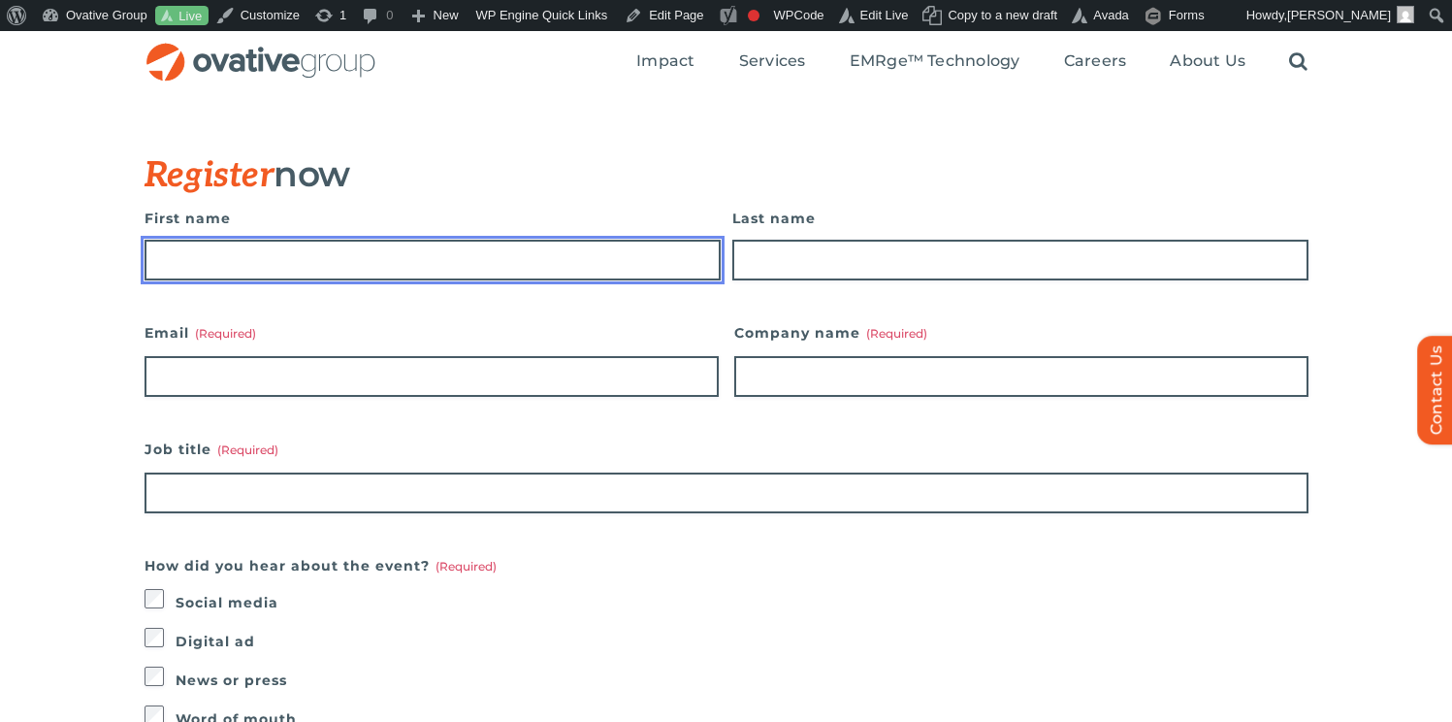
click at [523, 266] on input "First name" at bounding box center [433, 260] width 576 height 41
type input "******"
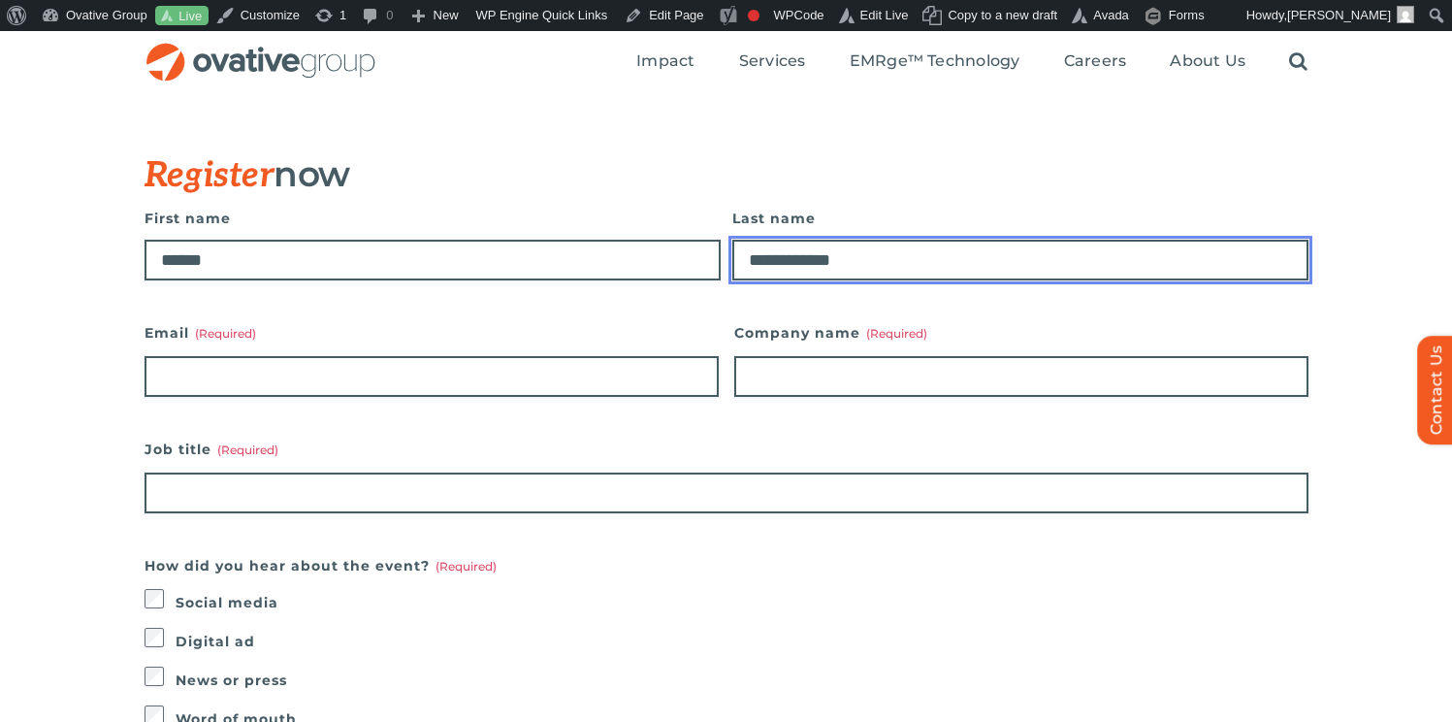
type input "**********"
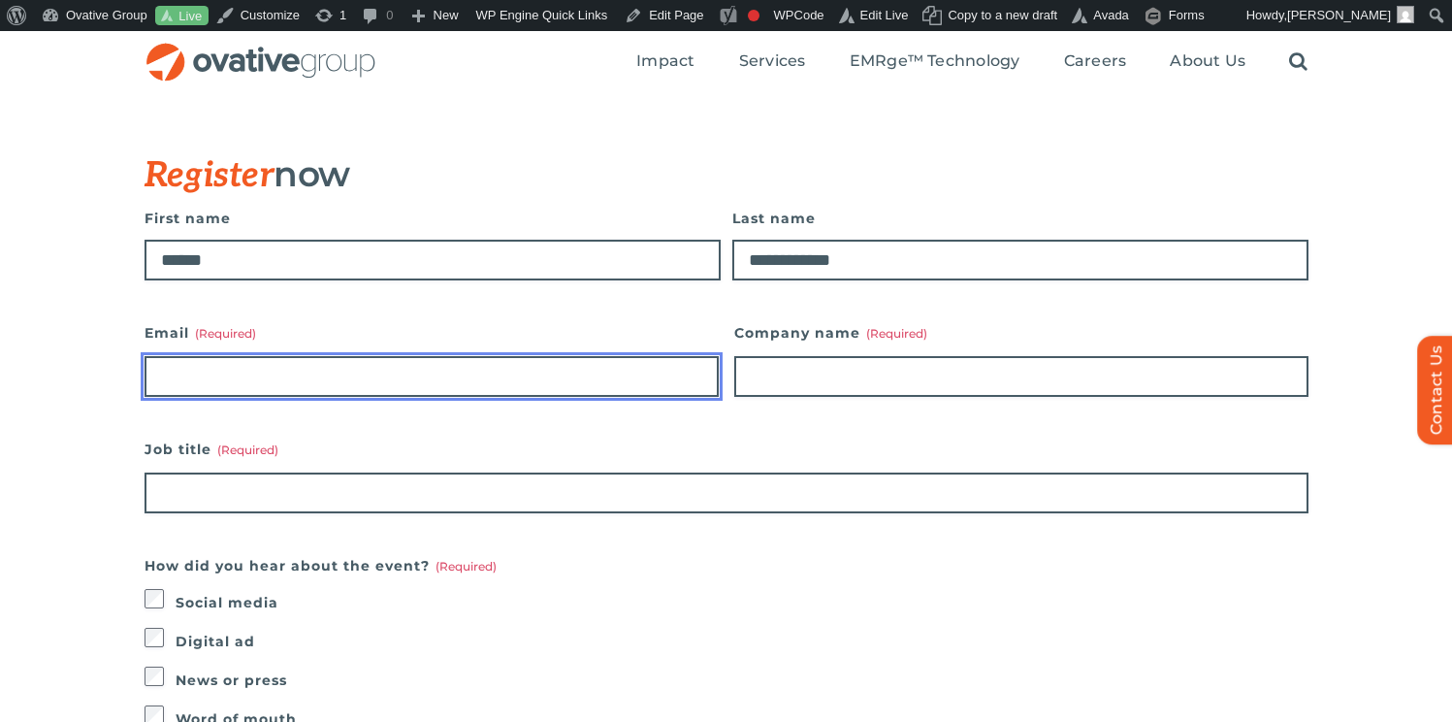
paste input "**********"
type input "**********"
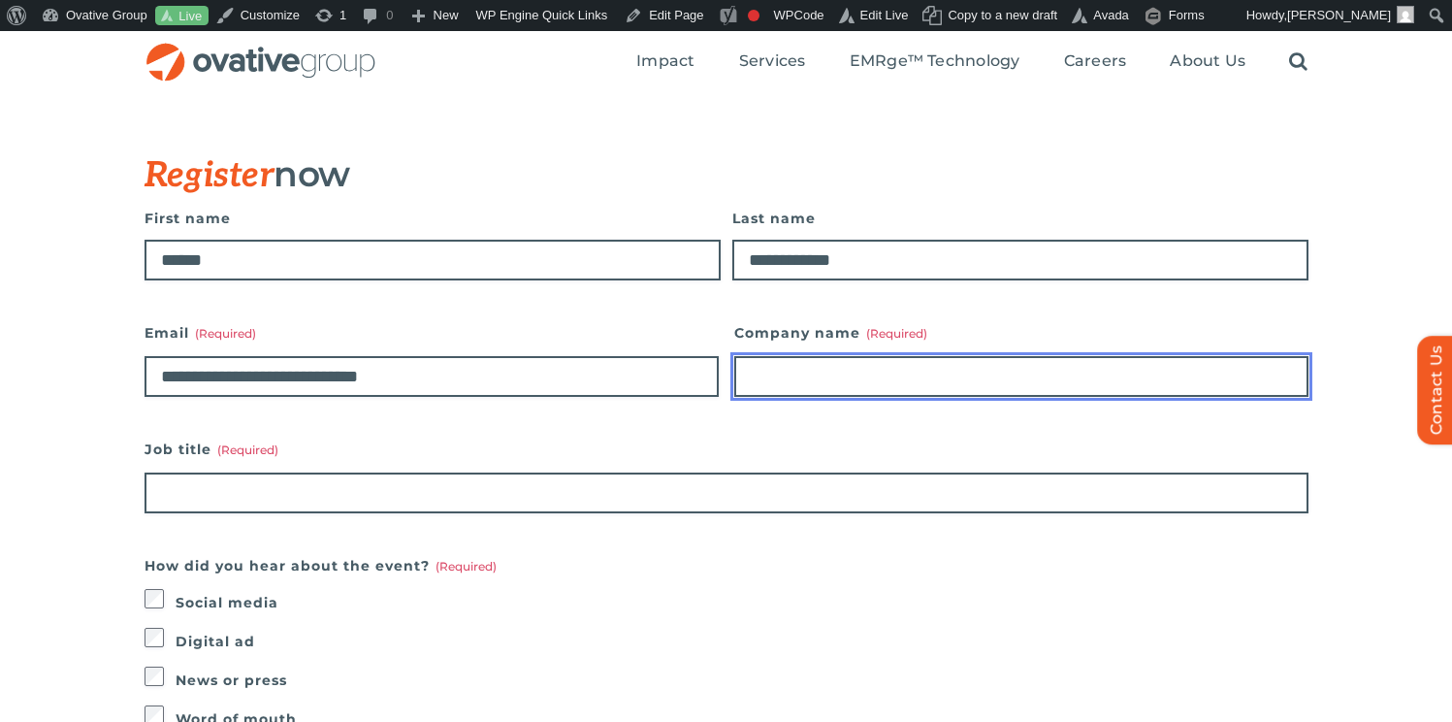
paste input "**********"
type input "**********"
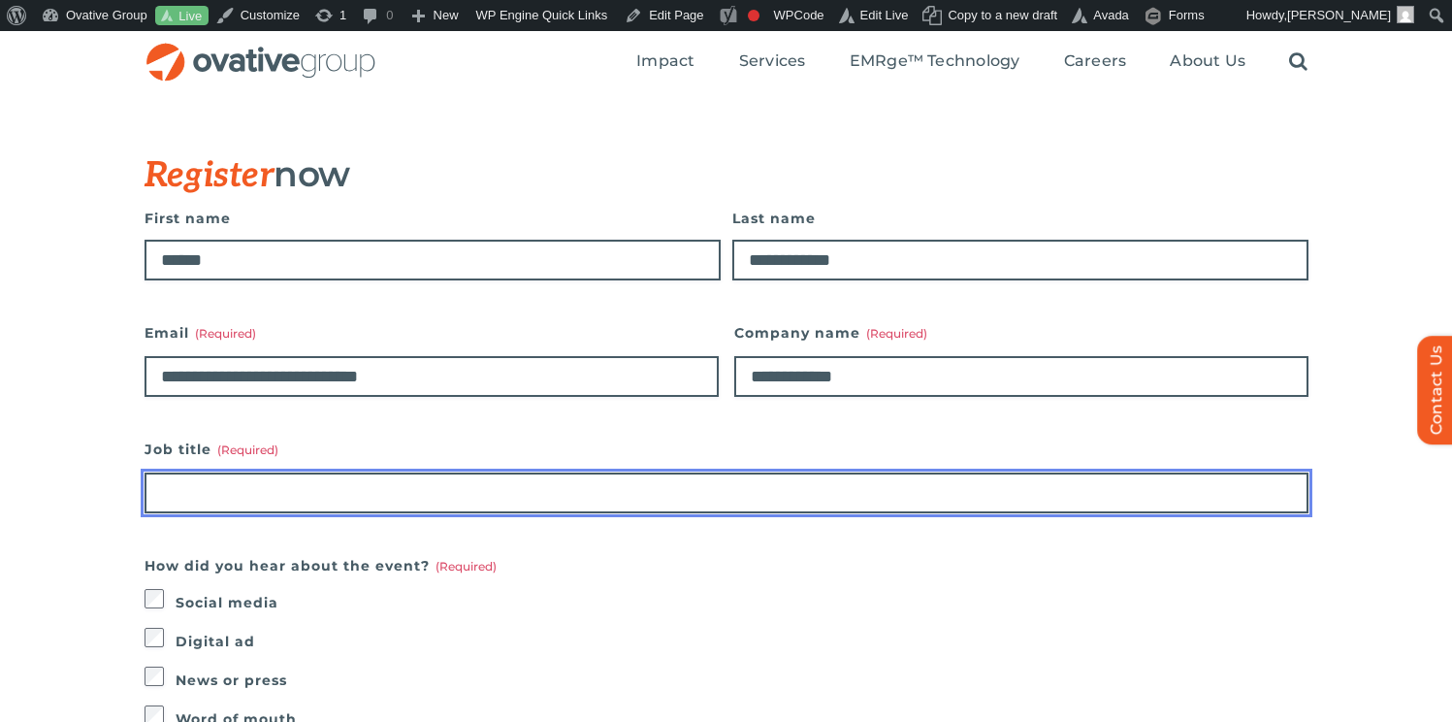
paste input "**********"
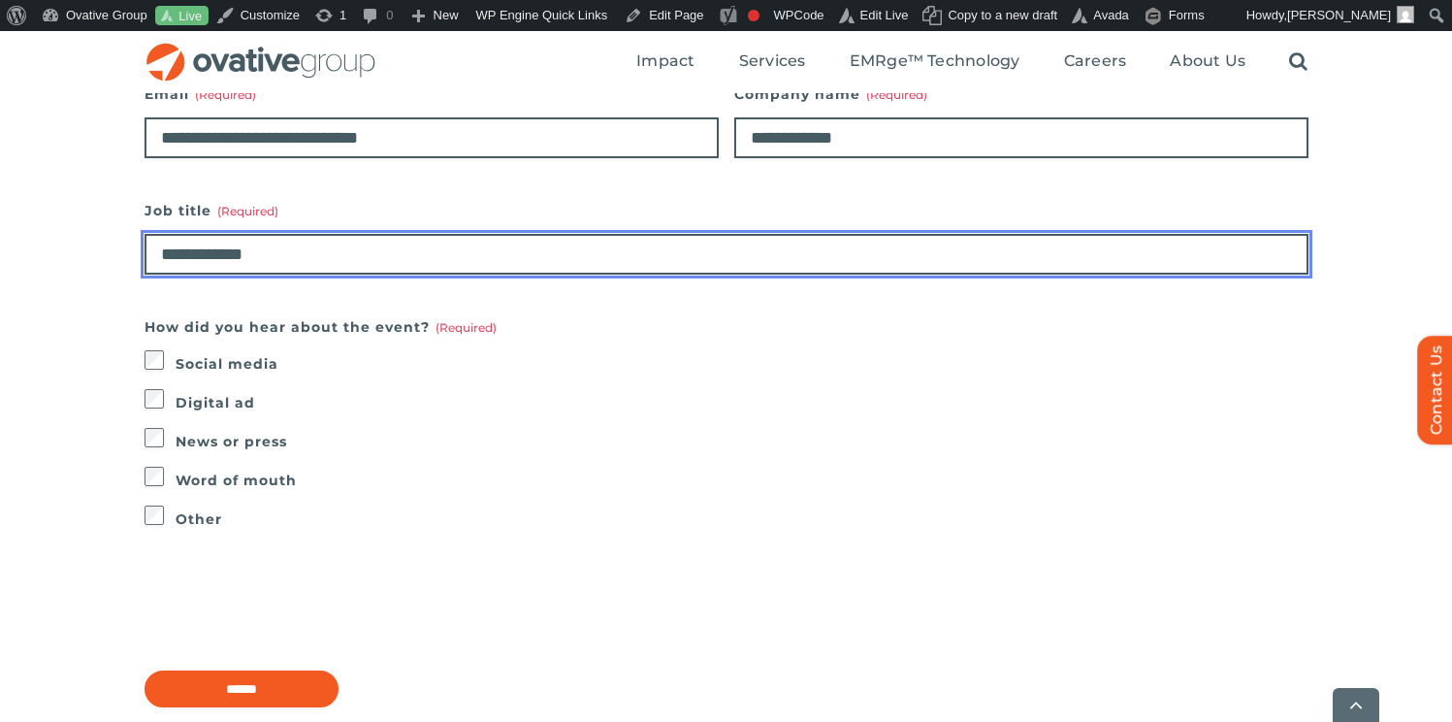
scroll to position [1343, 0]
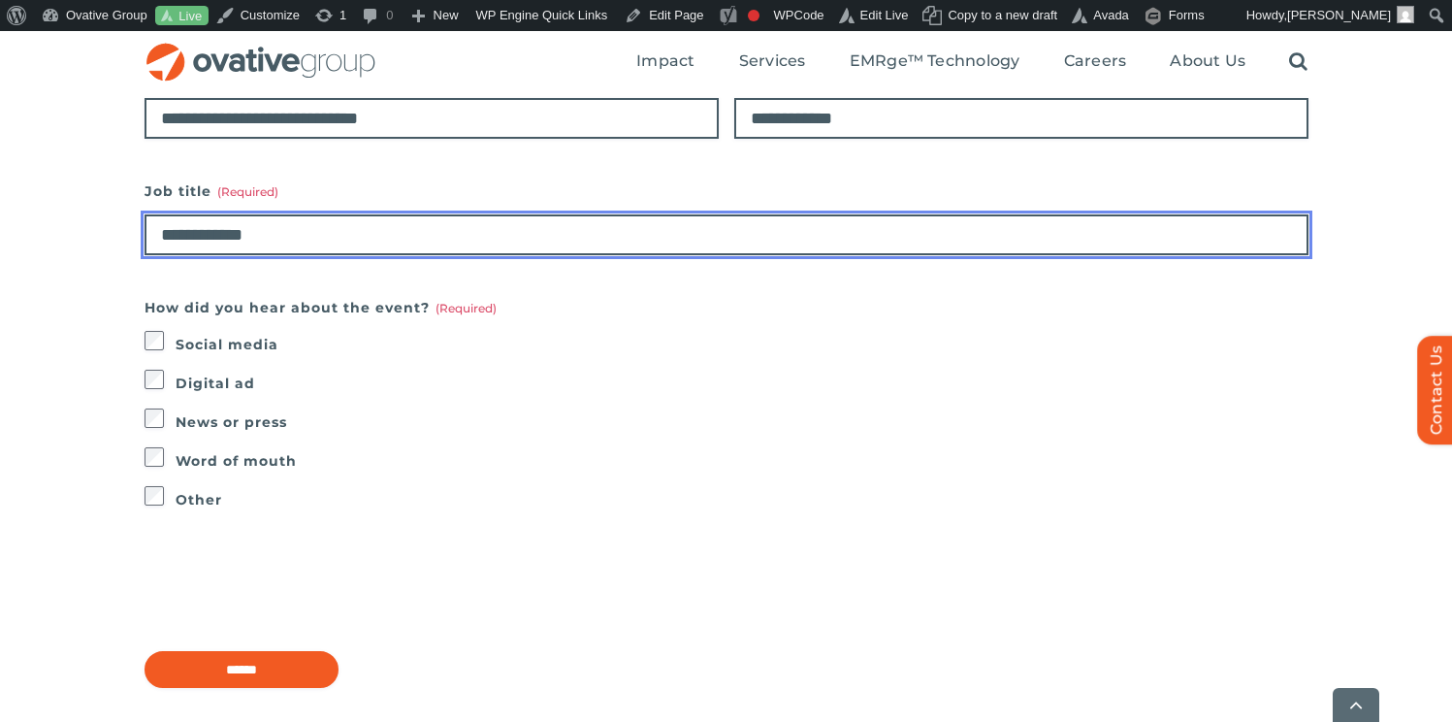
type input "**********"
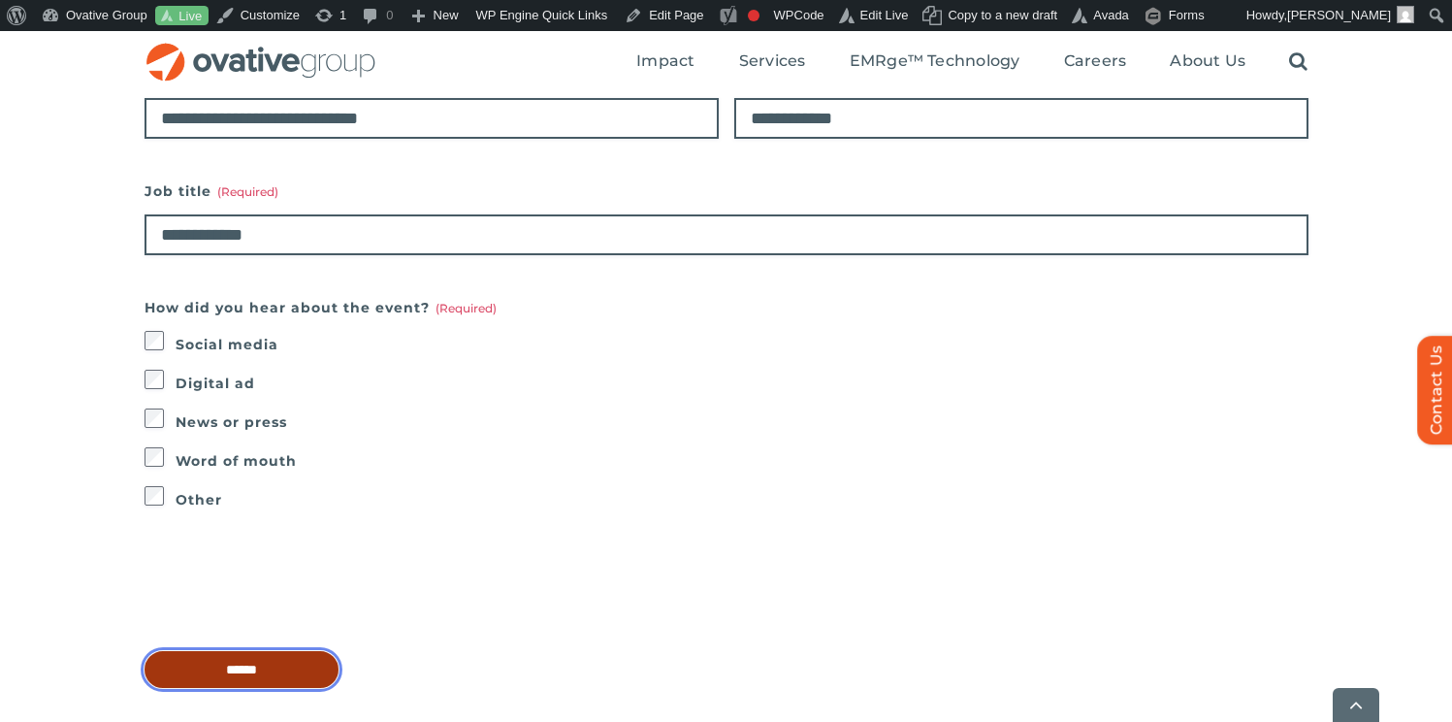
click at [268, 674] on input "******" at bounding box center [242, 669] width 194 height 37
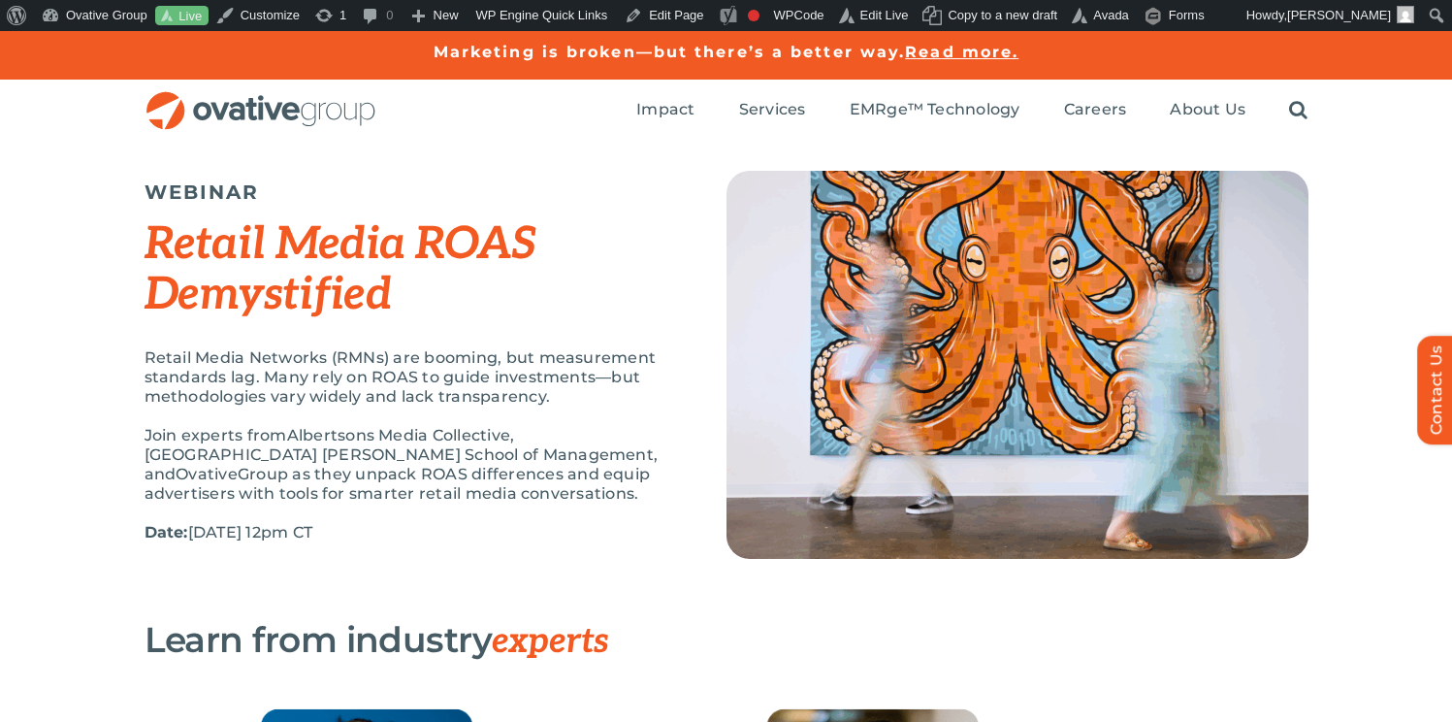
click at [682, 290] on div "WEBINAR Retail Media ROAS Demystified Retail Media Networks (RMNs) are booming,…" at bounding box center [436, 366] width 582 height 391
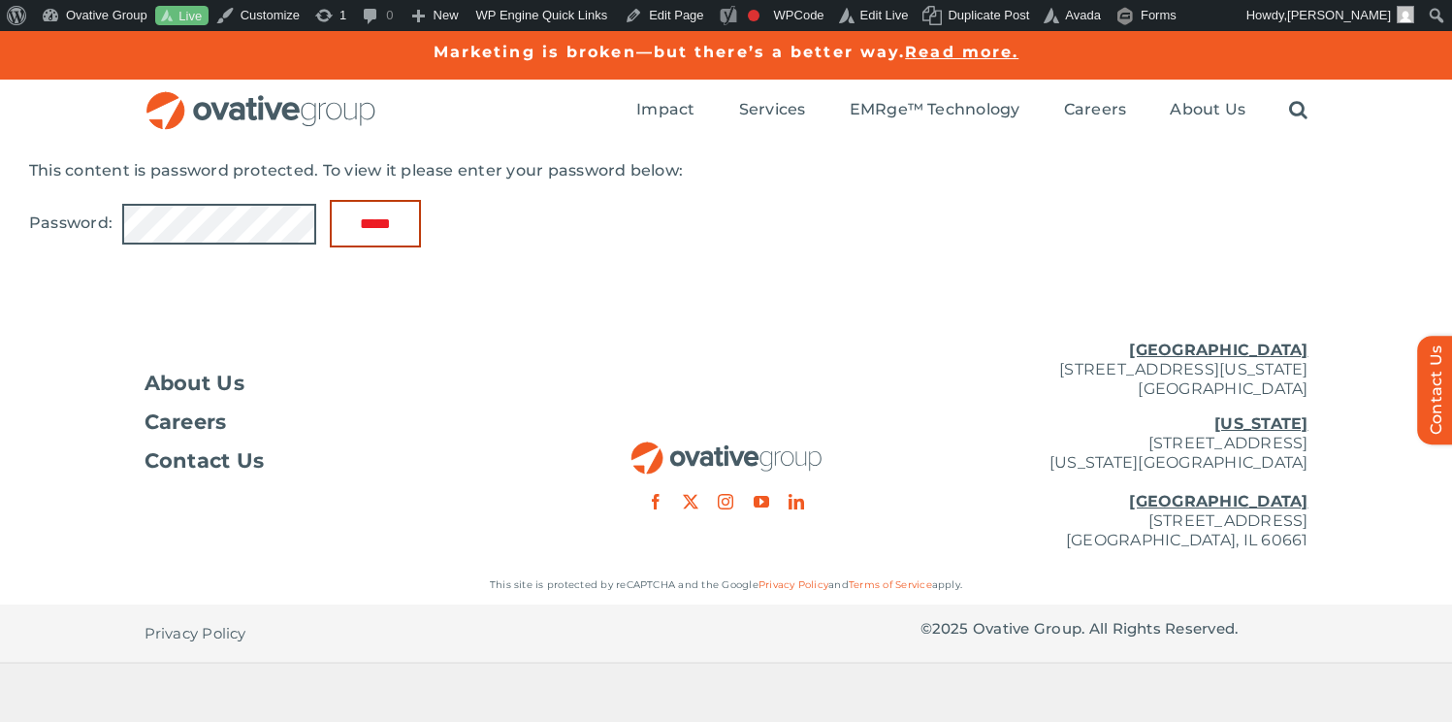
click at [366, 215] on input "*****" at bounding box center [375, 224] width 91 height 48
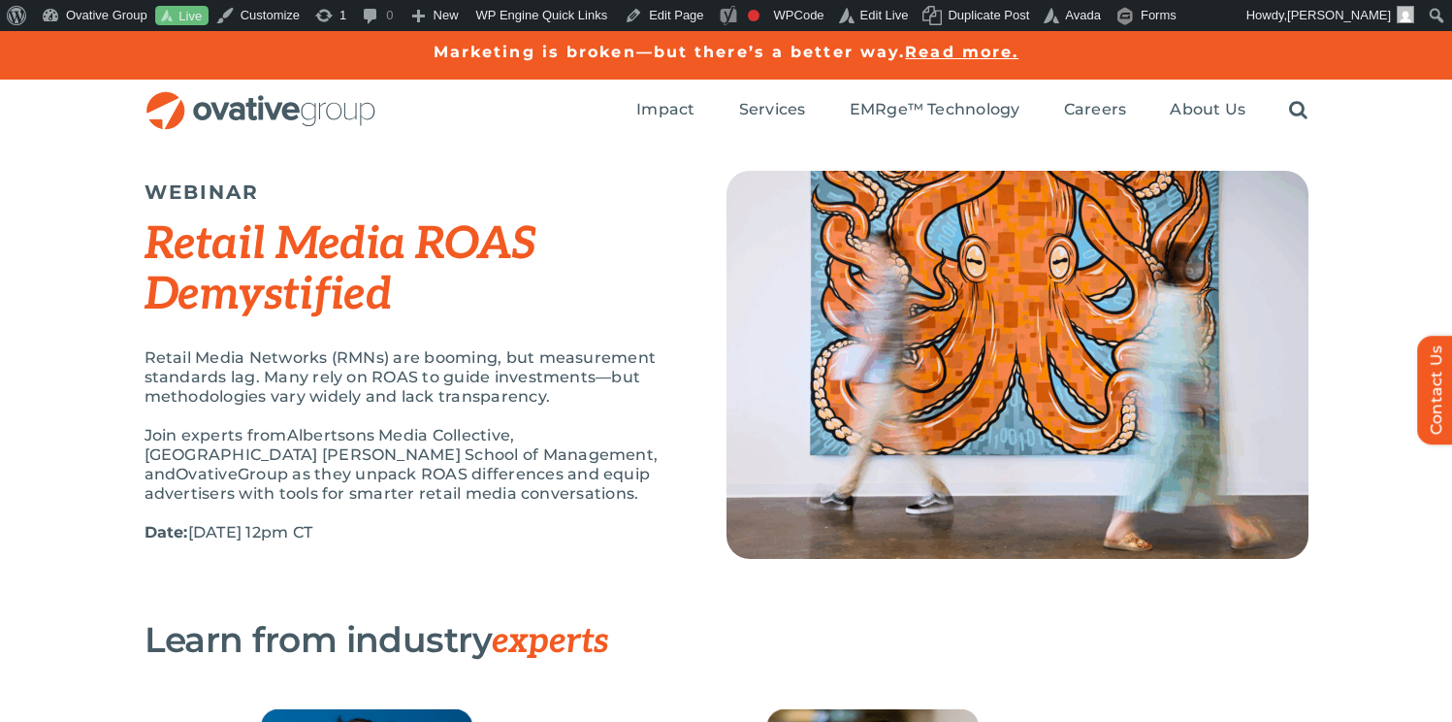
click at [540, 477] on span "Group as they unpack ROAS differences and equip advertisers with tools for smar…" at bounding box center [398, 484] width 506 height 38
click at [584, 441] on span "Albertsons Media Collective, [GEOGRAPHIC_DATA] [PERSON_NAME] School of Manageme…" at bounding box center [402, 454] width 514 height 57
click at [555, 295] on h2 "Retail Media ROAS Demystified" at bounding box center [411, 268] width 533 height 101
drag, startPoint x: 492, startPoint y: 384, endPoint x: 277, endPoint y: 125, distance: 336.2
click at [492, 387] on p "Retail Media Networks (RMNs) are booming, but measurement standards lag. Many r…" at bounding box center [411, 377] width 533 height 58
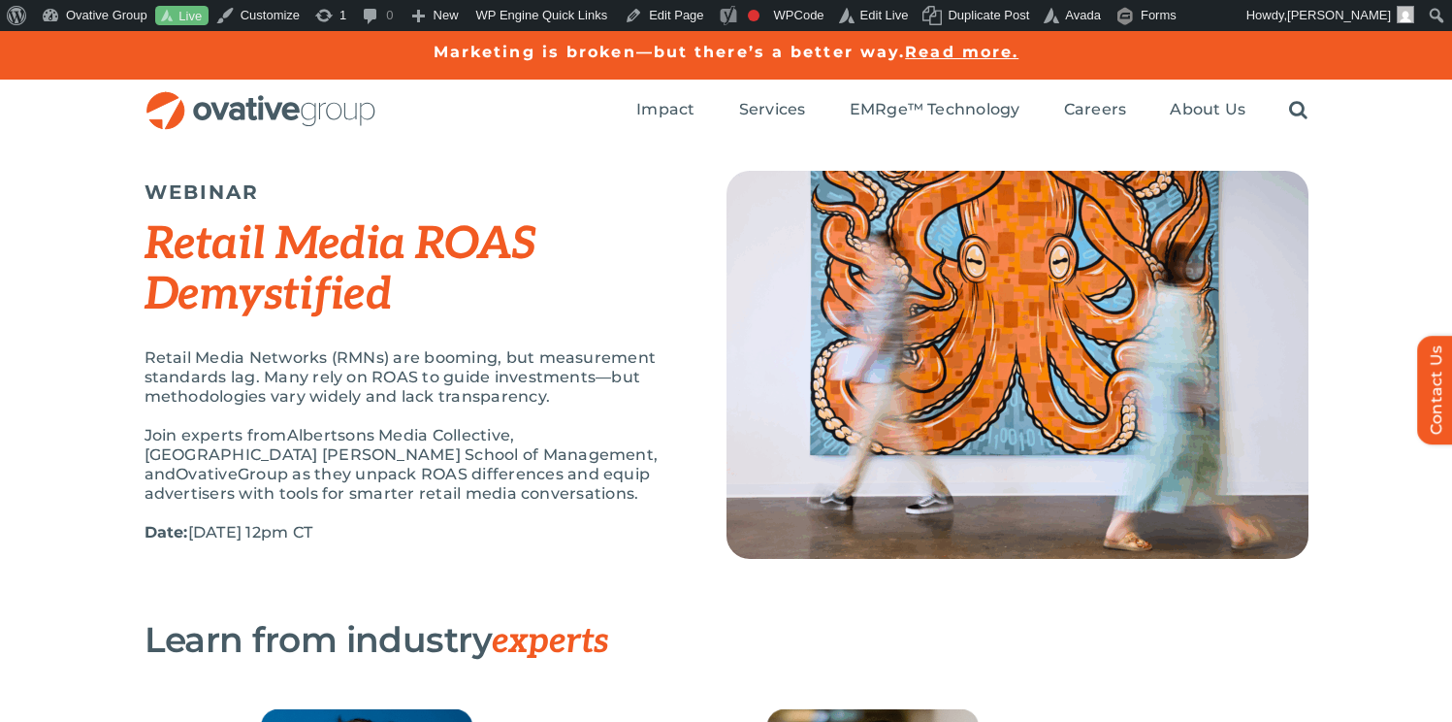
click at [640, 207] on div "WEBINAR Retail Media ROAS Demystified Retail Media Networks (RMNs) are booming,…" at bounding box center [411, 366] width 533 height 391
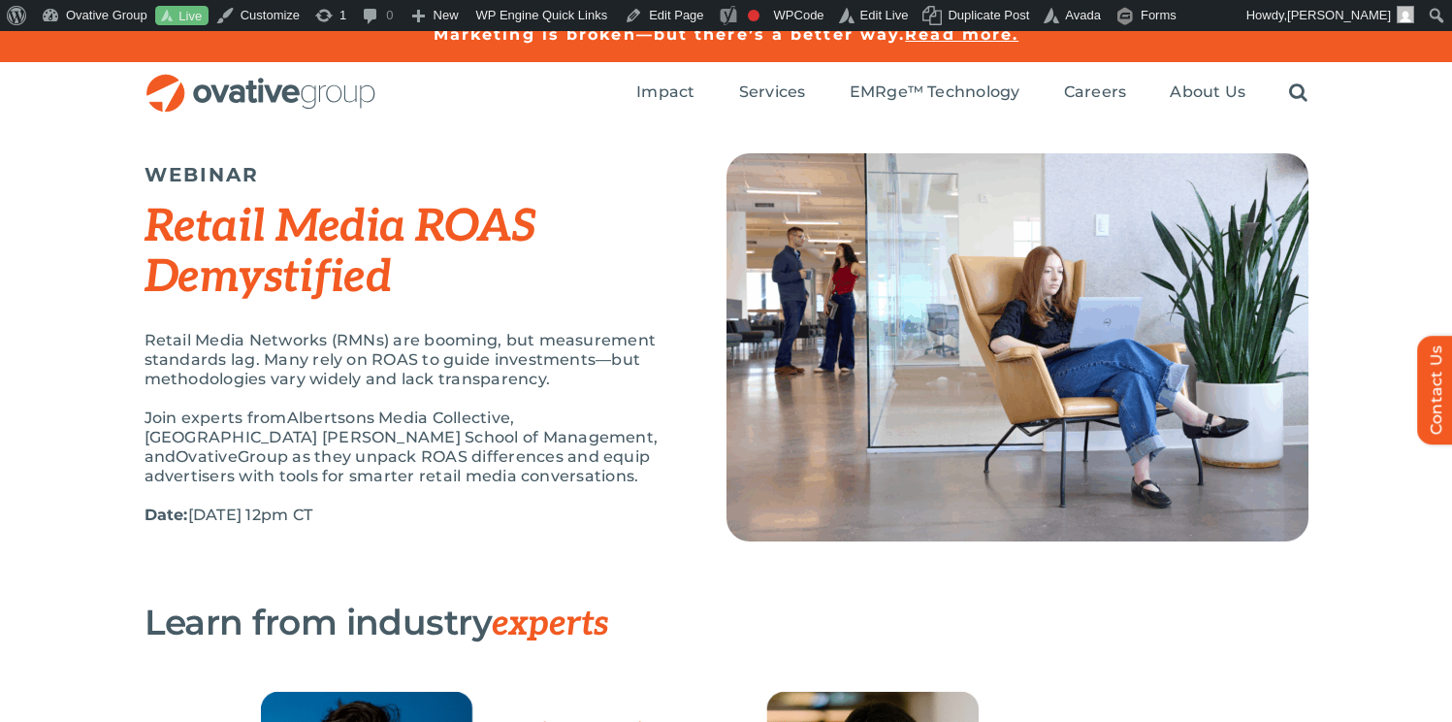
scroll to position [19, 0]
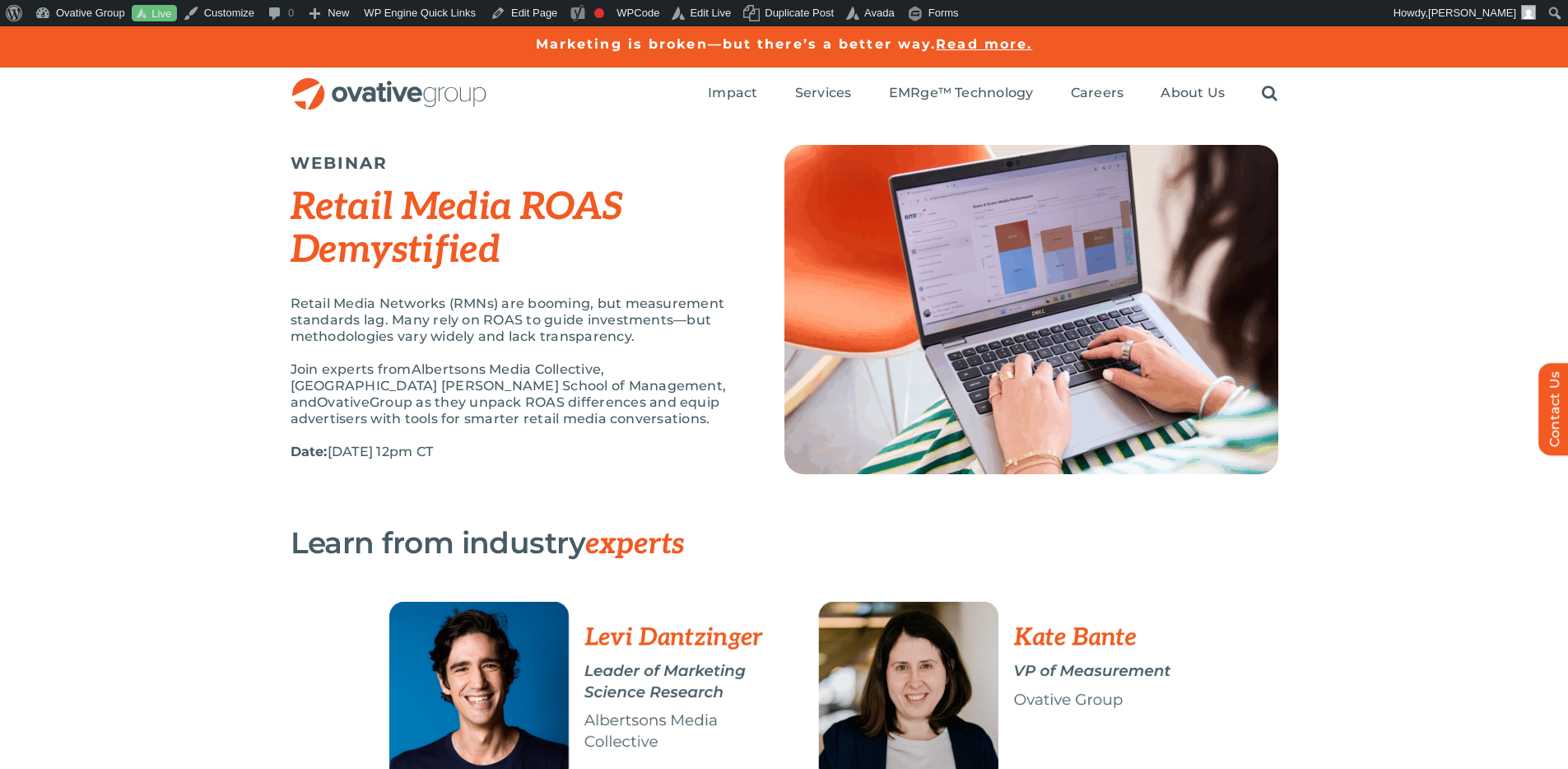
click at [1408, 106] on div "Search for: * Toggle Navigation Impact Expert Insights Case Studies Awards & Pr…" at bounding box center [784, 94] width 1568 height 53
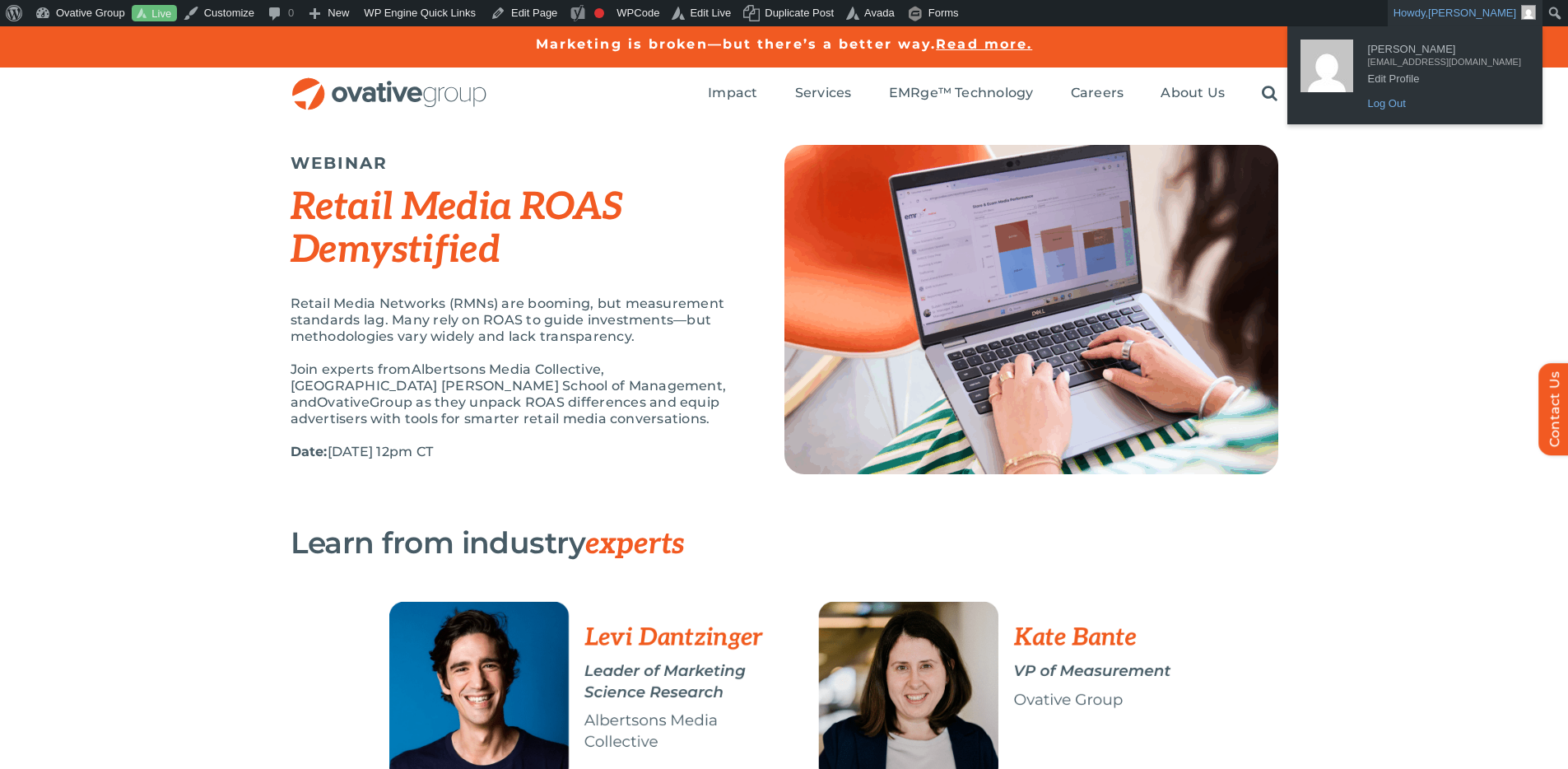
click at [1414, 105] on link "Log Out" at bounding box center [1444, 104] width 170 height 21
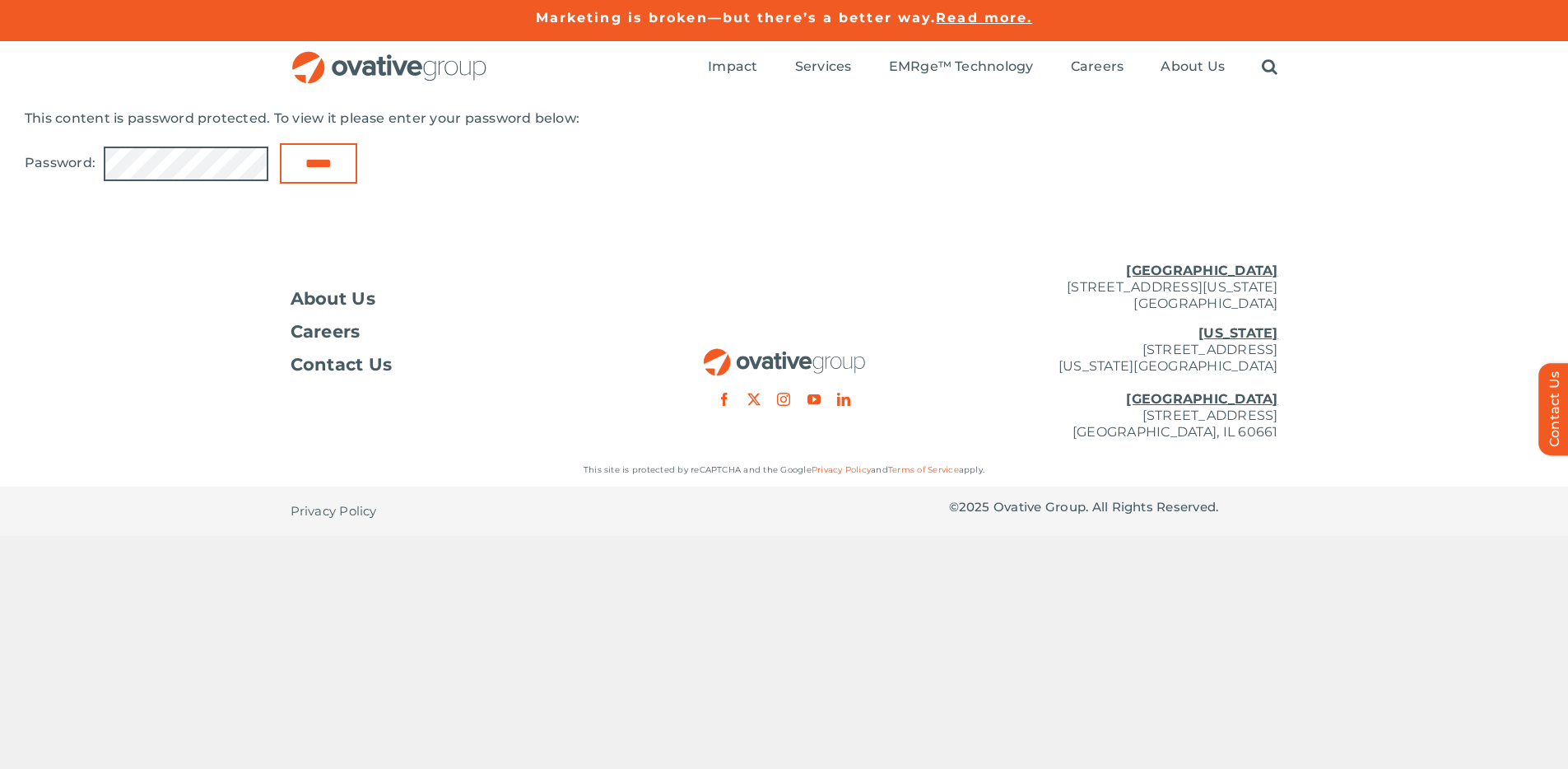
click at [280, 143] on input "*****" at bounding box center [318, 164] width 77 height 41
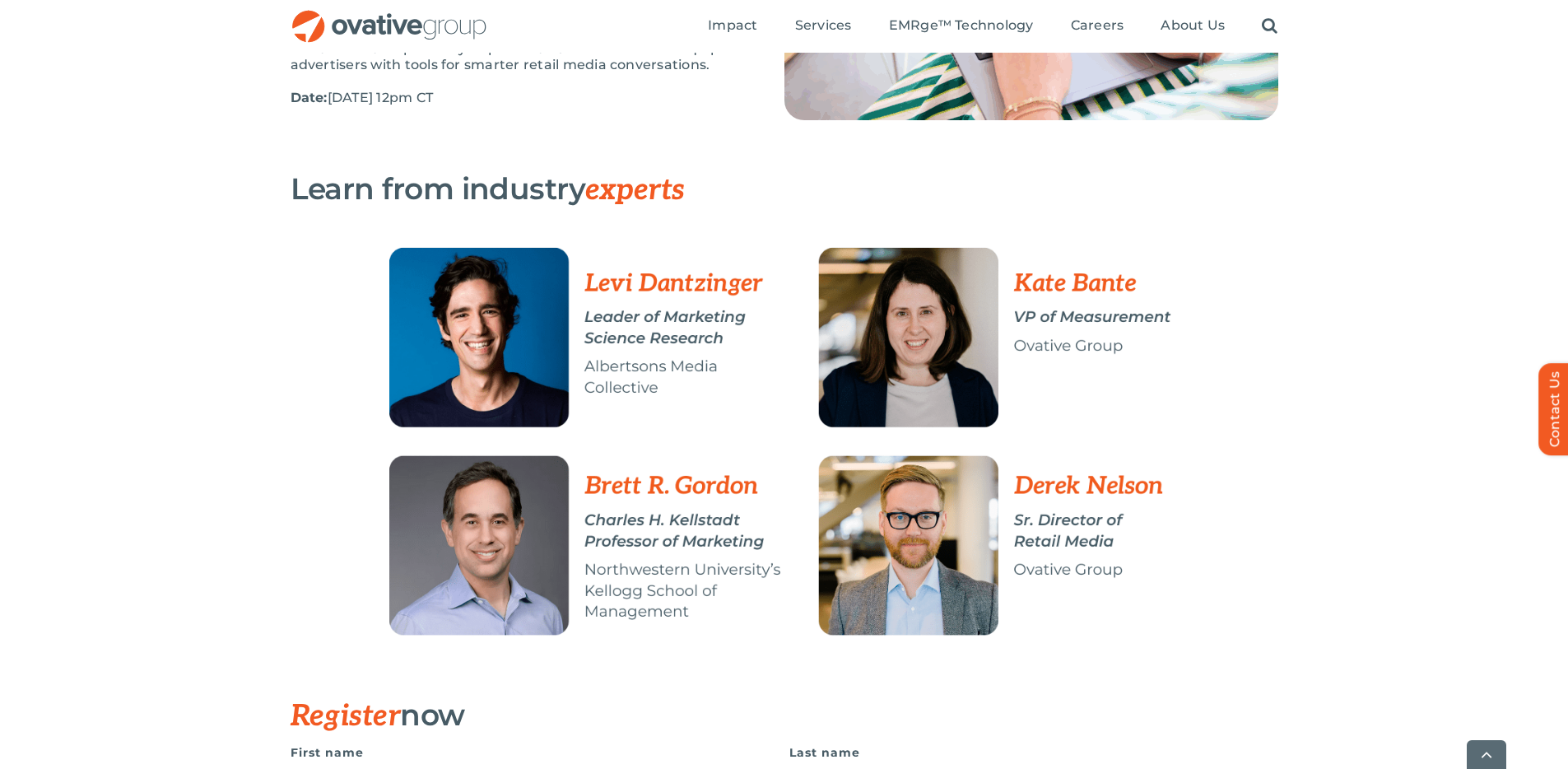
scroll to position [337, 0]
